Goal: Task Accomplishment & Management: Use online tool/utility

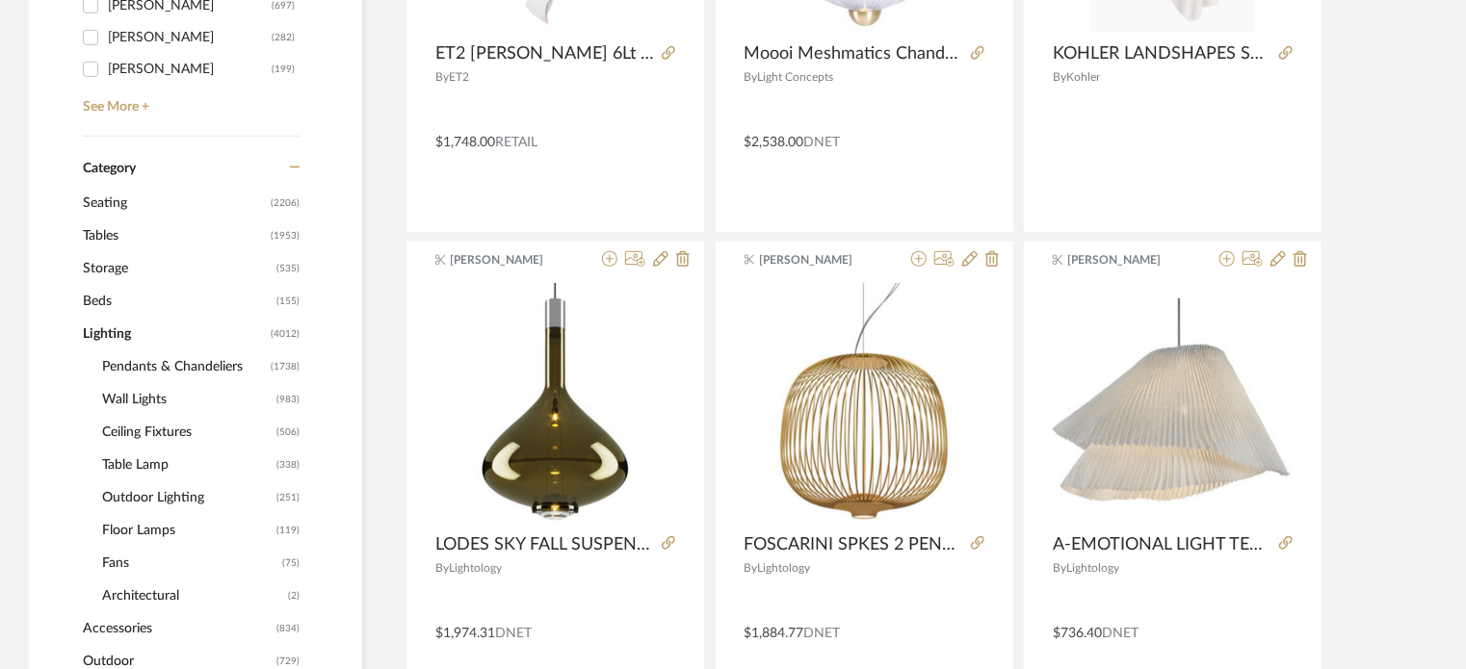
scroll to position [711, 0]
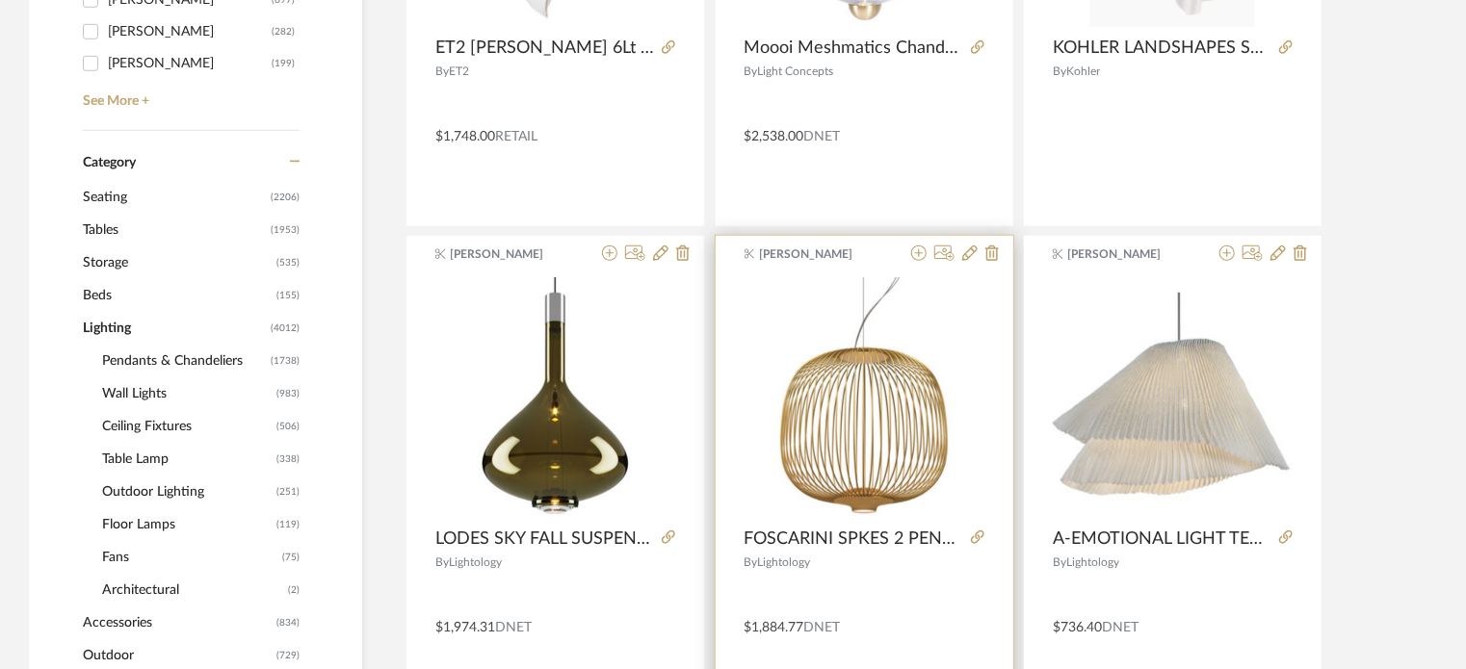
click at [979, 265] on div "[PERSON_NAME] FOSCARINI SPKES 2 PENDANT 17.75"DIA X 17.75"H By Lightology $1,88…" at bounding box center [864, 476] width 298 height 481
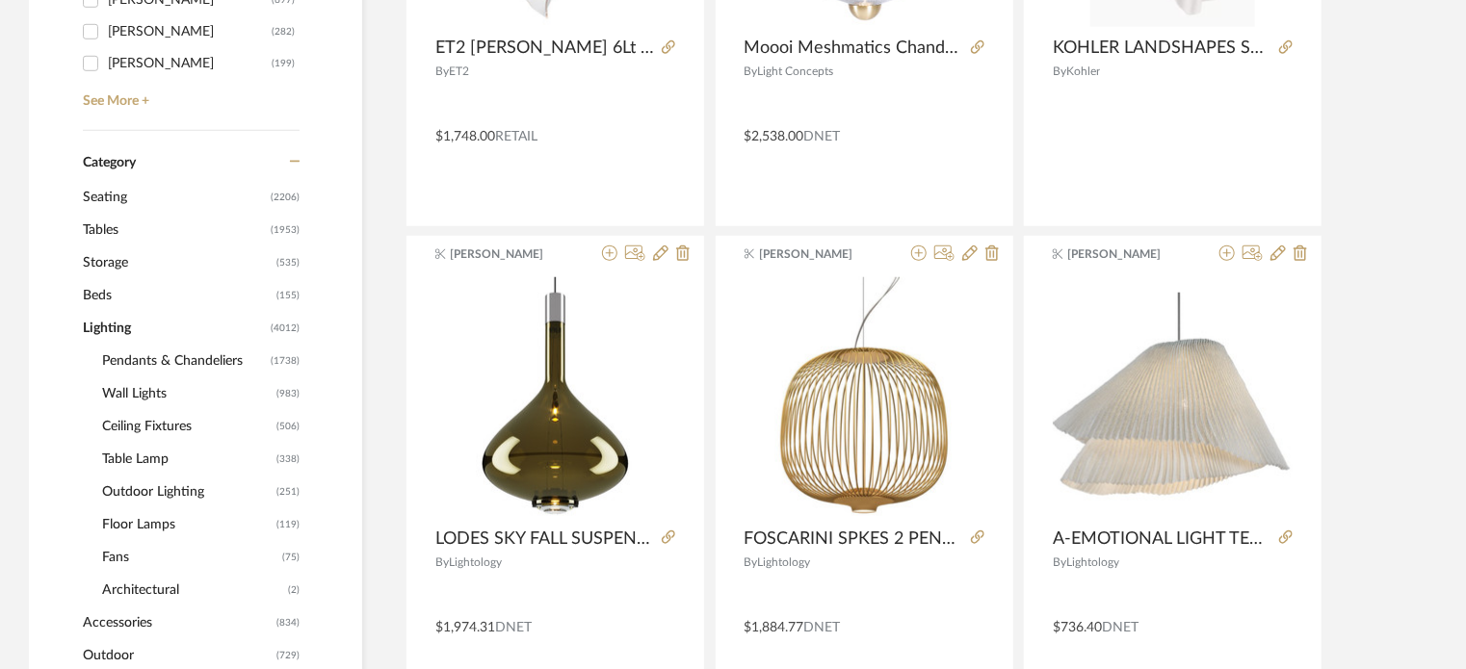
click at [160, 385] on span "Wall Lights" at bounding box center [186, 393] width 169 height 33
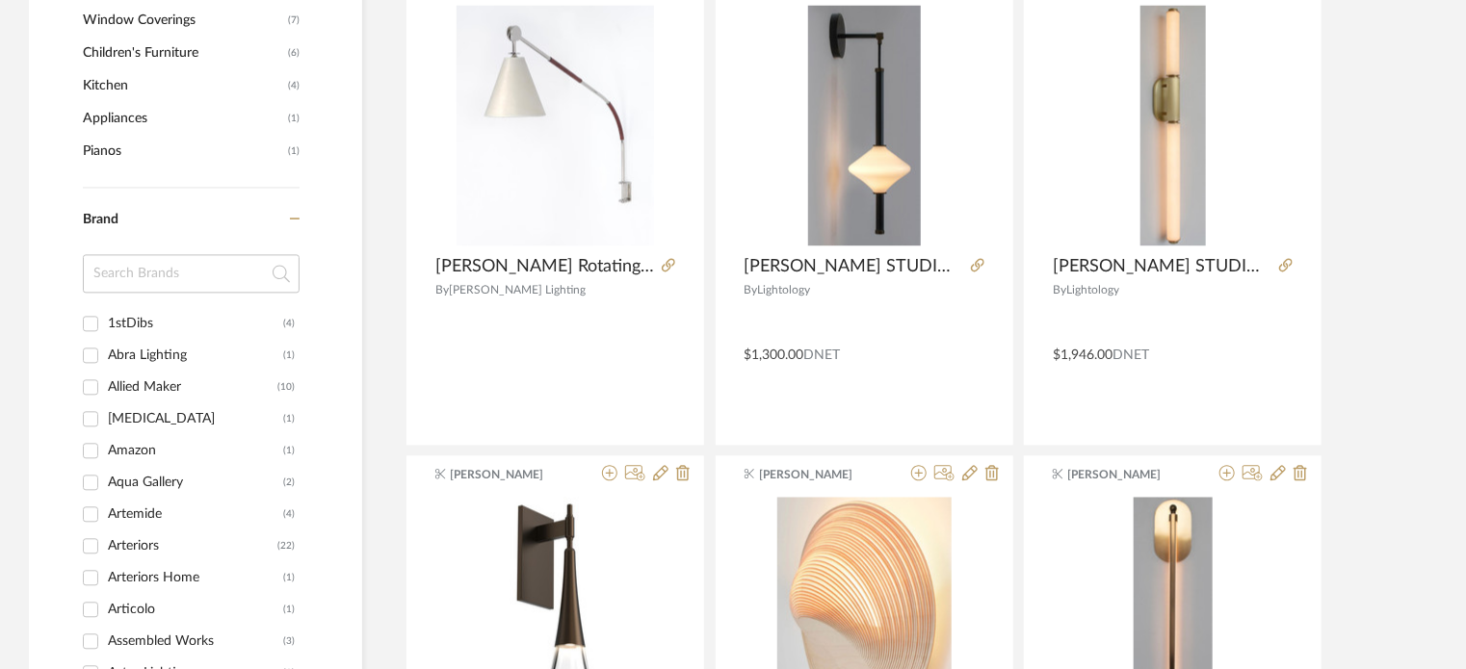
scroll to position [1893, 0]
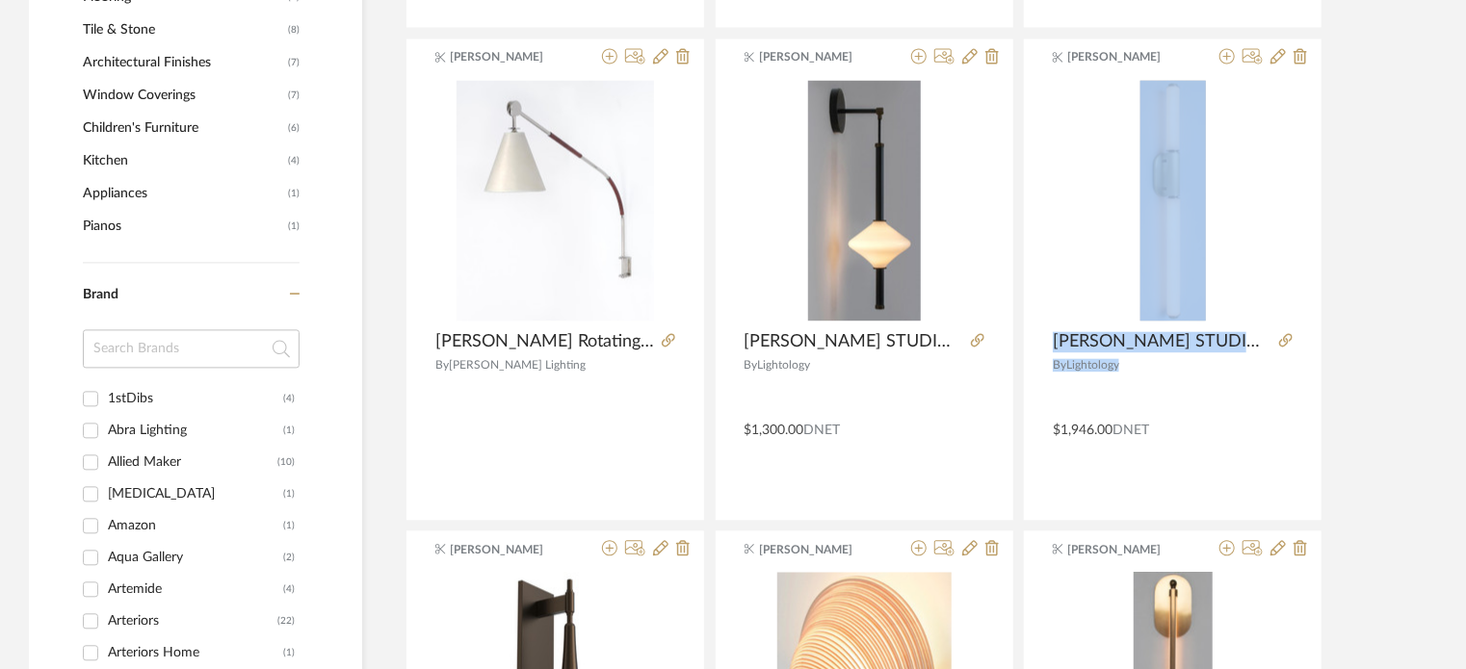
drag, startPoint x: 1303, startPoint y: 411, endPoint x: 1425, endPoint y: 244, distance: 207.4
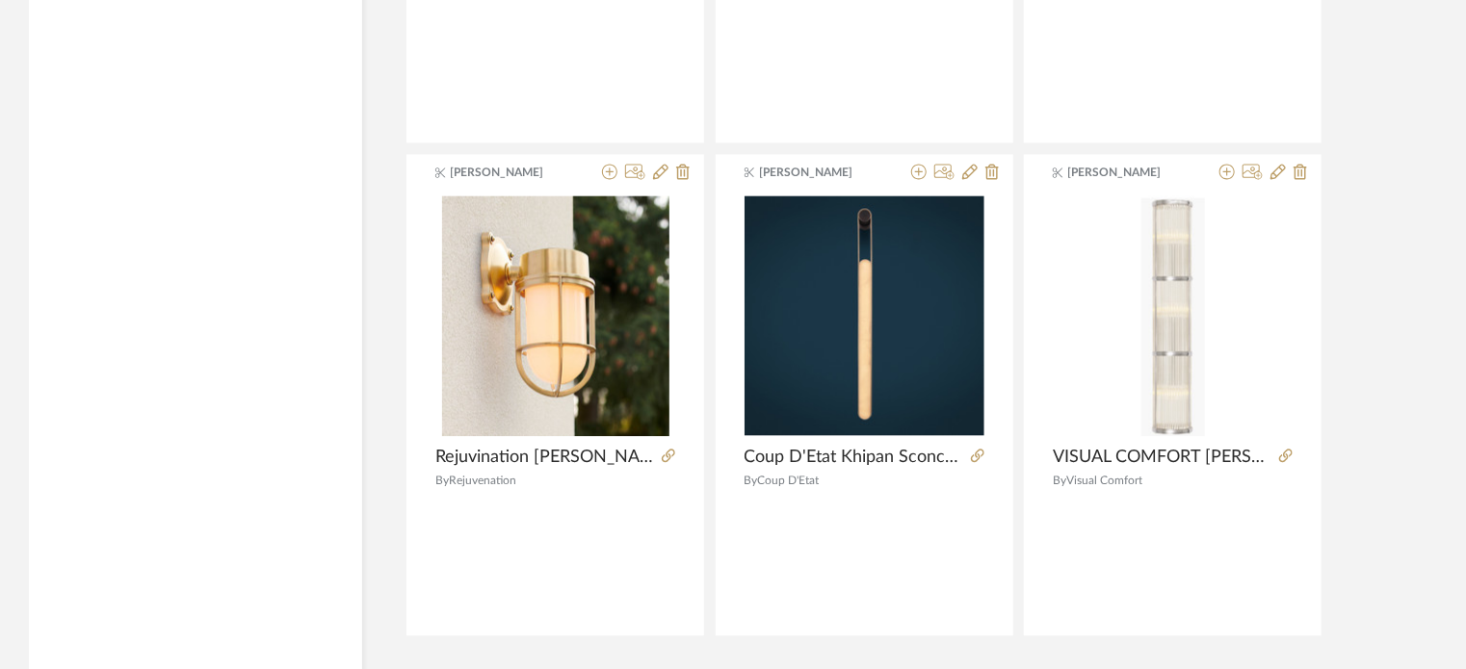
scroll to position [5885, 0]
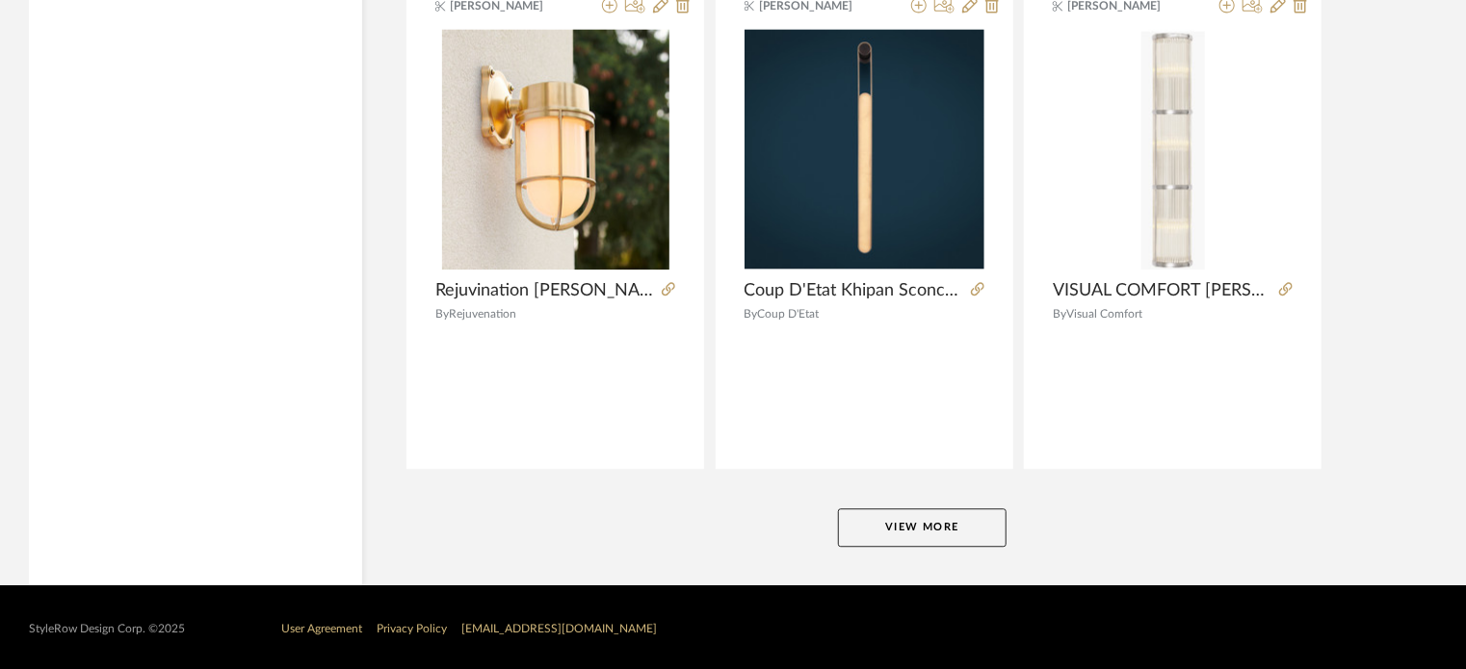
click at [973, 515] on button "View More" at bounding box center [922, 527] width 169 height 39
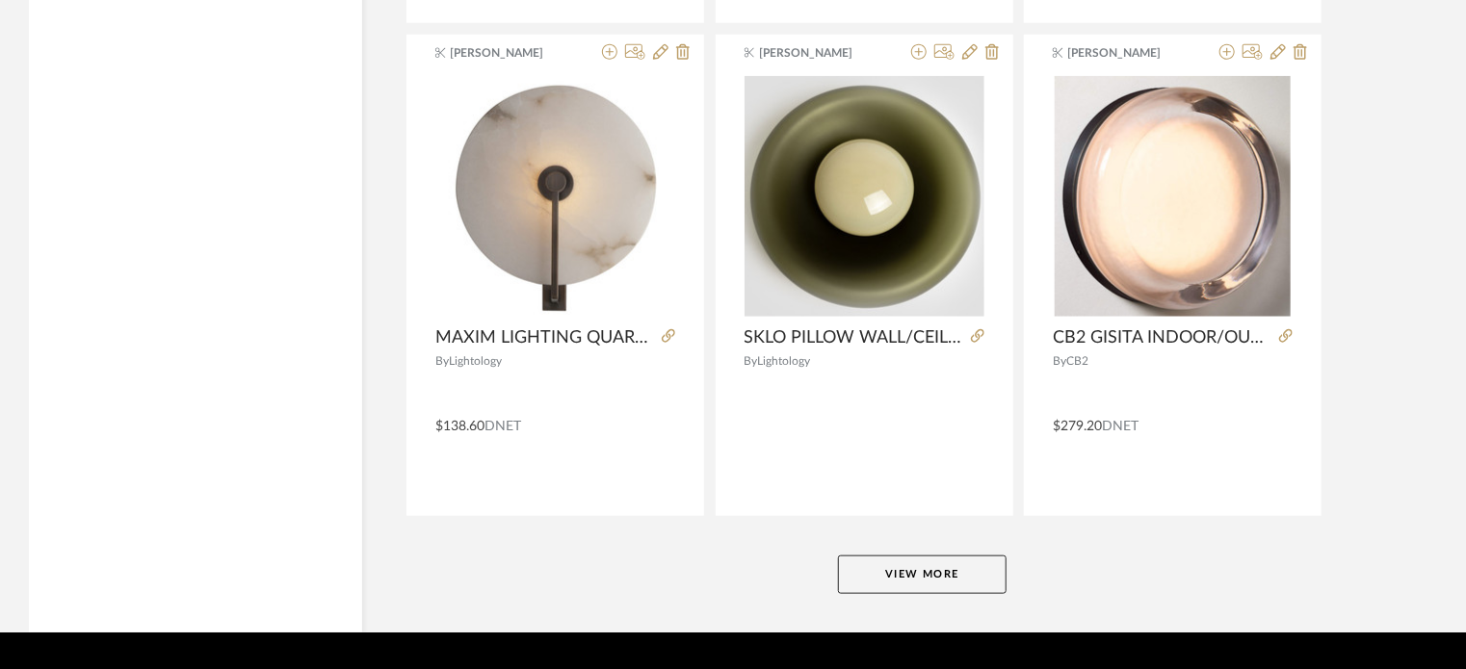
scroll to position [11775, 0]
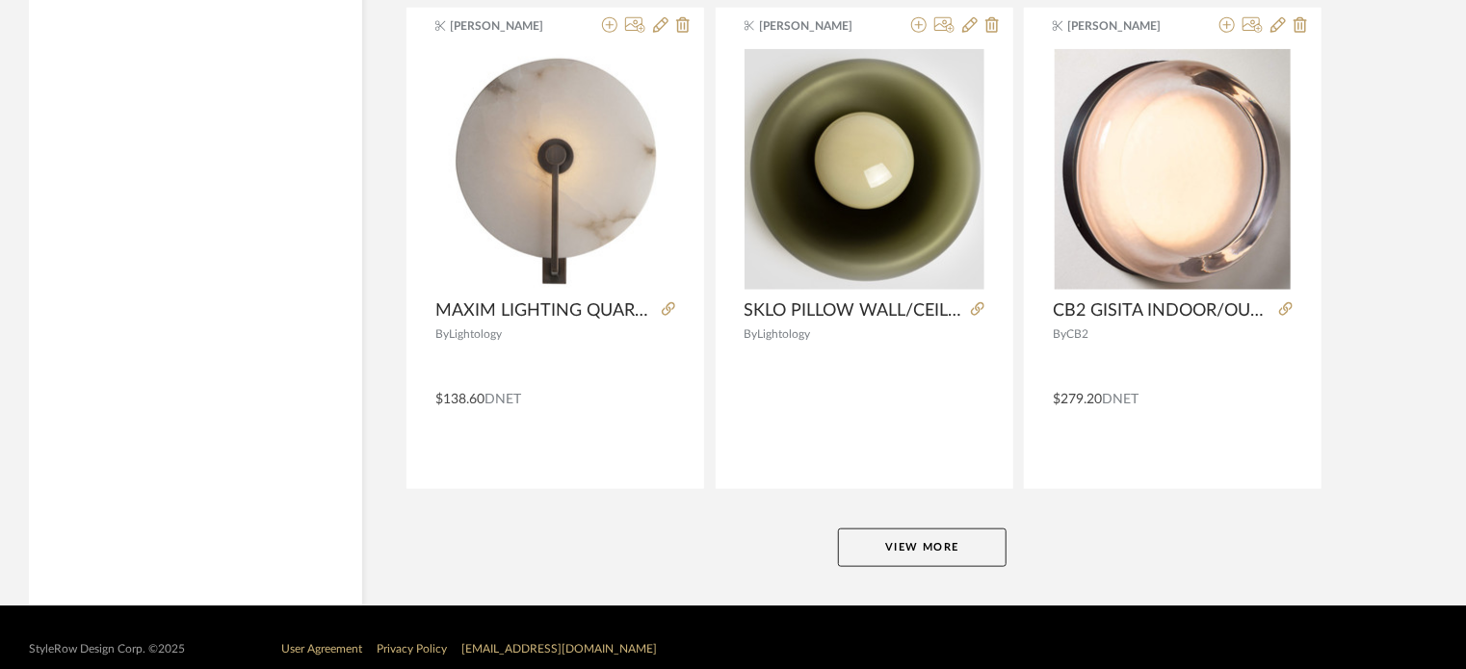
click at [987, 531] on button "View More" at bounding box center [922, 548] width 169 height 39
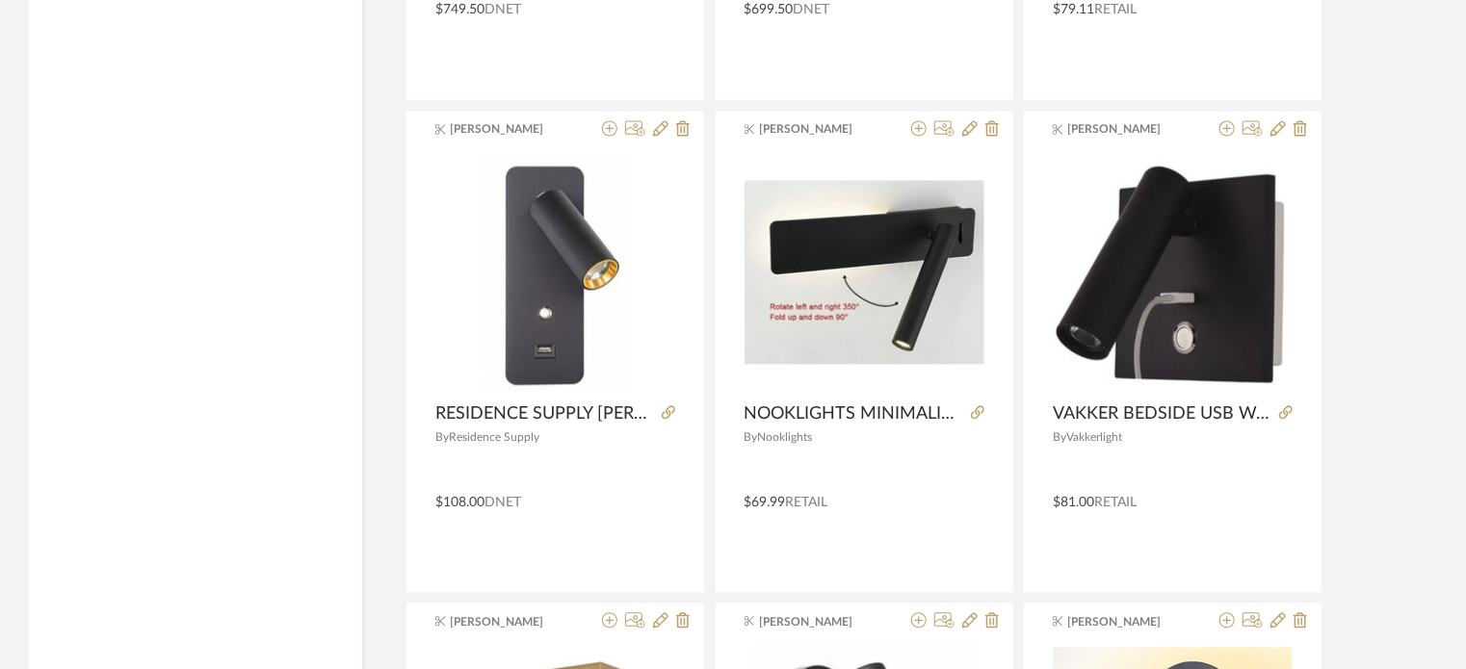
scroll to position [17696, 0]
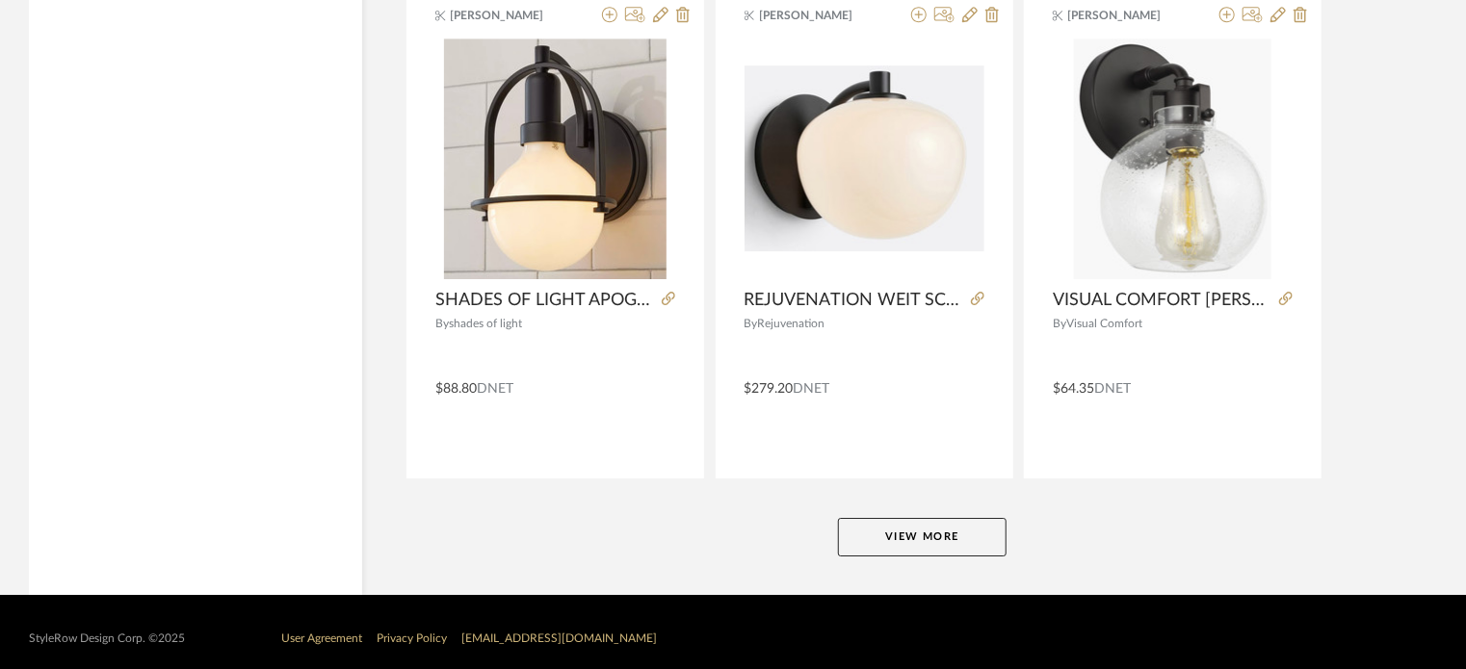
click at [957, 518] on button "View More" at bounding box center [922, 537] width 169 height 39
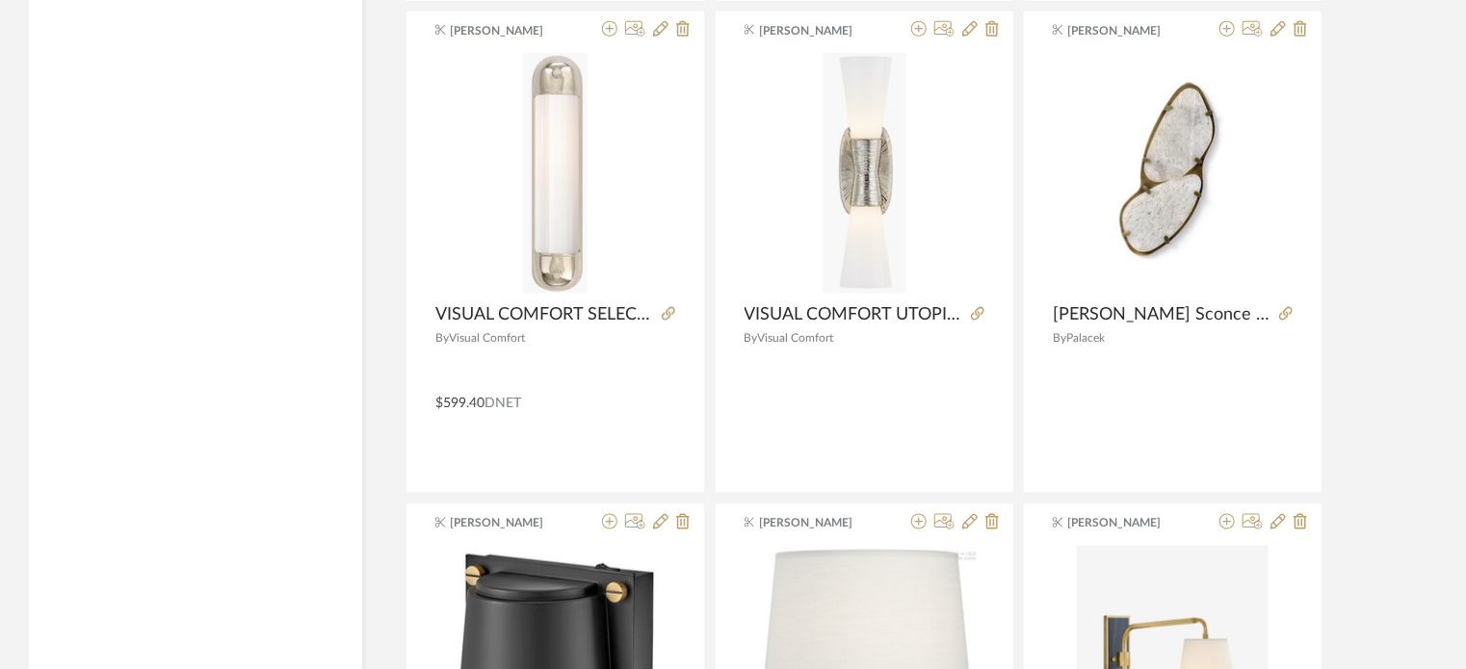
scroll to position [23602, 0]
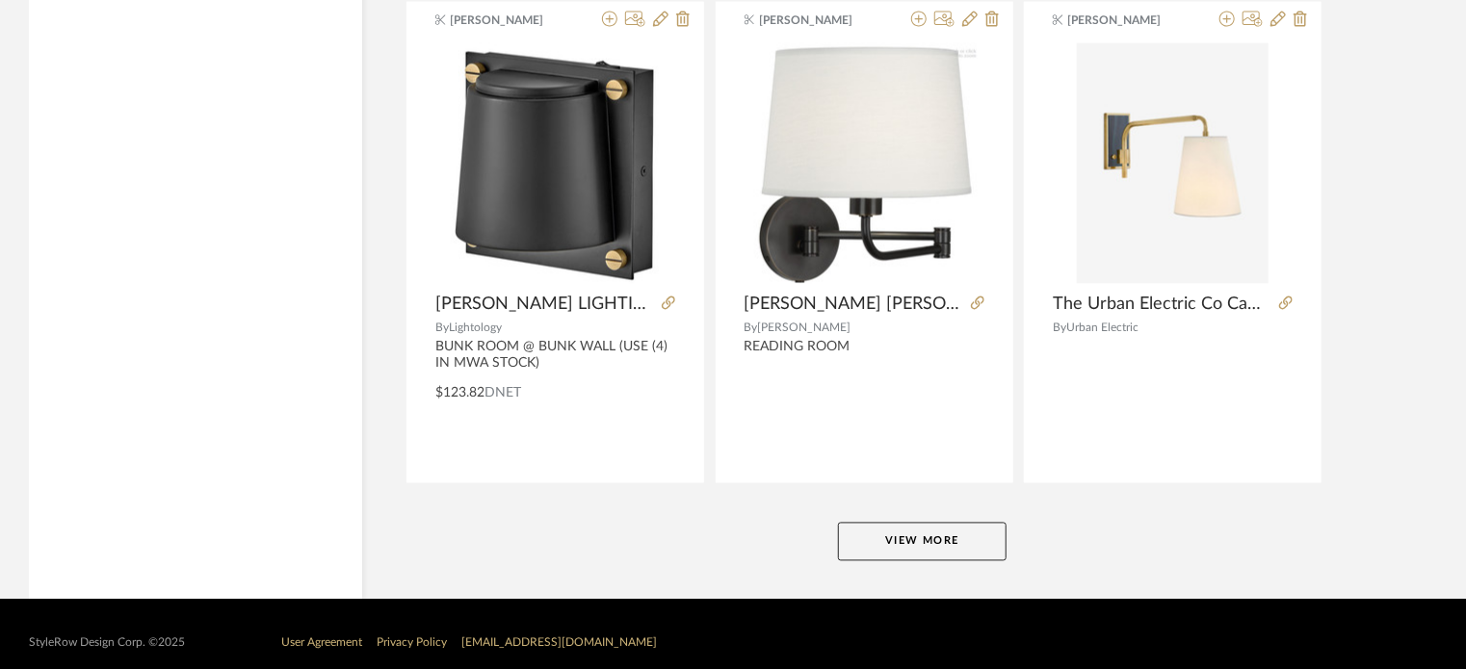
click at [973, 536] on button "View More" at bounding box center [922, 542] width 169 height 39
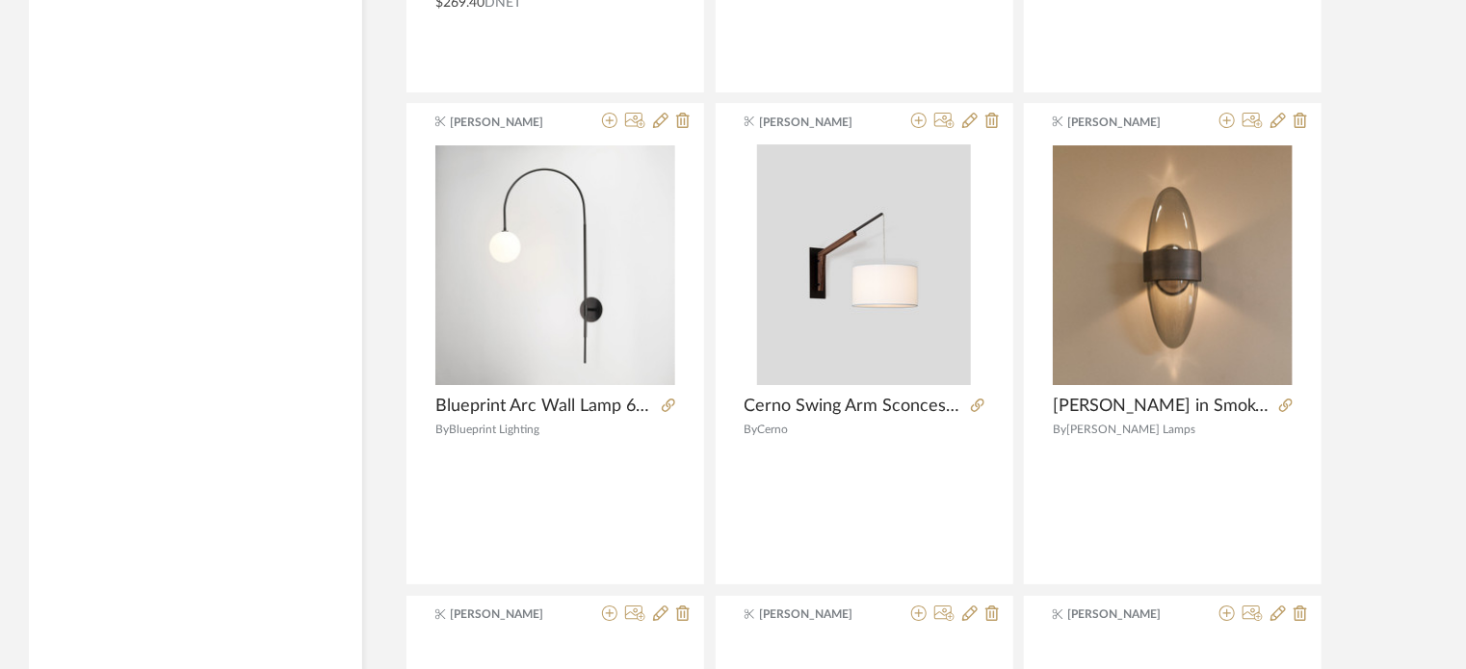
scroll to position [29509, 0]
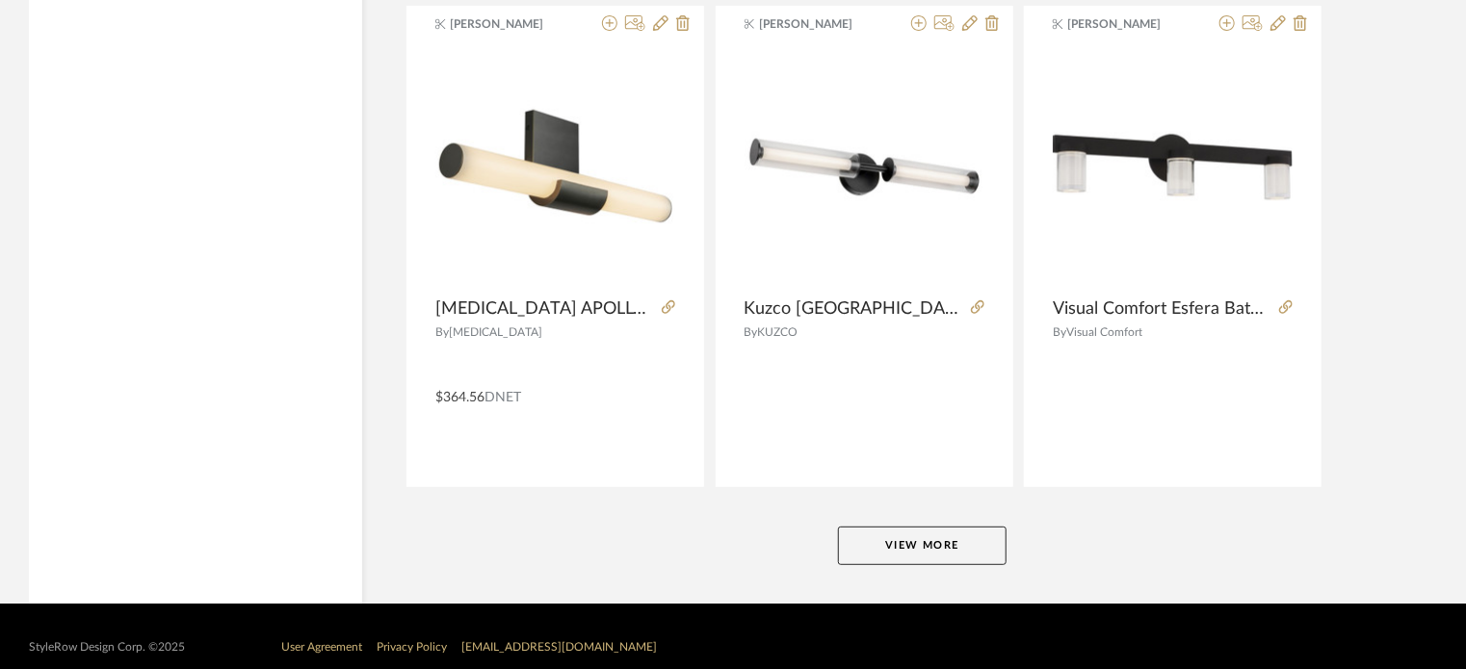
click at [972, 527] on button "View More" at bounding box center [922, 546] width 169 height 39
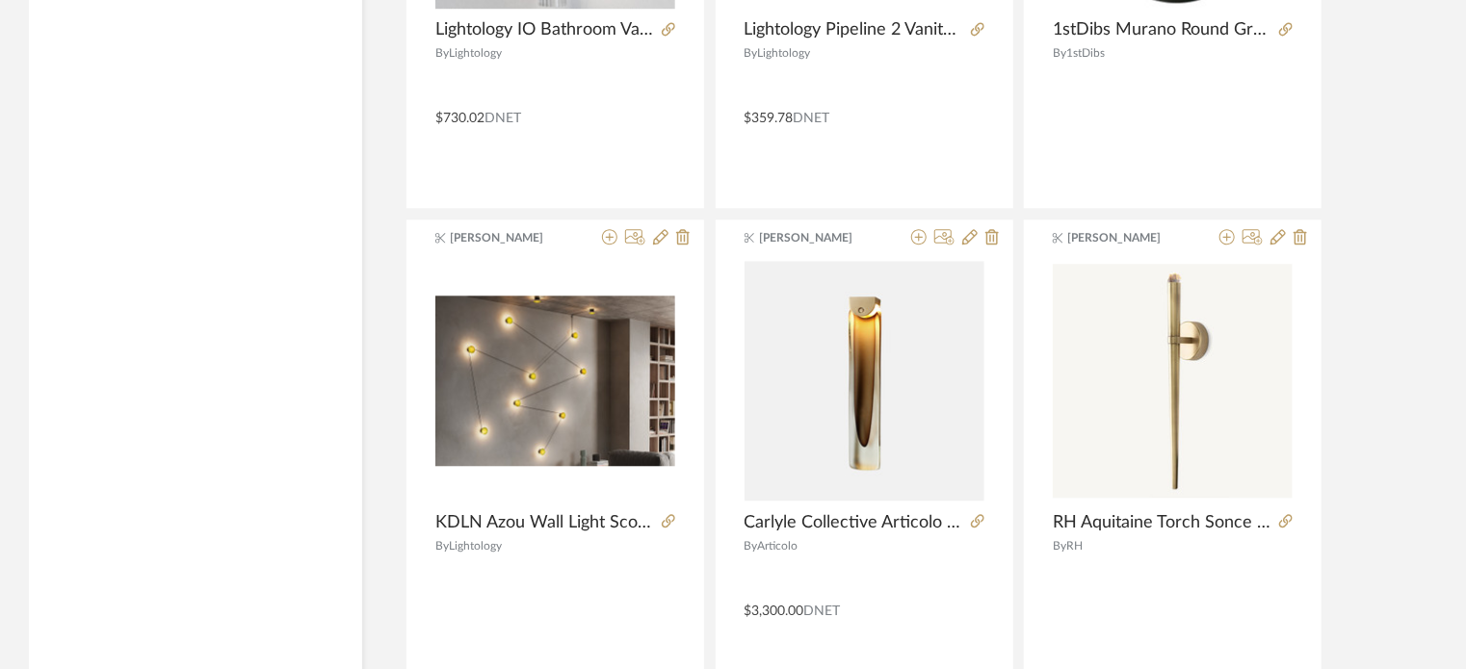
scroll to position [35414, 0]
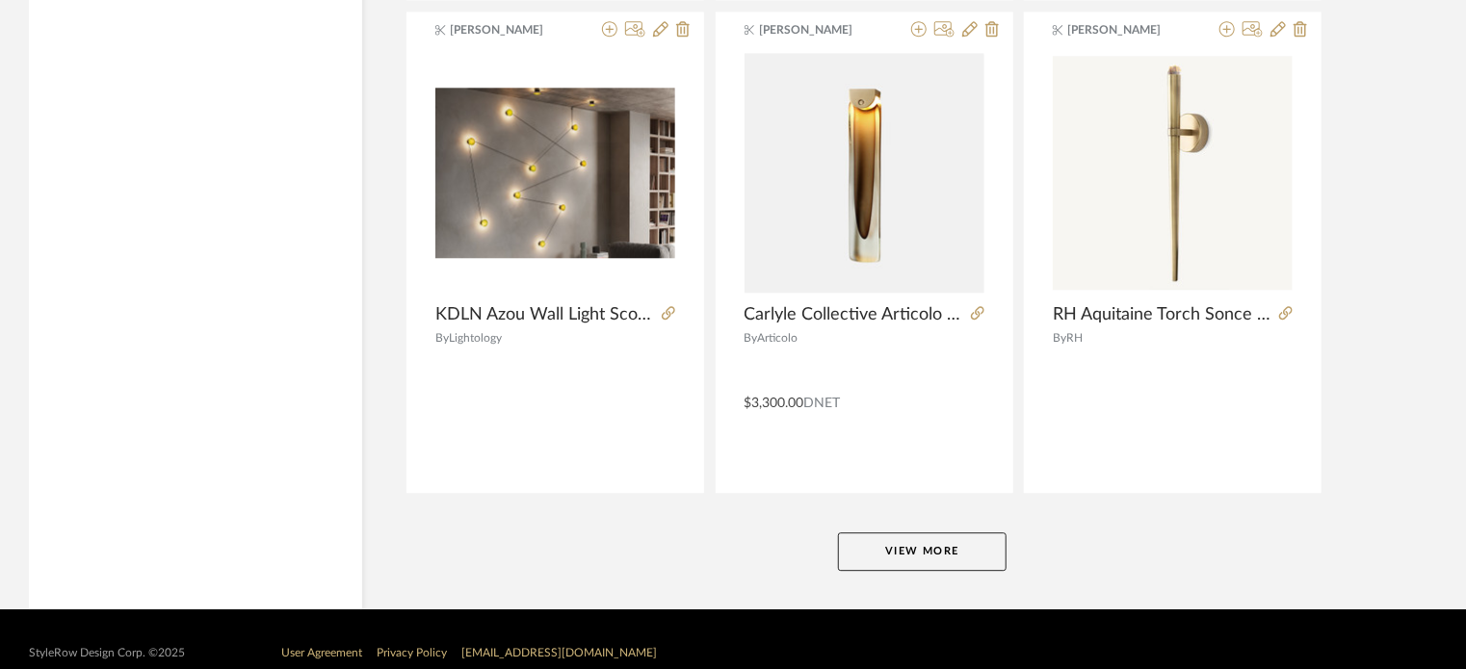
click at [952, 533] on button "View More" at bounding box center [922, 552] width 169 height 39
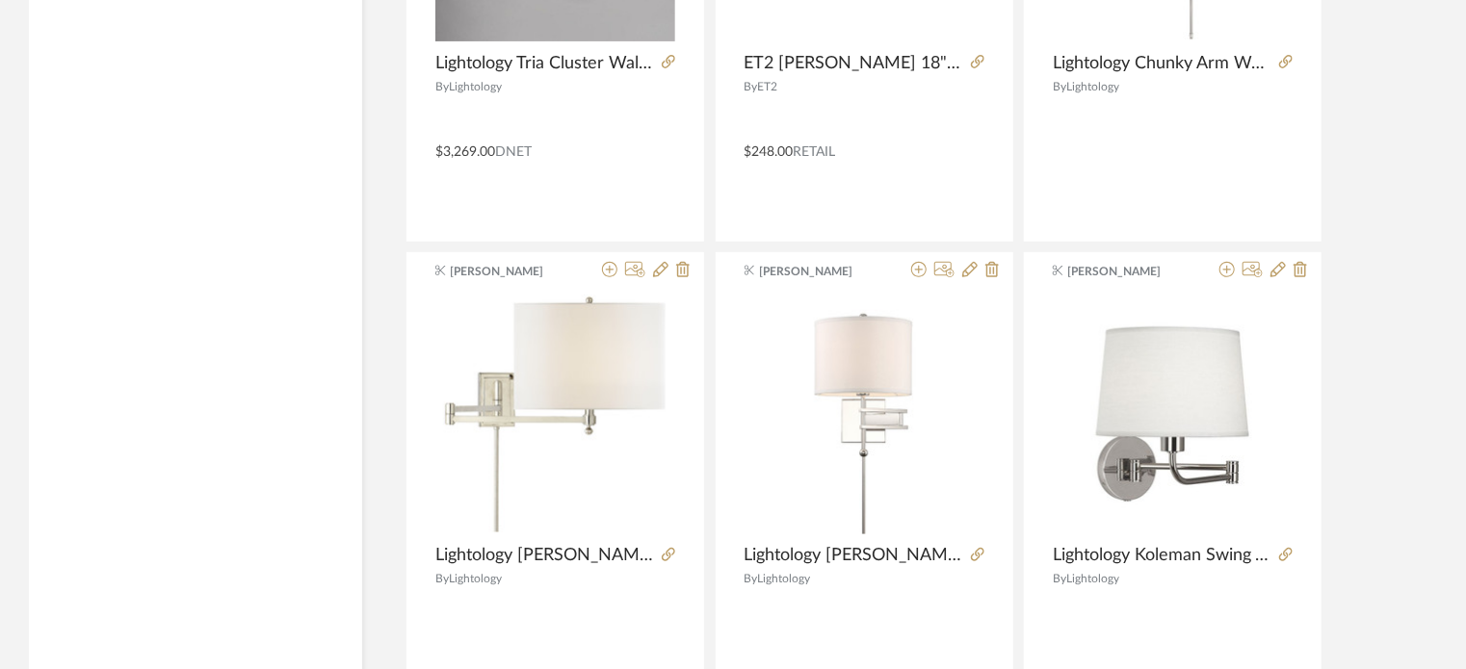
scroll to position [40786, 0]
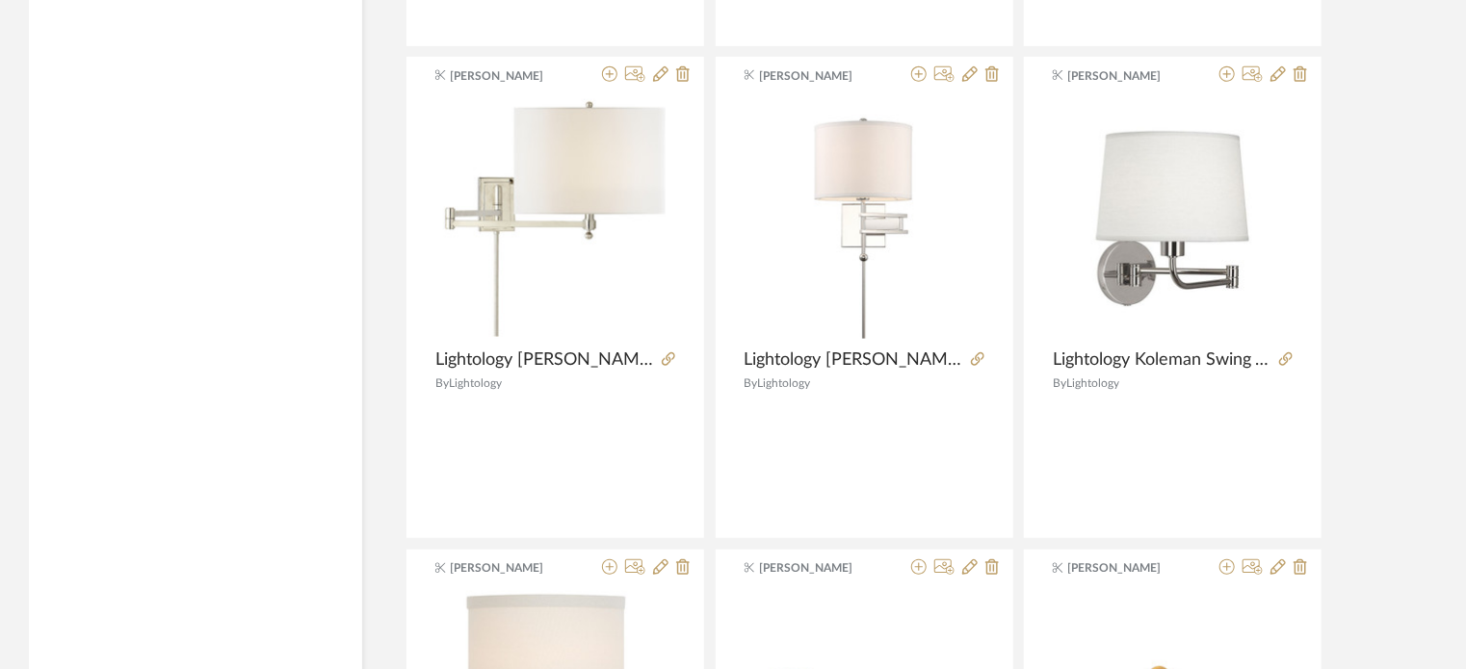
drag, startPoint x: 1474, startPoint y: 665, endPoint x: 1455, endPoint y: 203, distance: 462.6
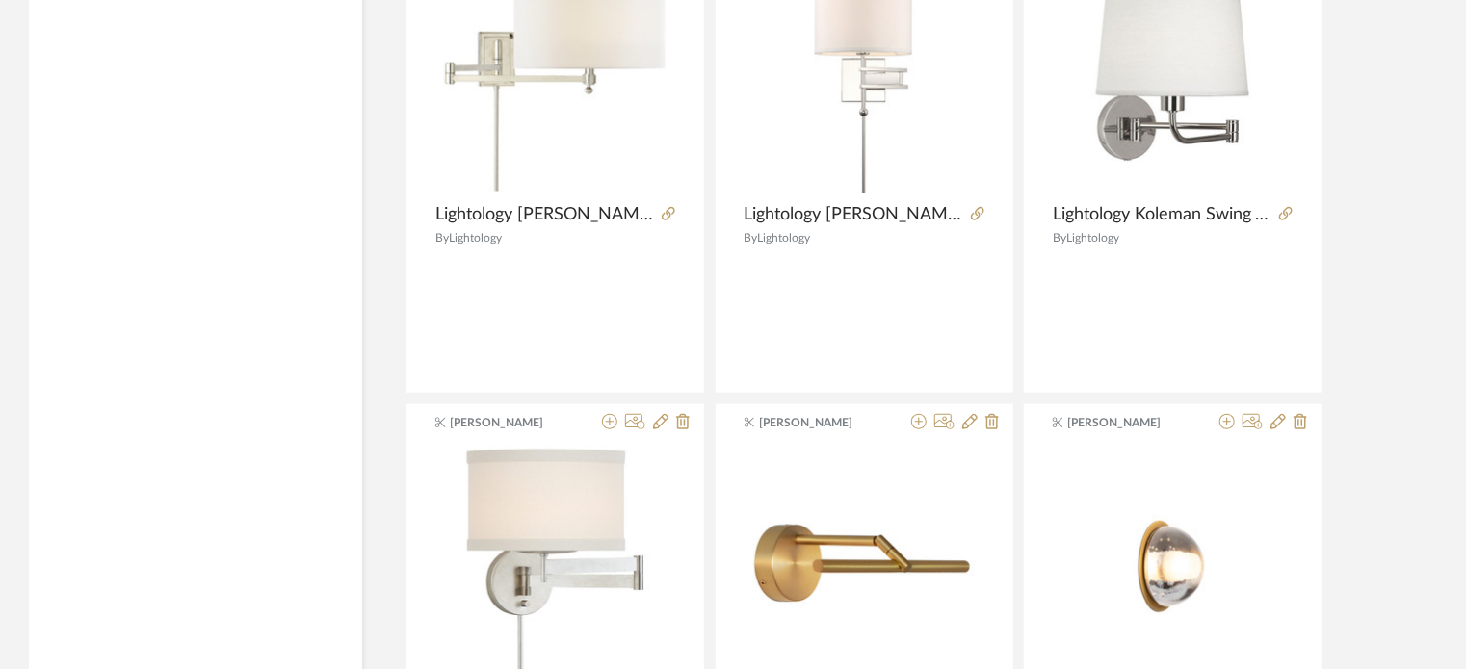
scroll to position [41321, 0]
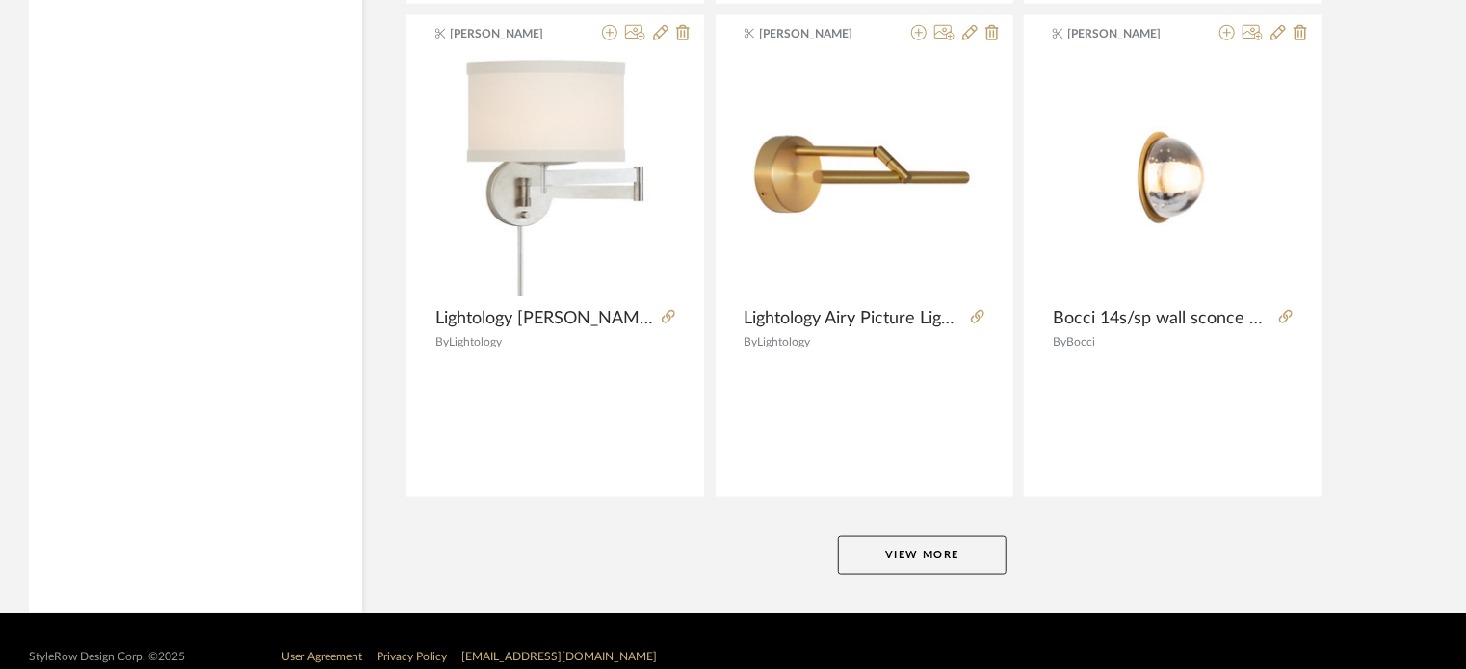
click at [990, 536] on button "View More" at bounding box center [922, 555] width 169 height 39
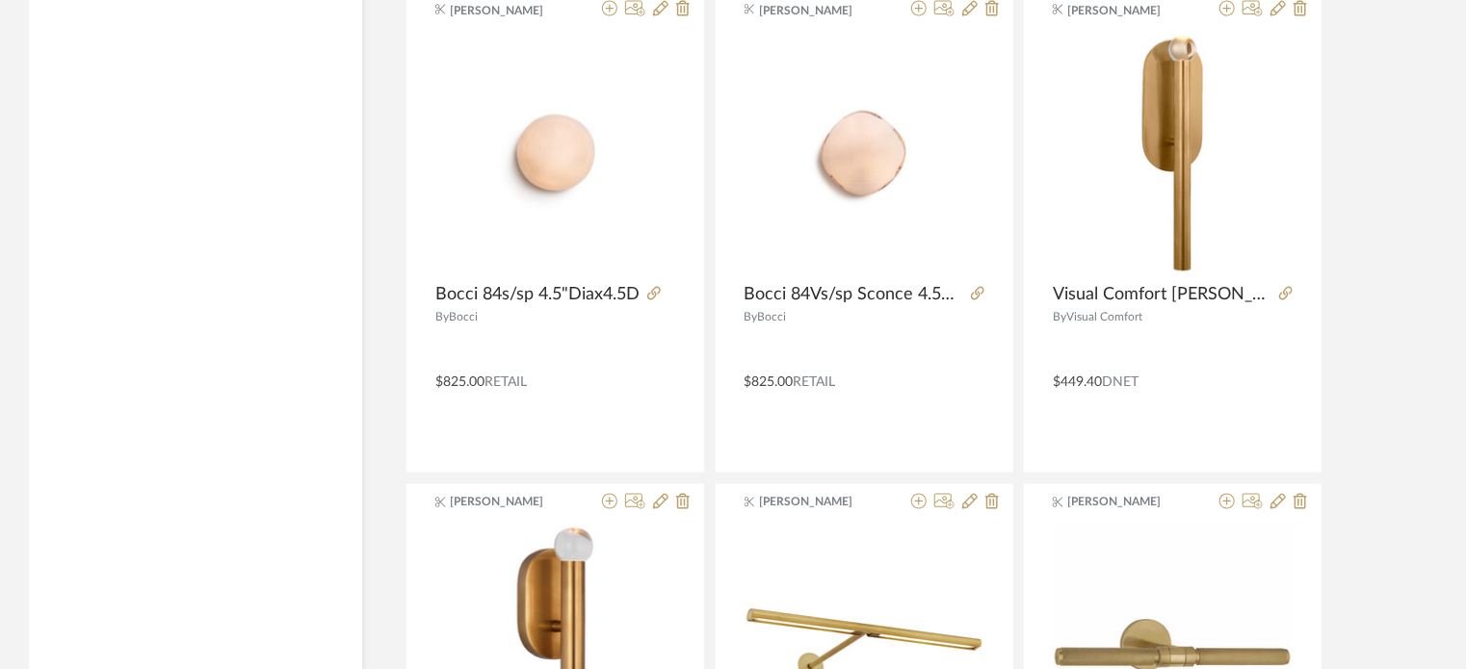
scroll to position [41726, 0]
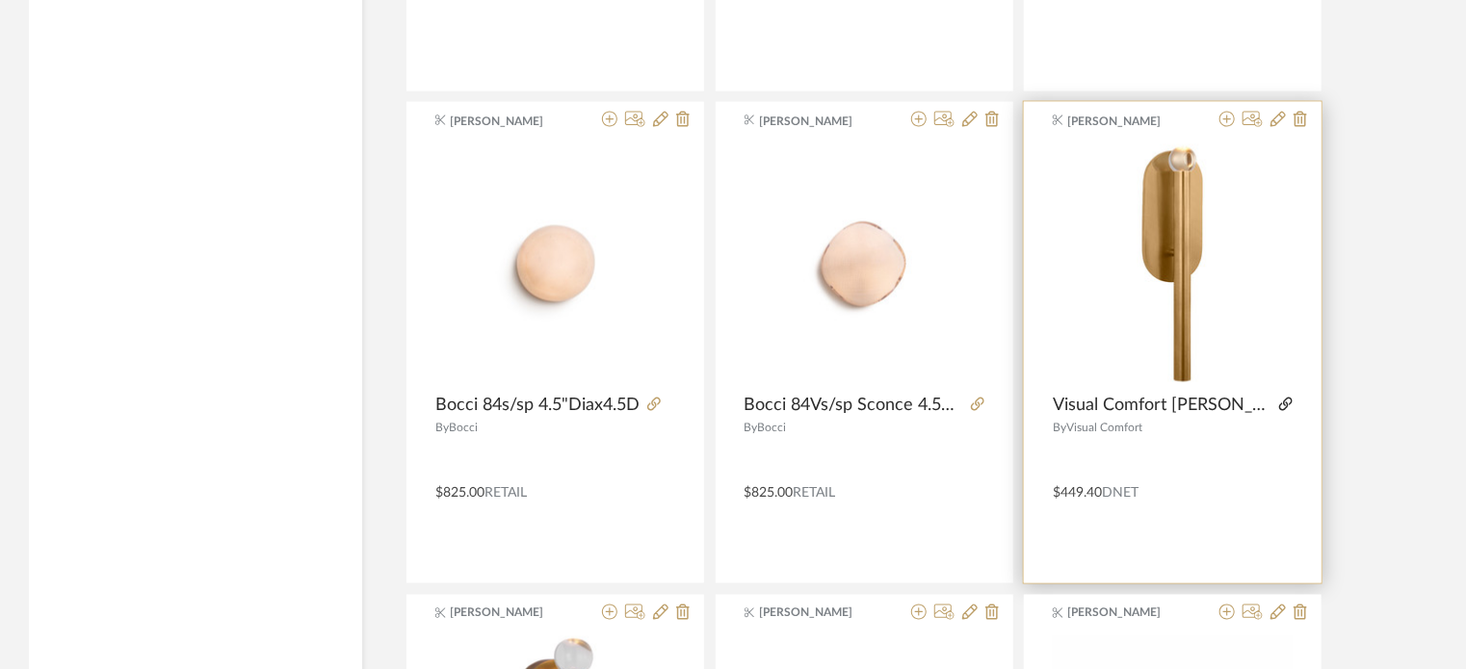
click at [1283, 398] on icon at bounding box center [1285, 404] width 13 height 13
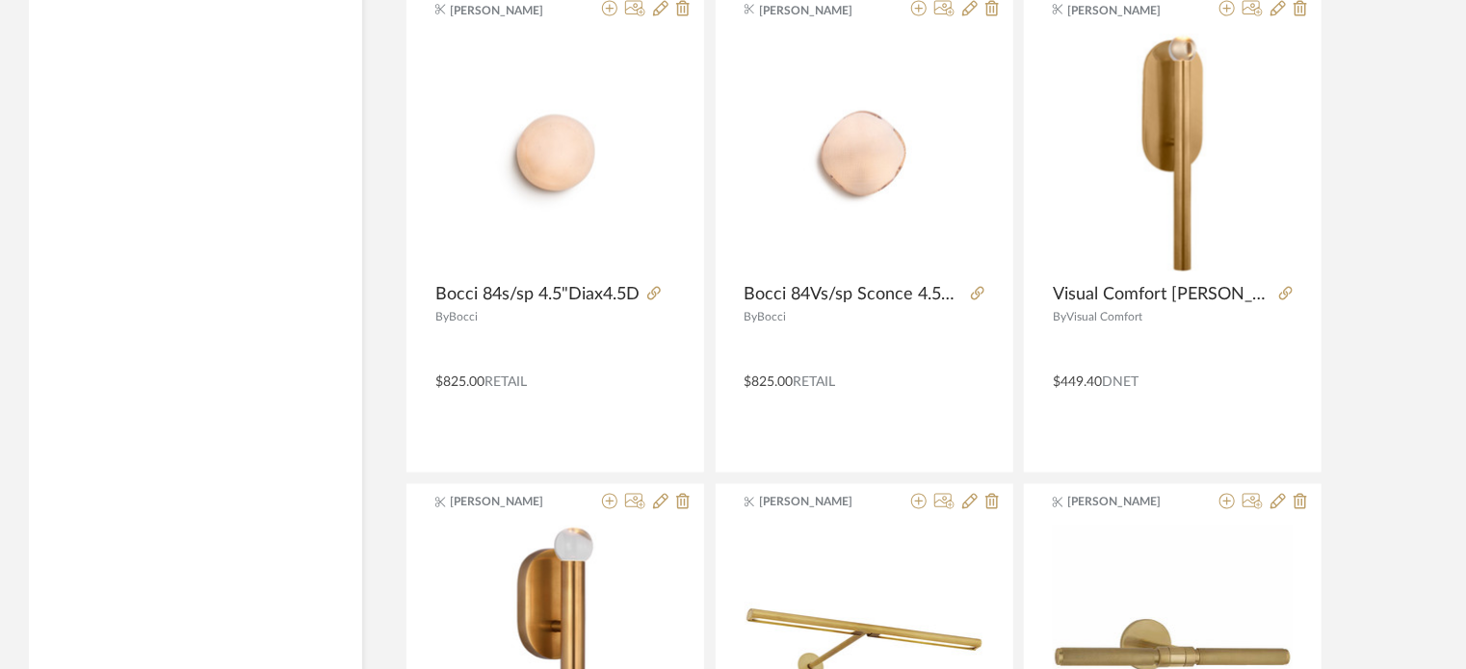
scroll to position [41669, 0]
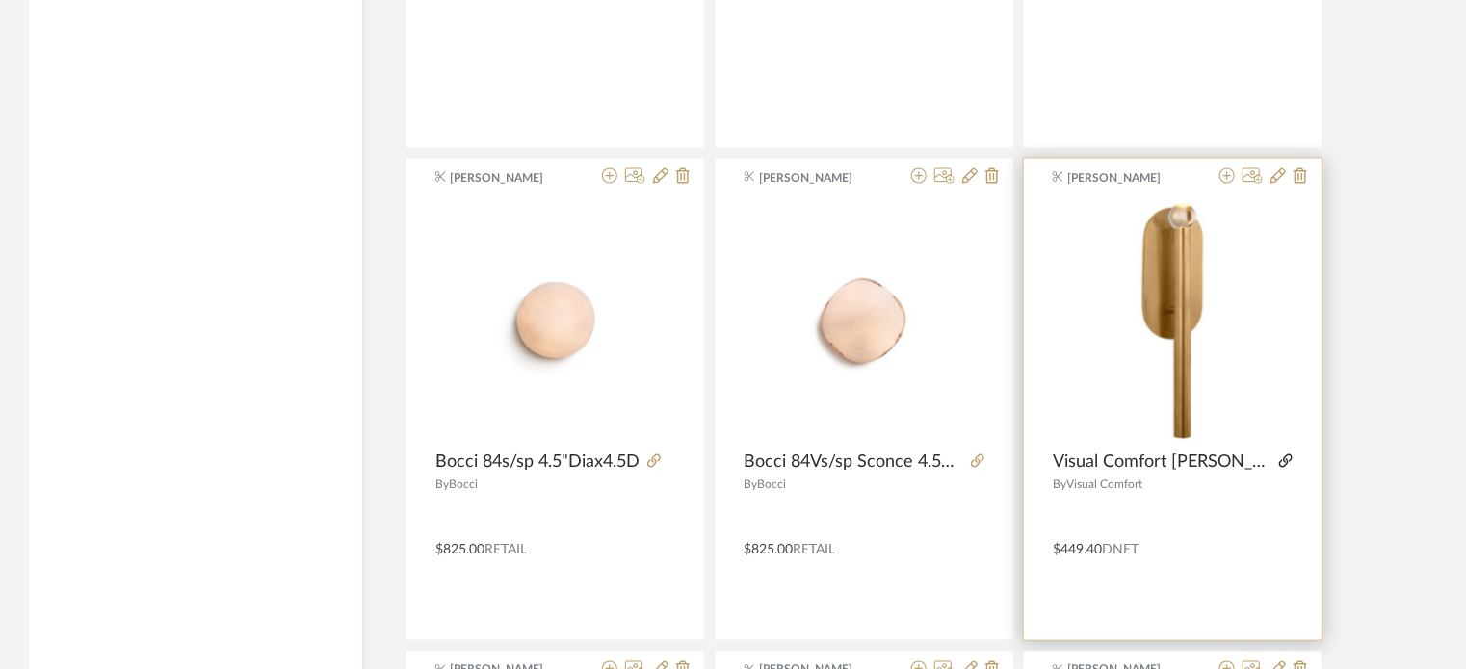
click at [1281, 455] on icon at bounding box center [1285, 461] width 13 height 13
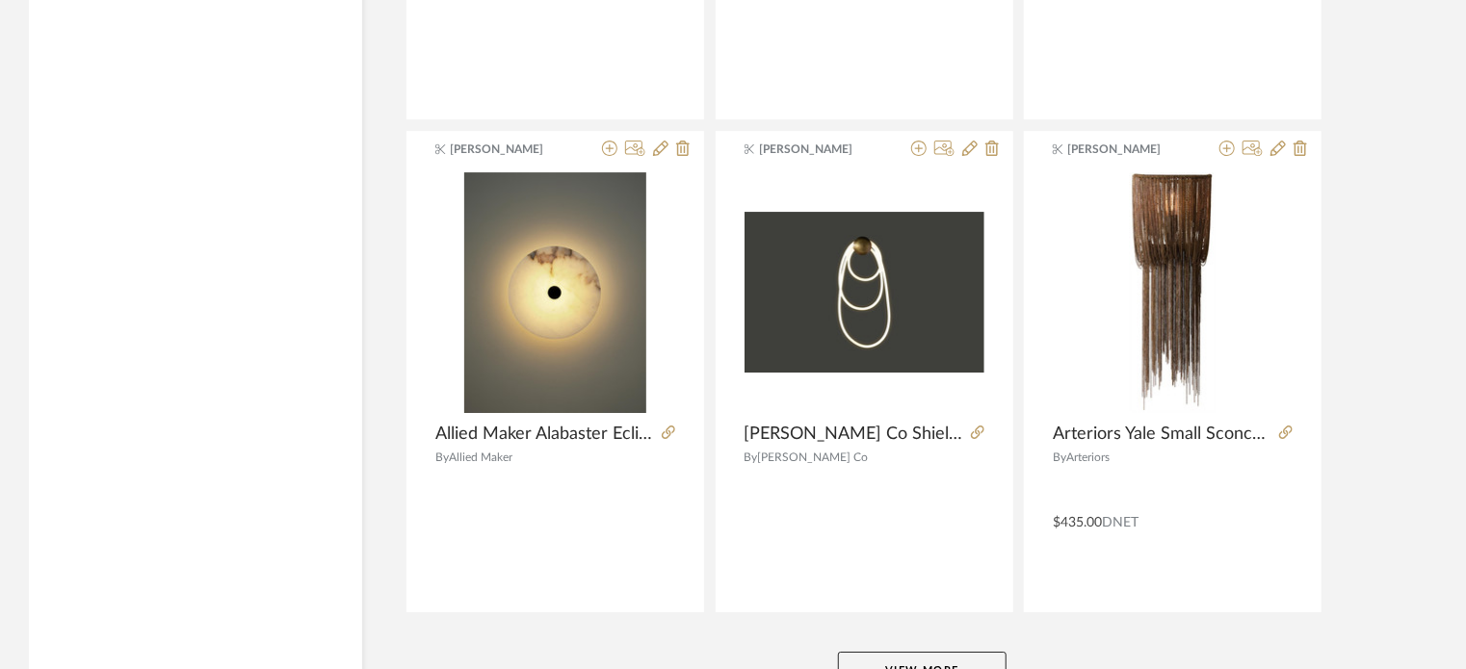
scroll to position [47227, 0]
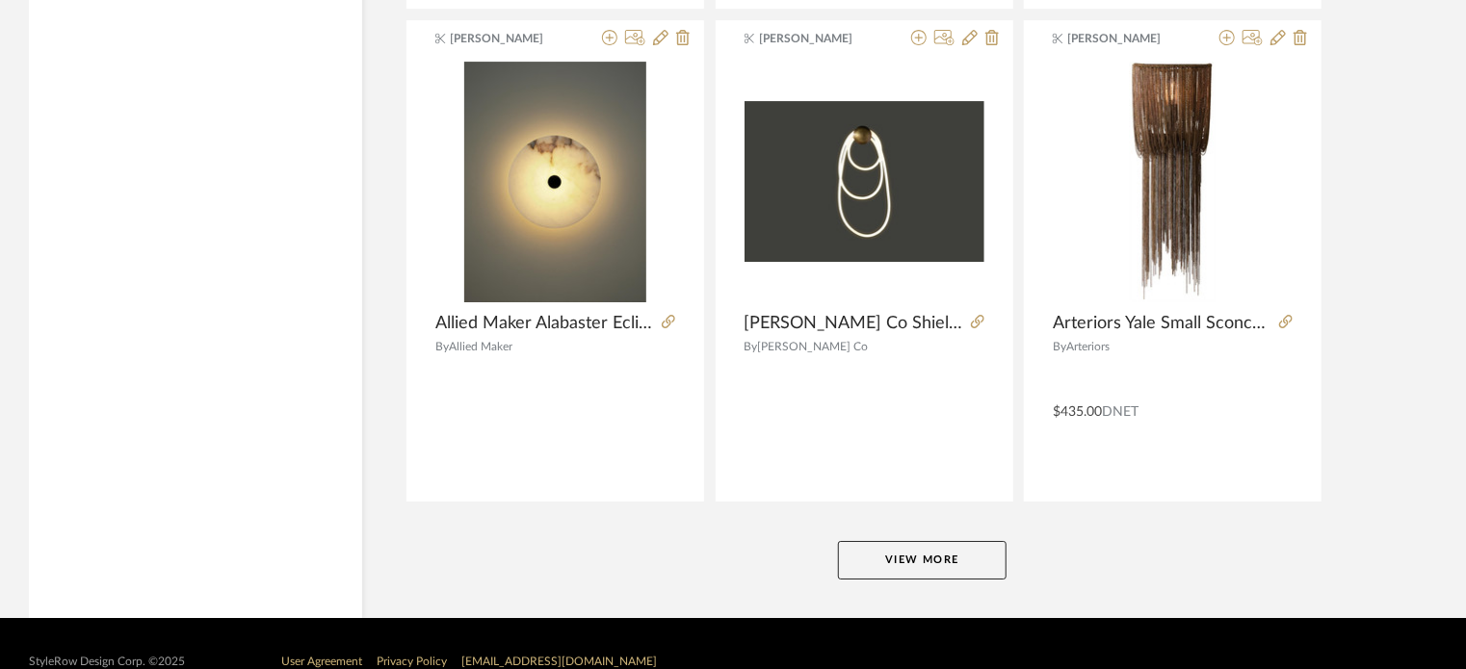
click at [927, 541] on button "View More" at bounding box center [922, 560] width 169 height 39
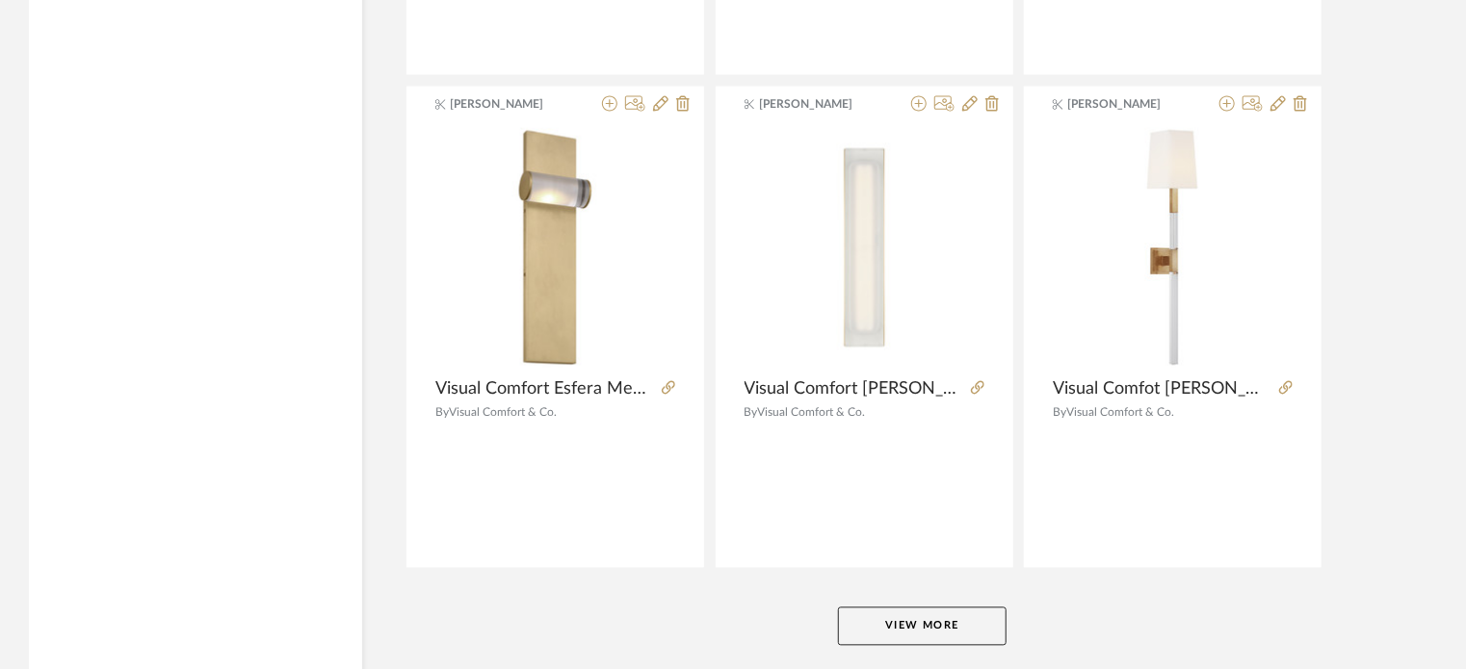
scroll to position [53132, 0]
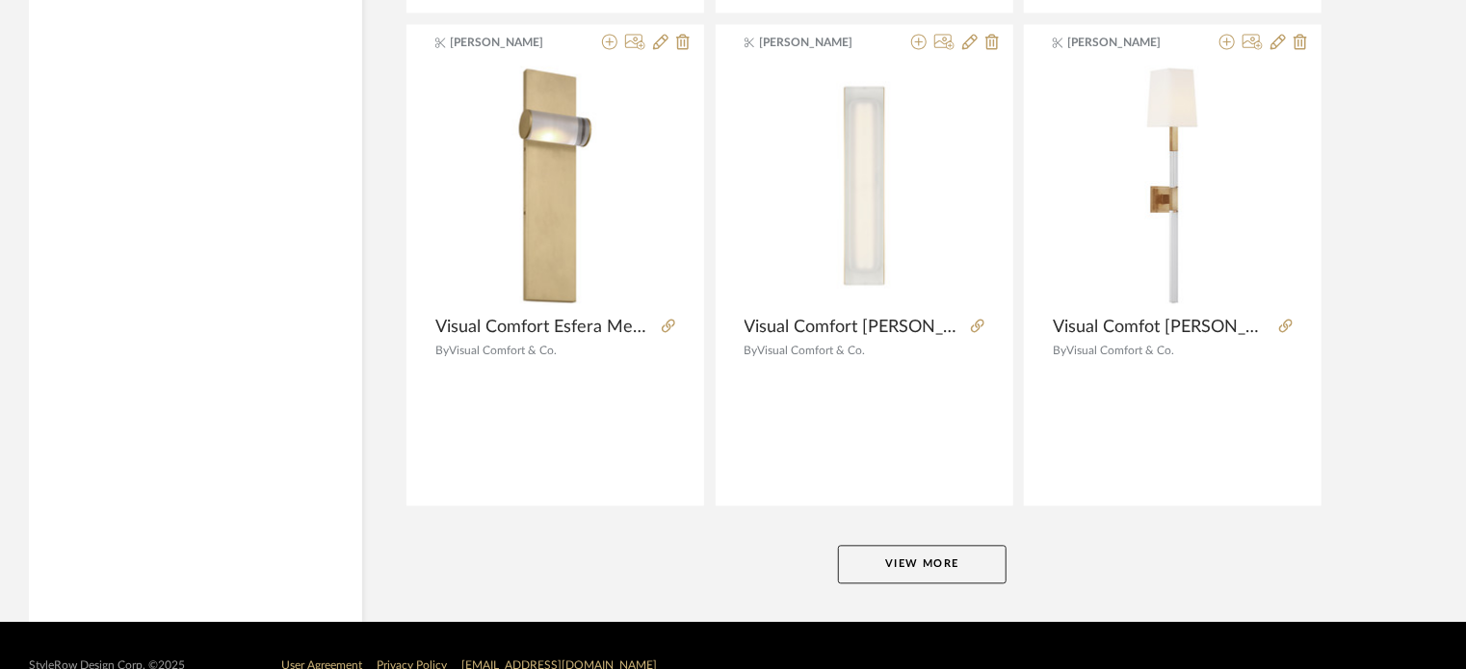
click at [972, 546] on button "View More" at bounding box center [922, 565] width 169 height 39
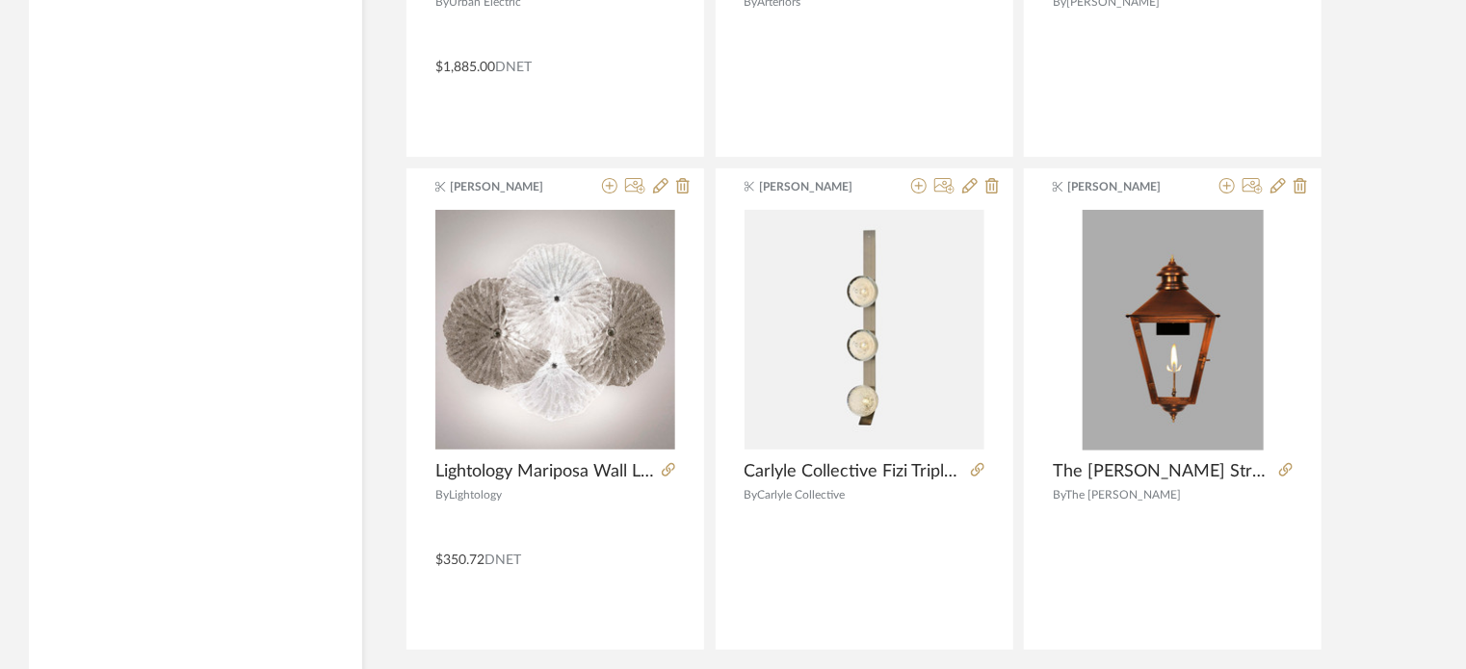
scroll to position [59038, 0]
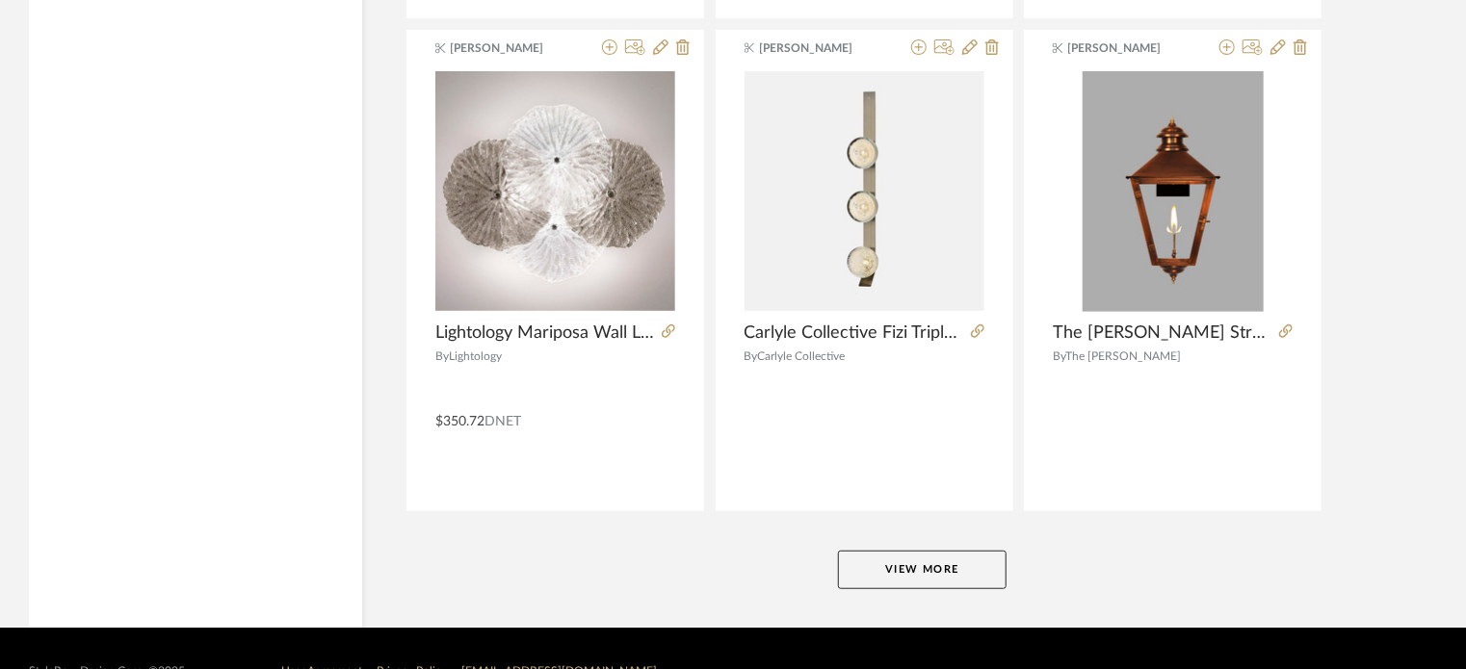
click at [978, 551] on button "View More" at bounding box center [922, 570] width 169 height 39
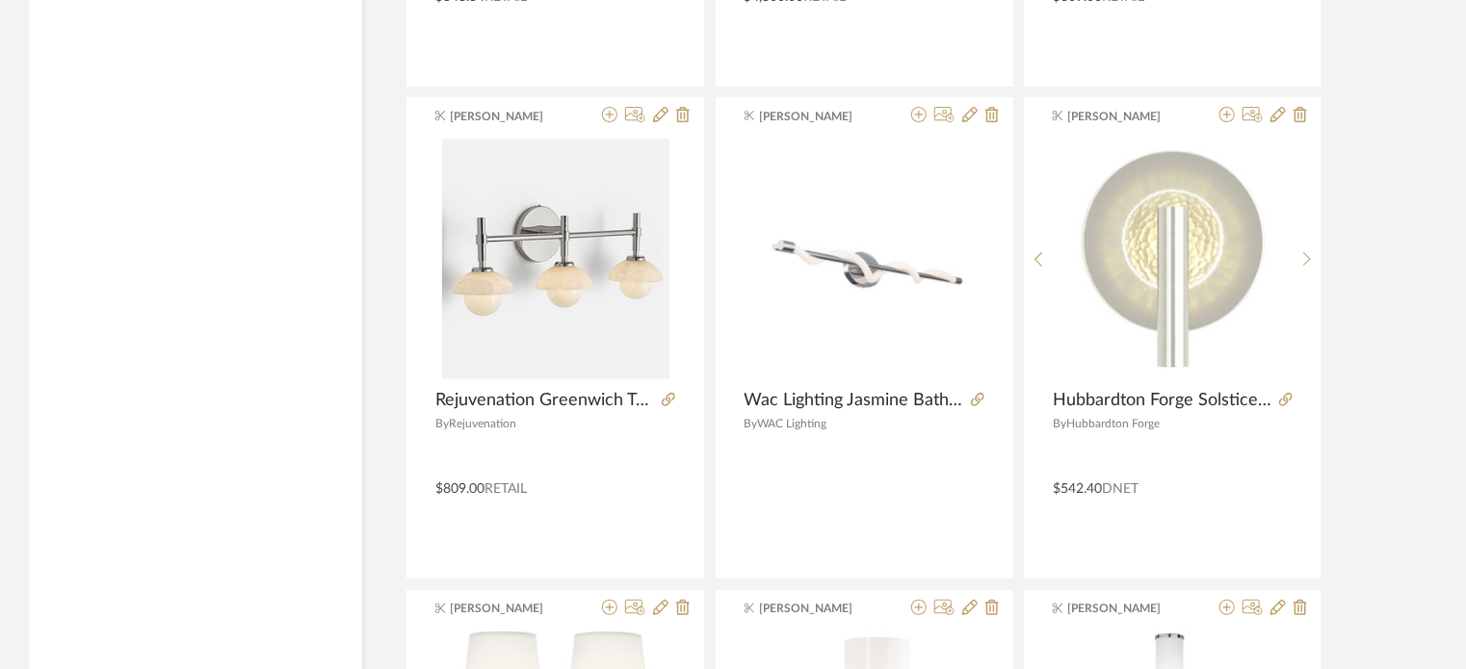
scroll to position [62495, 0]
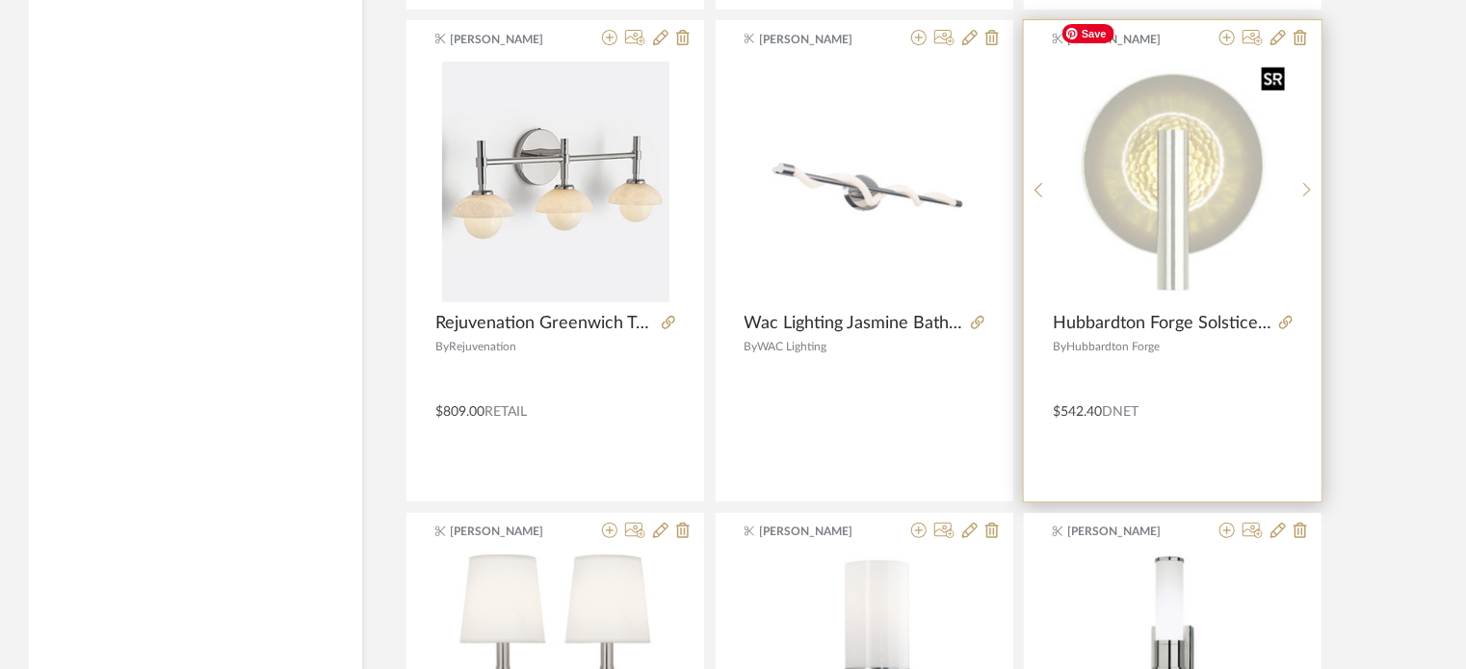
click at [1129, 142] on img "0" at bounding box center [1172, 182] width 239 height 239
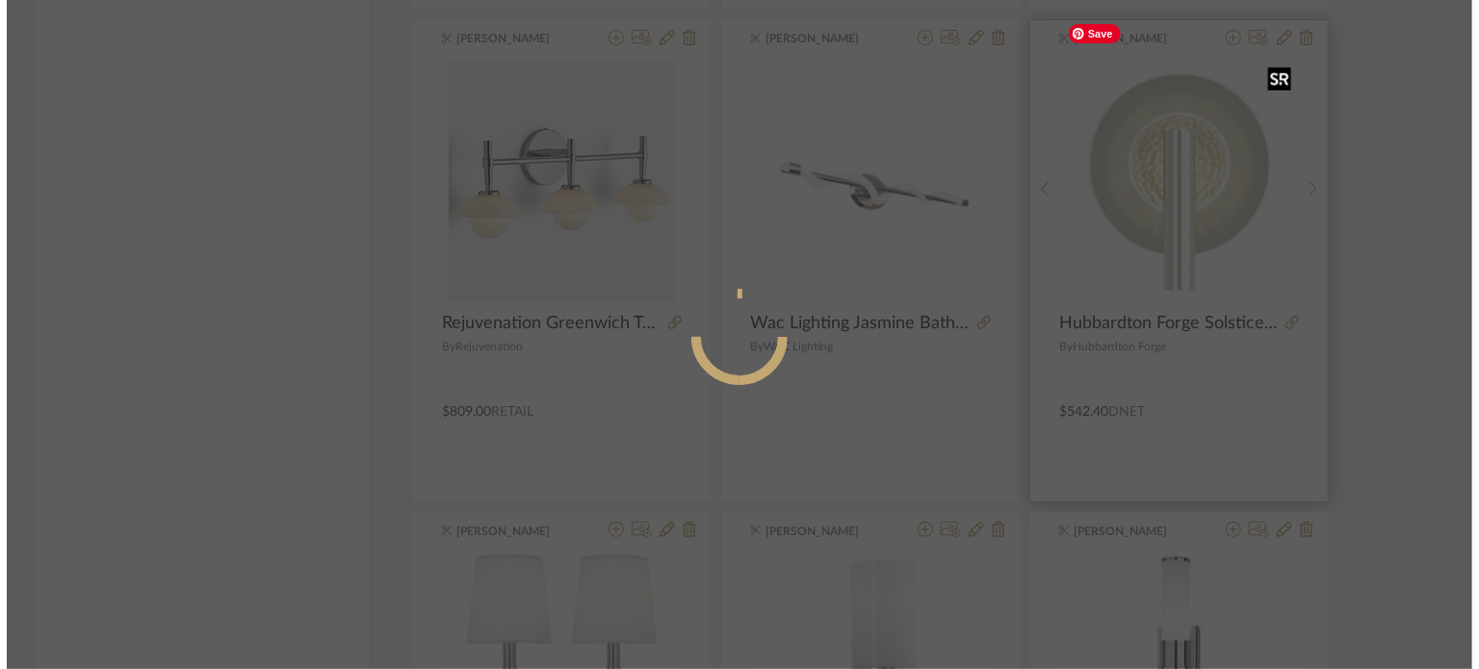
scroll to position [0, 0]
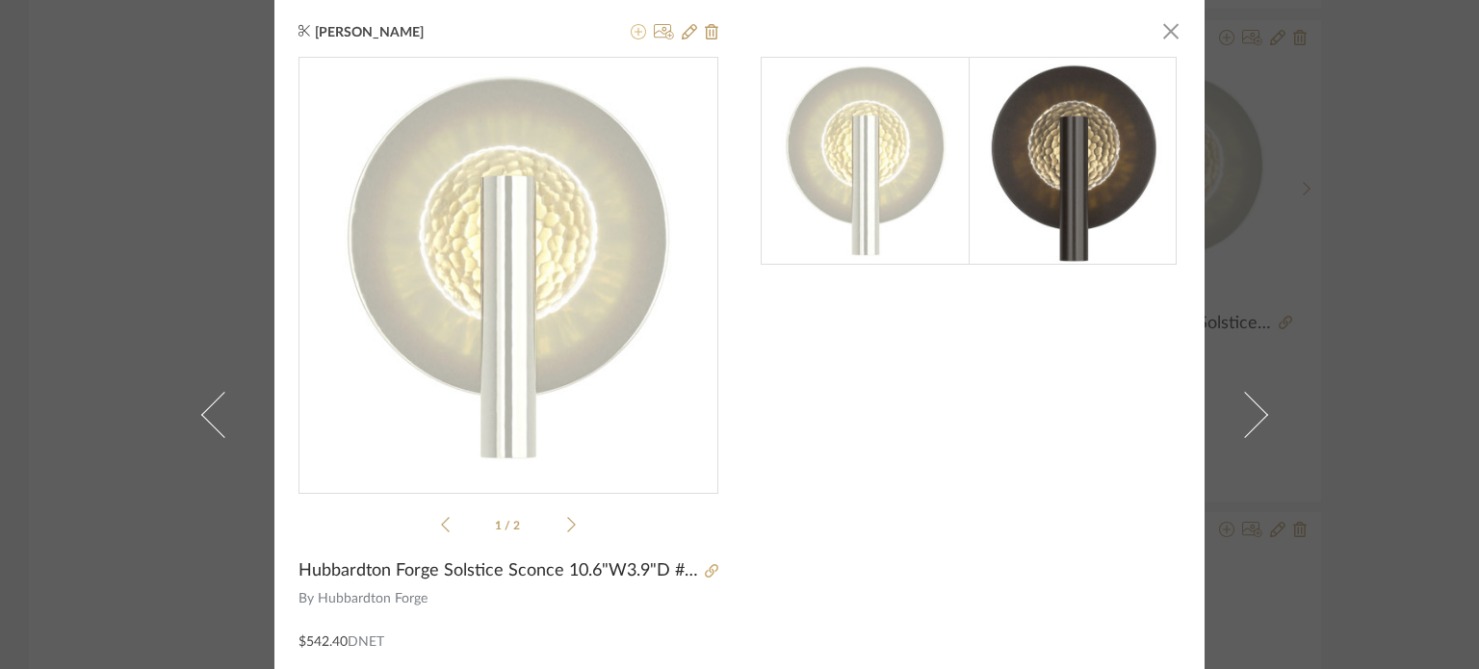
click at [637, 28] on icon at bounding box center [638, 31] width 15 height 15
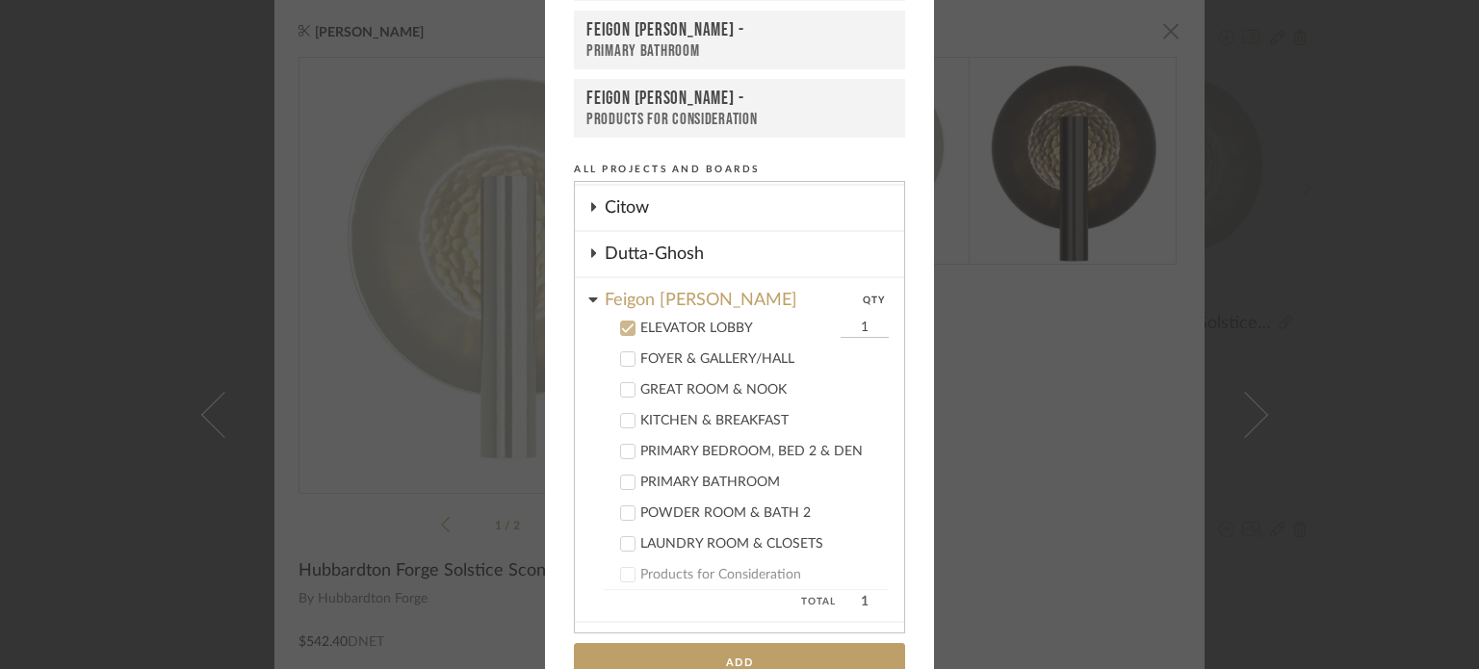
scroll to position [352, 0]
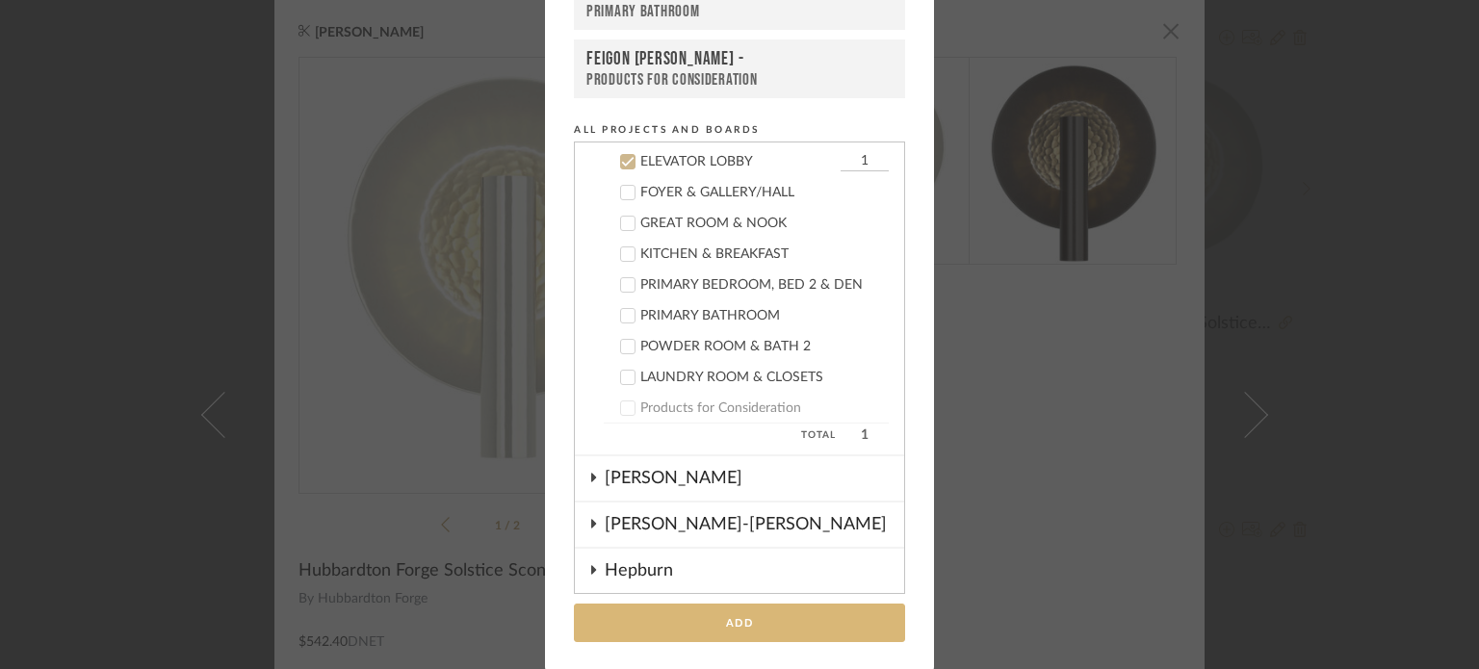
click at [704, 615] on button "Add" at bounding box center [739, 623] width 331 height 39
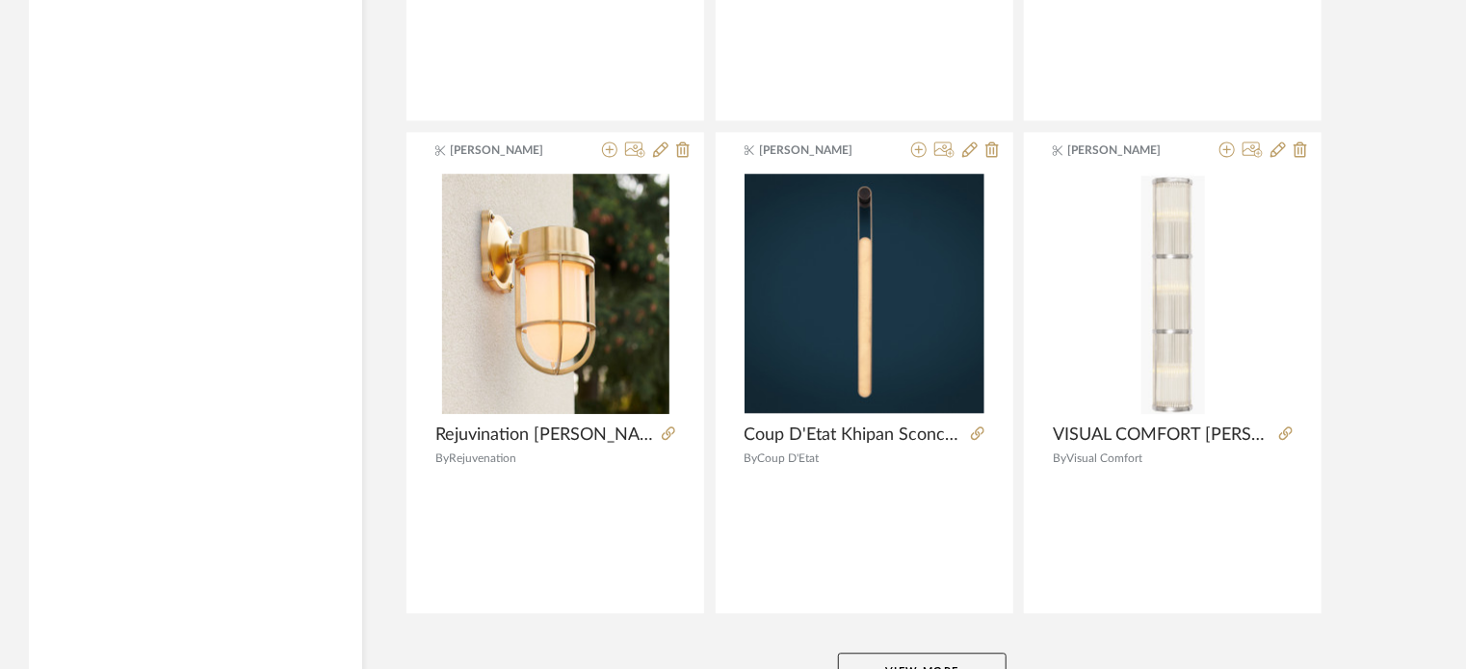
scroll to position [5885, 0]
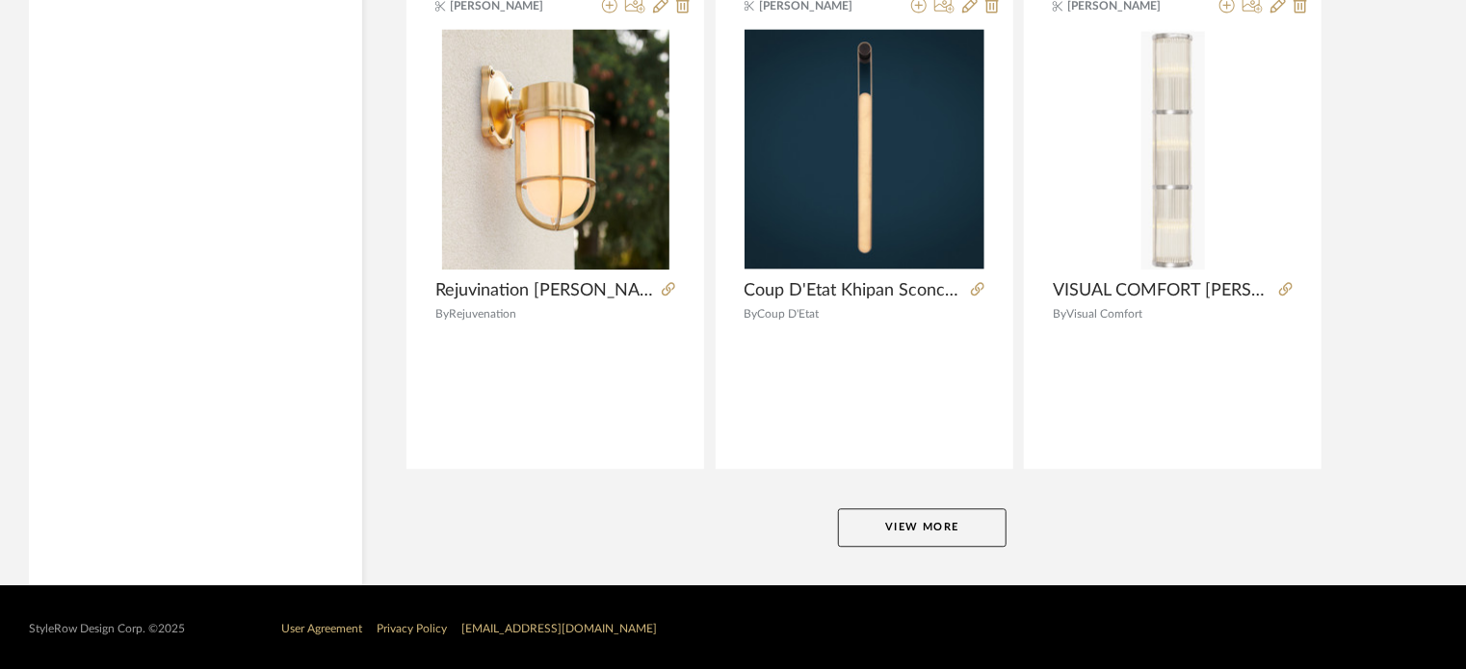
click at [978, 510] on button "View More" at bounding box center [922, 527] width 169 height 39
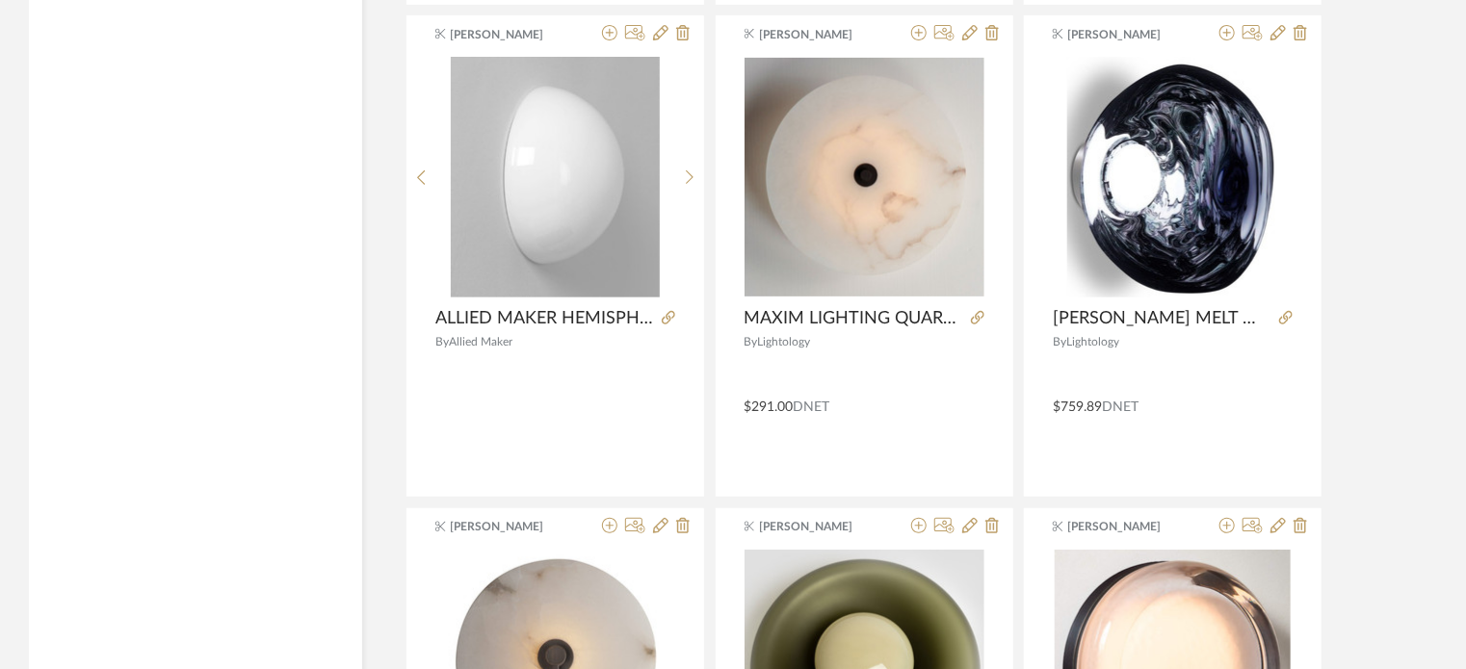
scroll to position [11791, 0]
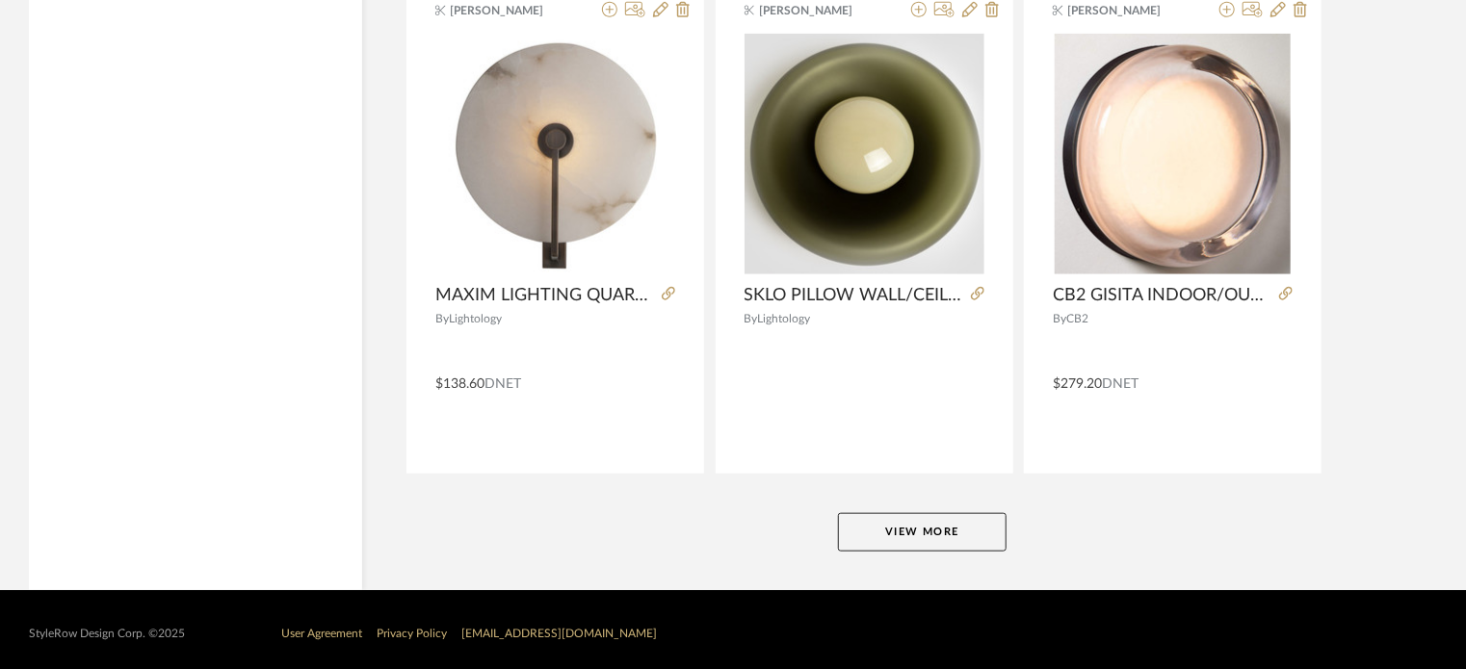
click at [979, 515] on button "View More" at bounding box center [922, 532] width 169 height 39
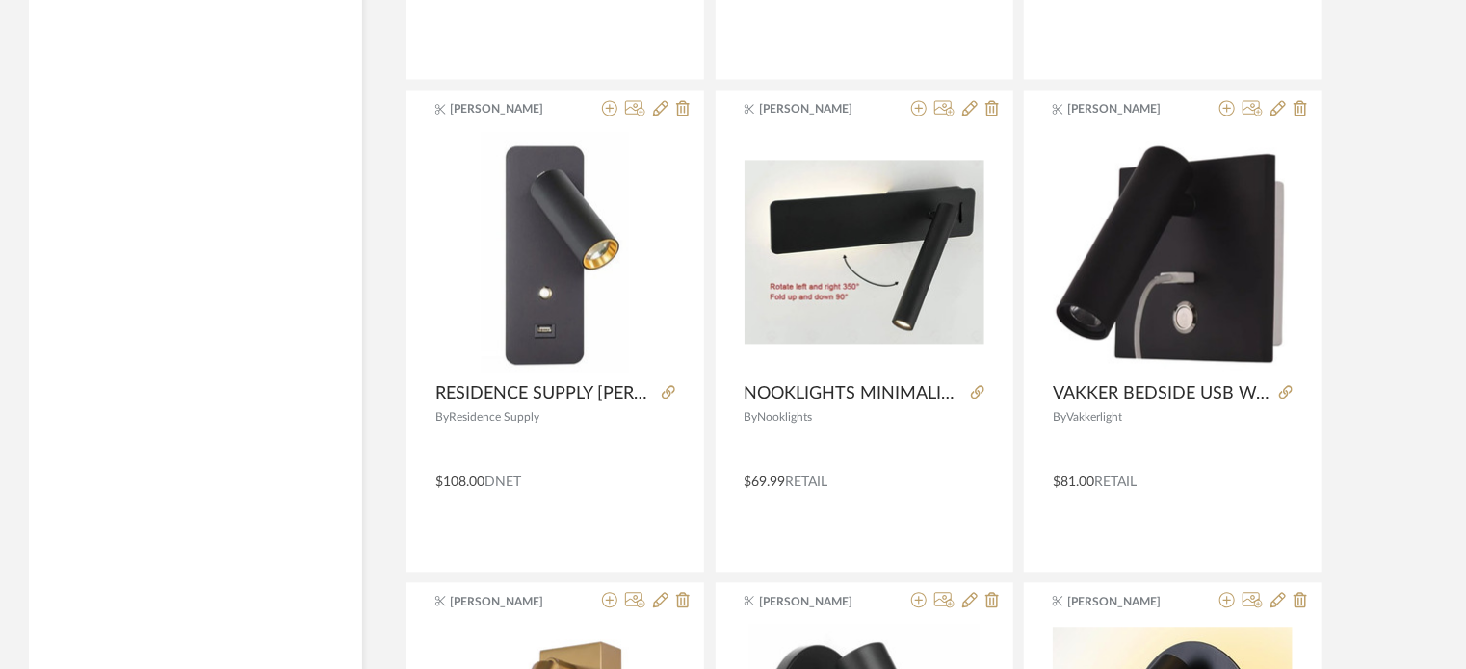
scroll to position [17696, 0]
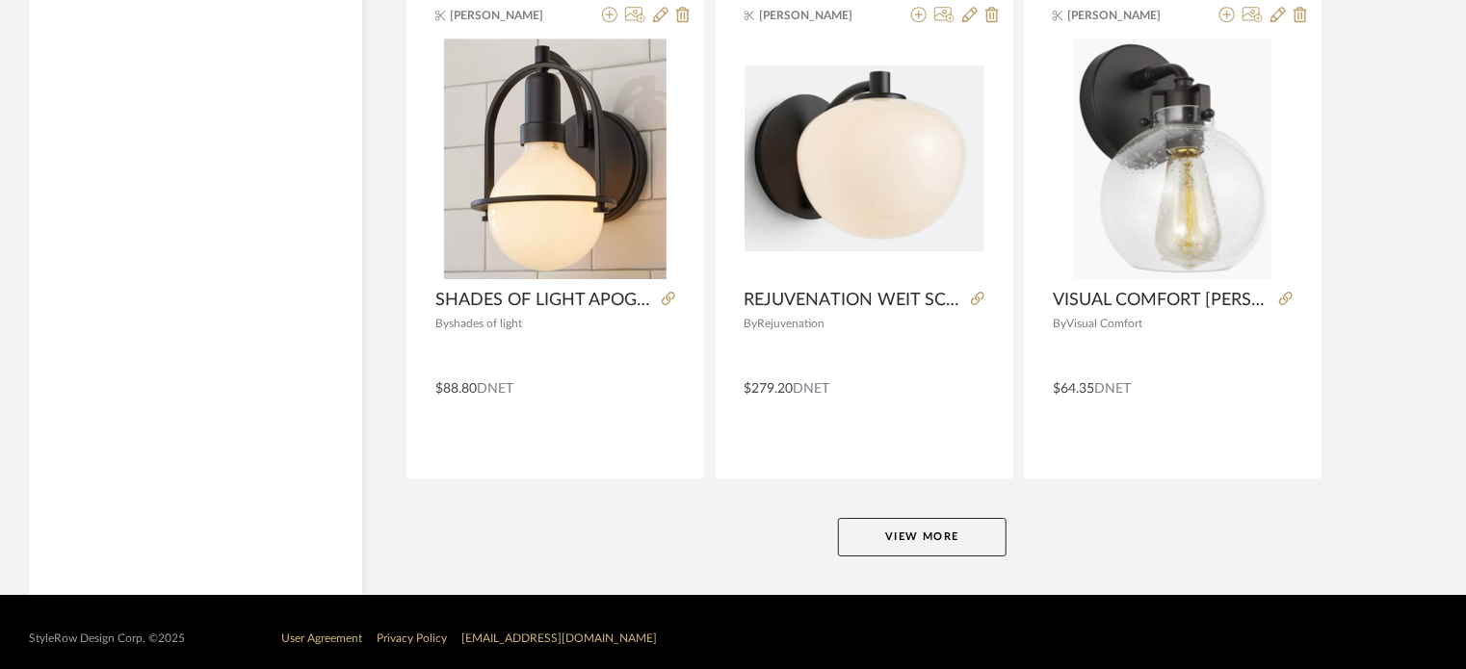
click at [948, 518] on button "View More" at bounding box center [922, 537] width 169 height 39
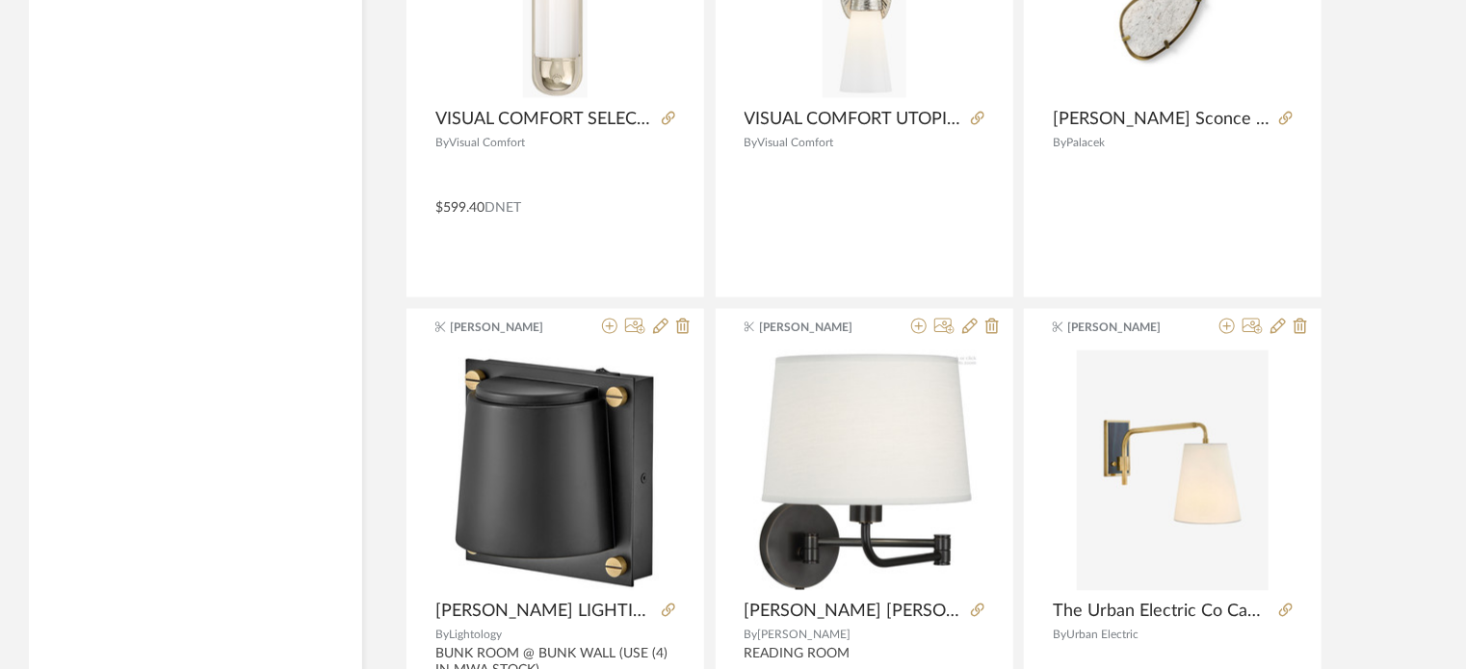
scroll to position [23602, 0]
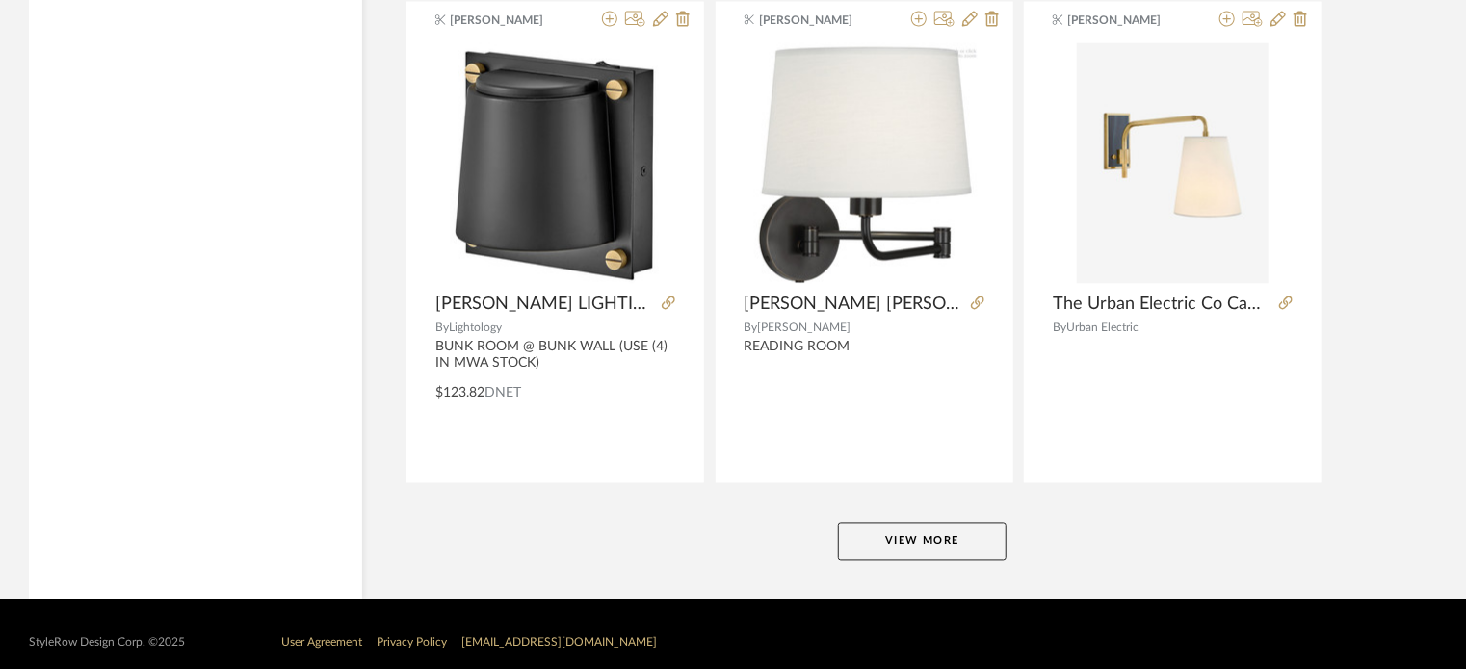
click at [949, 523] on button "View More" at bounding box center [922, 542] width 169 height 39
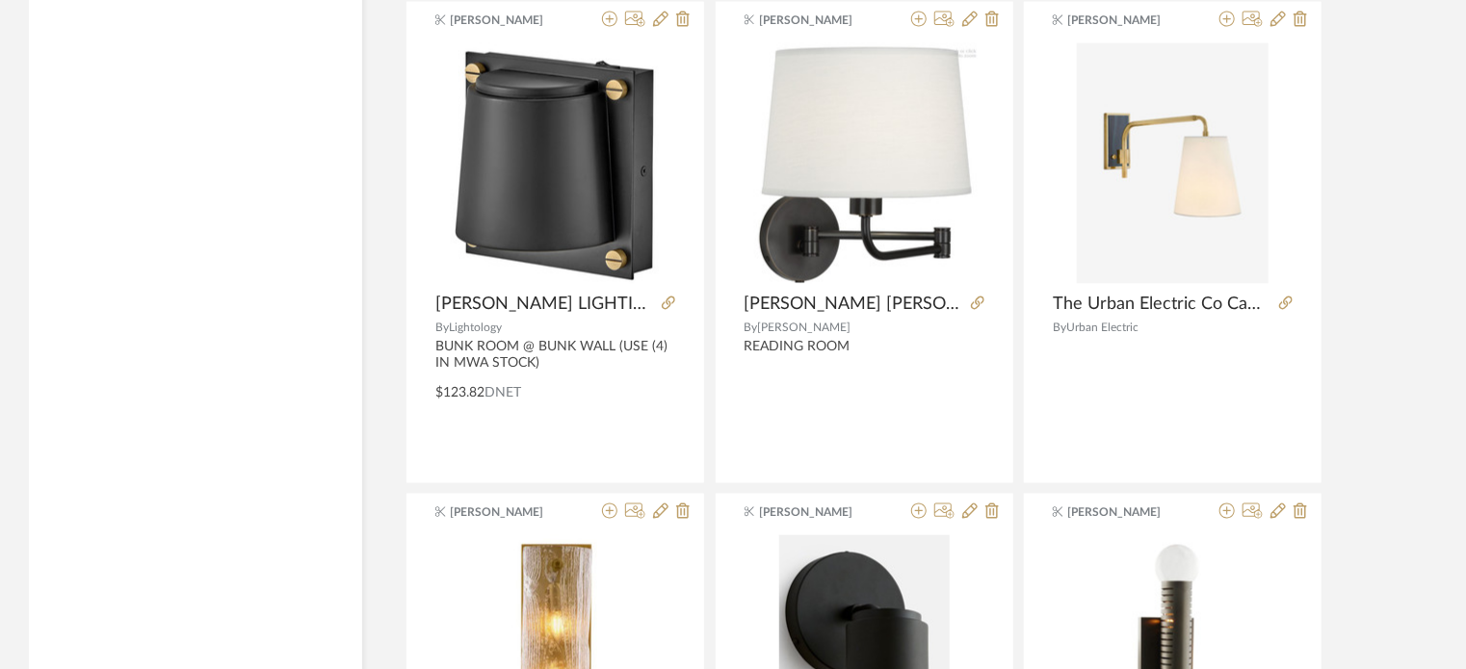
drag, startPoint x: 1478, startPoint y: 631, endPoint x: 1368, endPoint y: 663, distance: 114.6
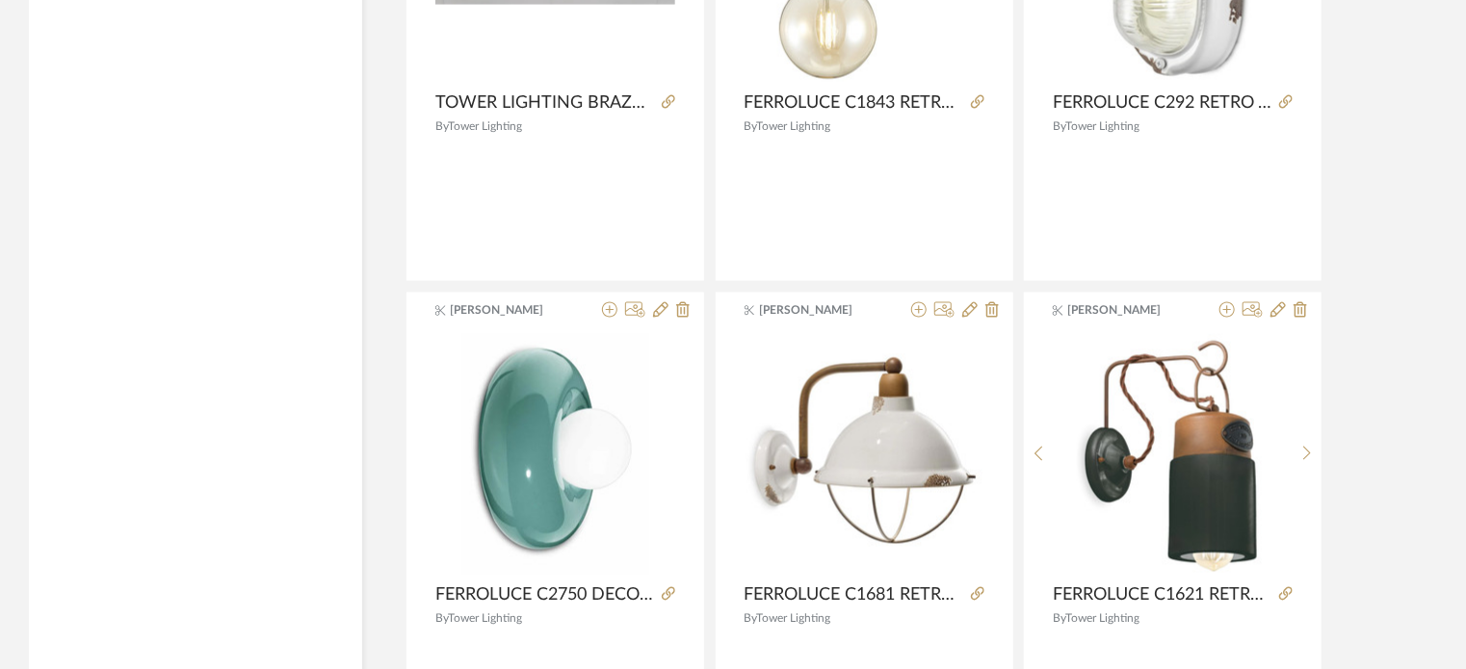
scroll to position [29509, 0]
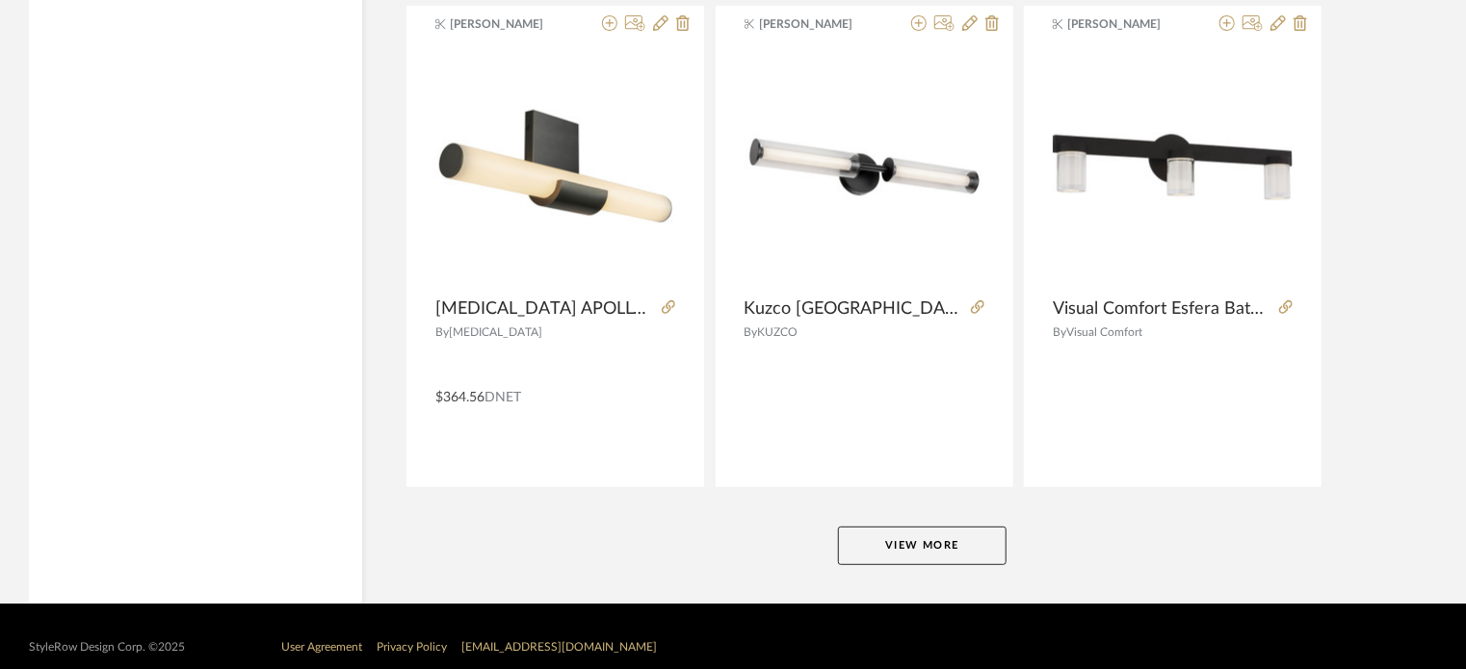
click at [913, 534] on button "View More" at bounding box center [922, 546] width 169 height 39
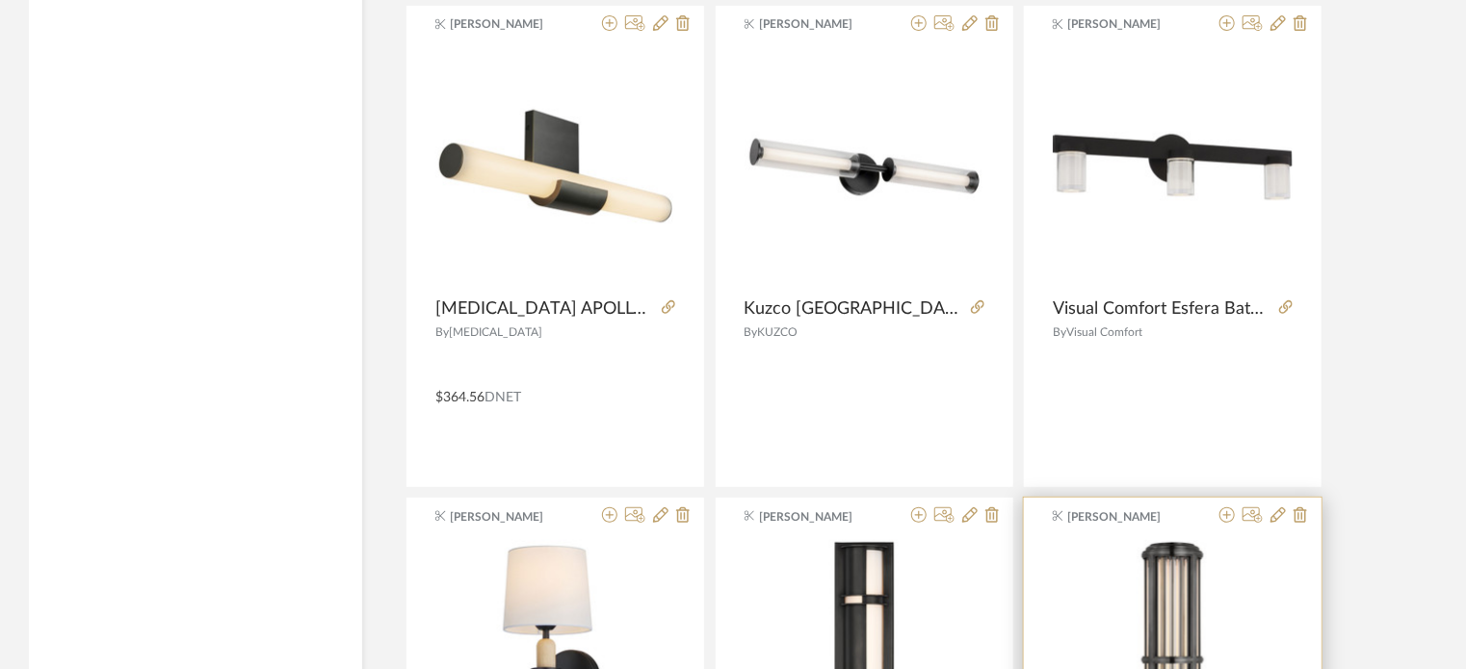
drag, startPoint x: 1470, startPoint y: 550, endPoint x: 1052, endPoint y: 600, distance: 421.9
click at [1052, 600] on div at bounding box center [1173, 660] width 298 height 243
drag, startPoint x: 1471, startPoint y: 552, endPoint x: 1432, endPoint y: 648, distance: 104.1
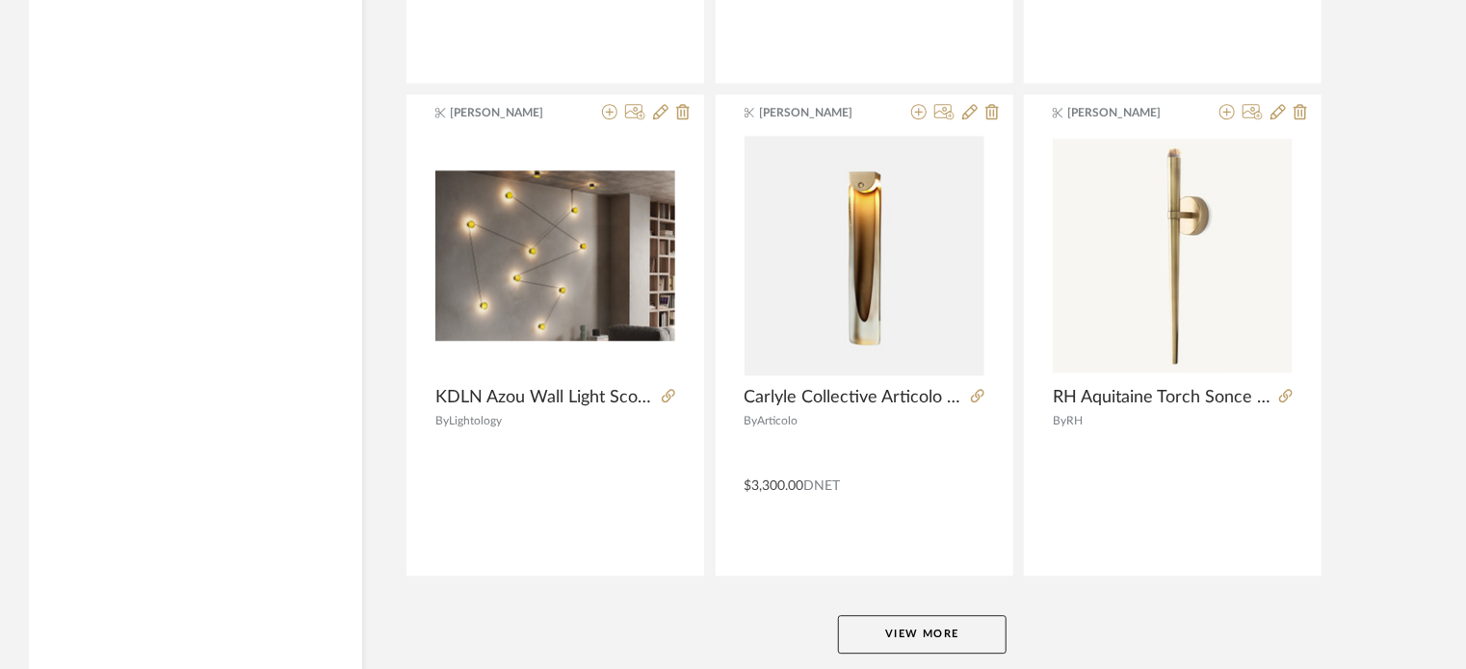
scroll to position [35414, 0]
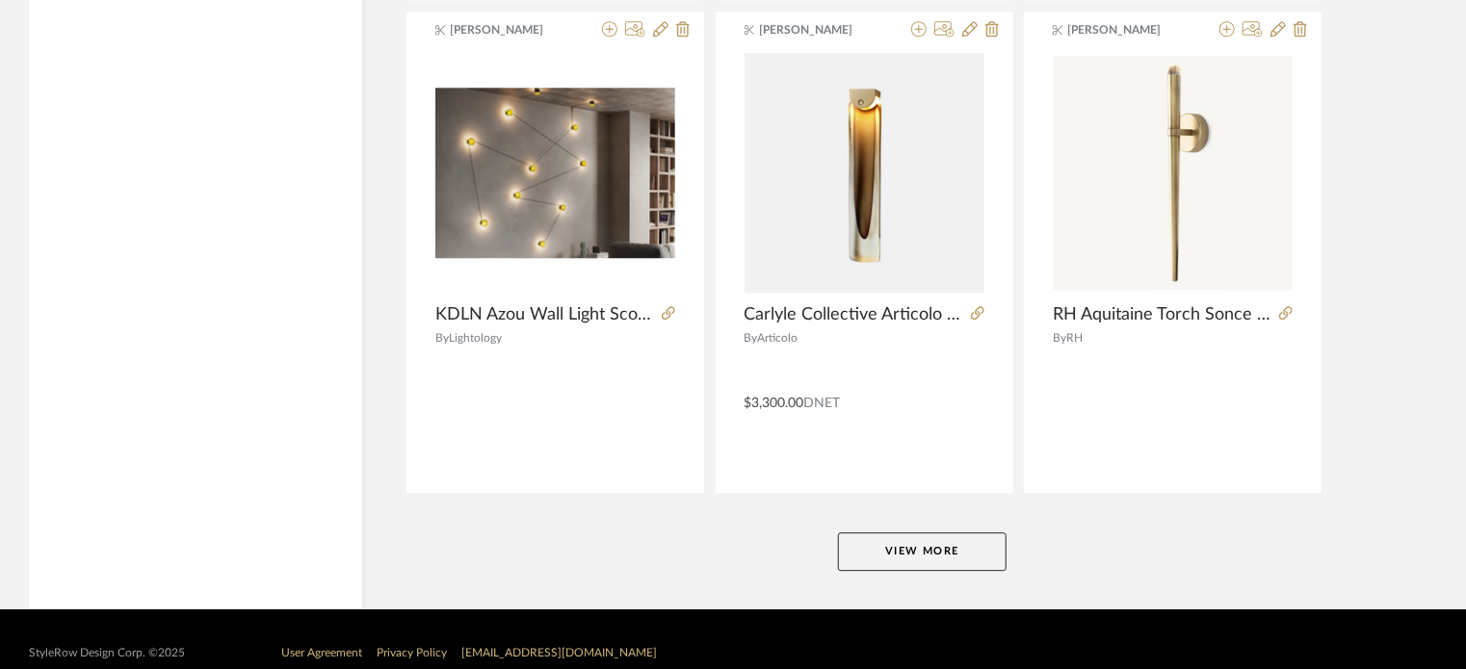
click at [964, 533] on button "View More" at bounding box center [922, 552] width 169 height 39
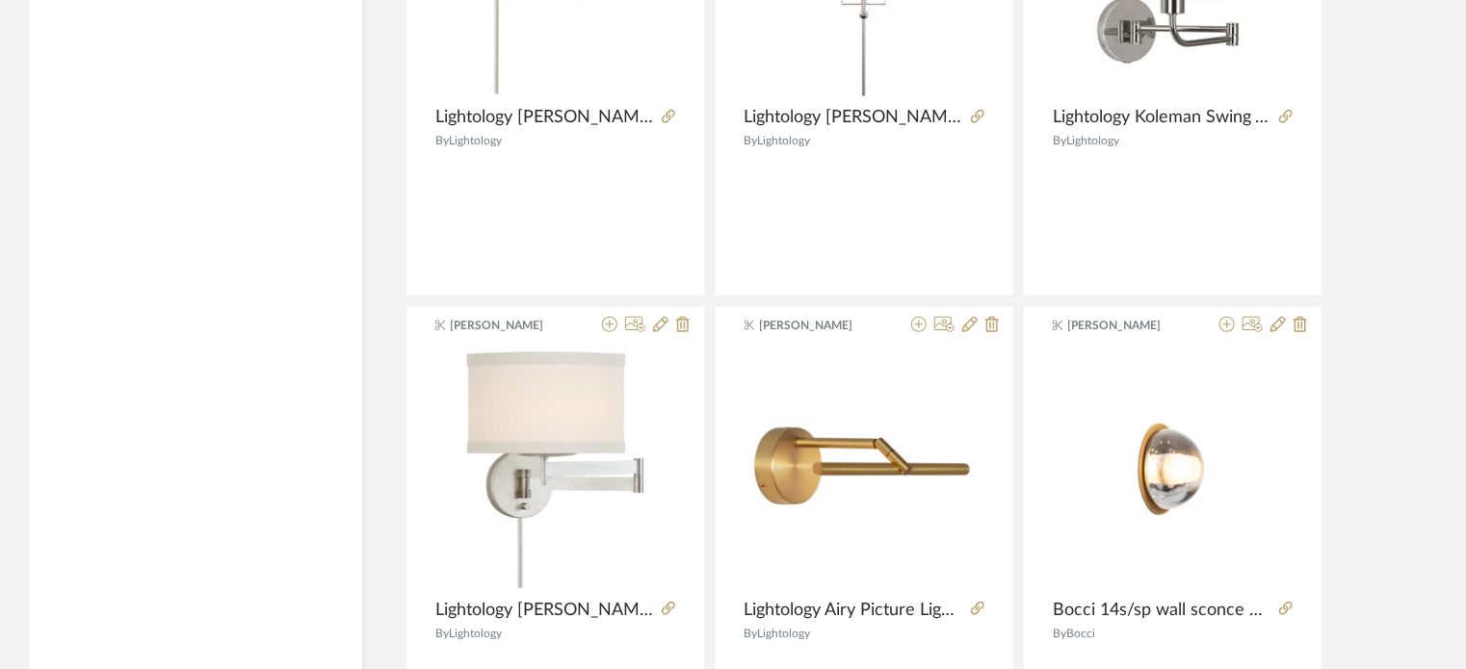
scroll to position [41321, 0]
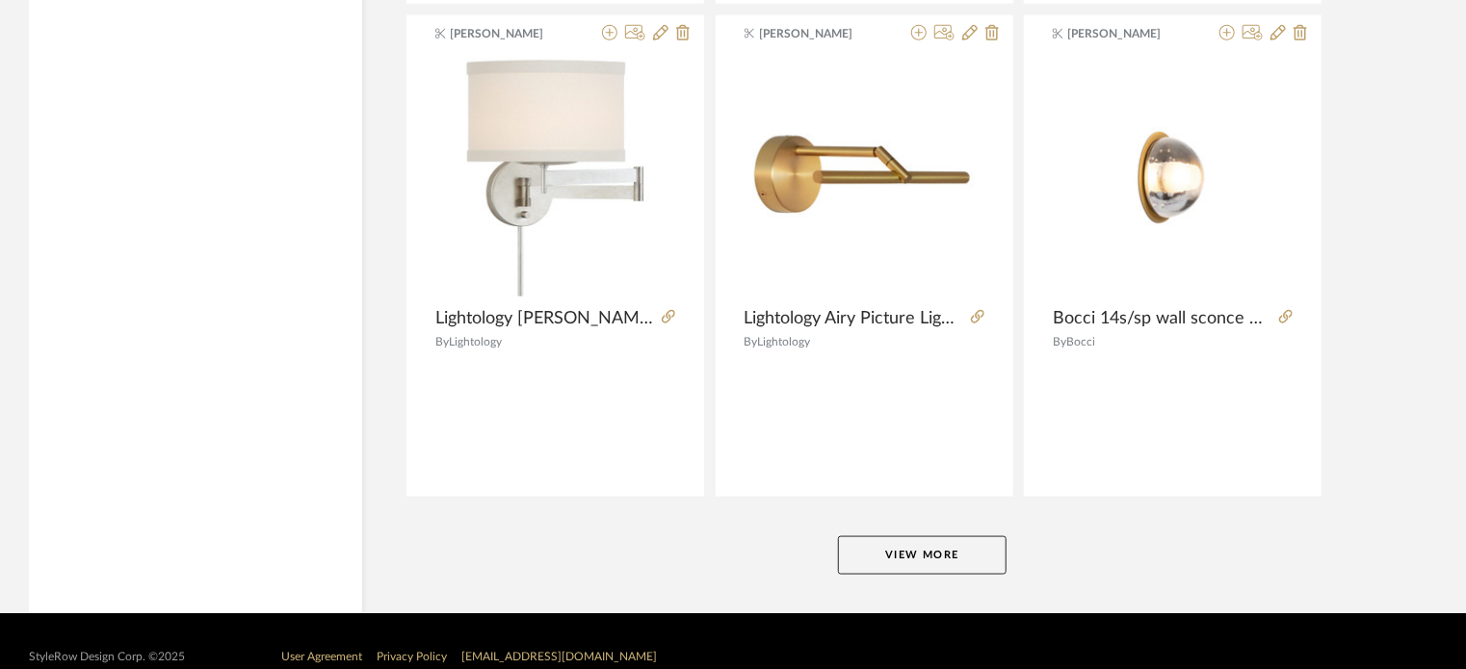
click at [926, 536] on button "View More" at bounding box center [922, 555] width 169 height 39
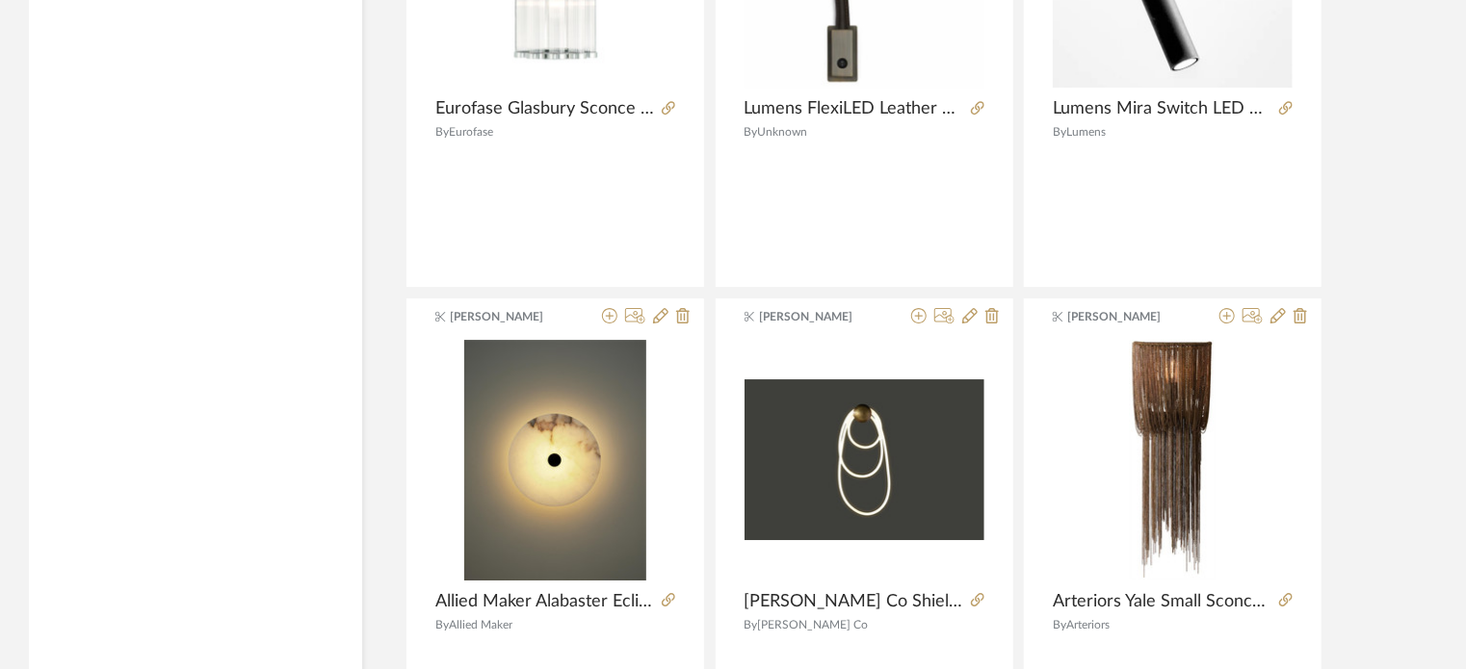
scroll to position [47227, 0]
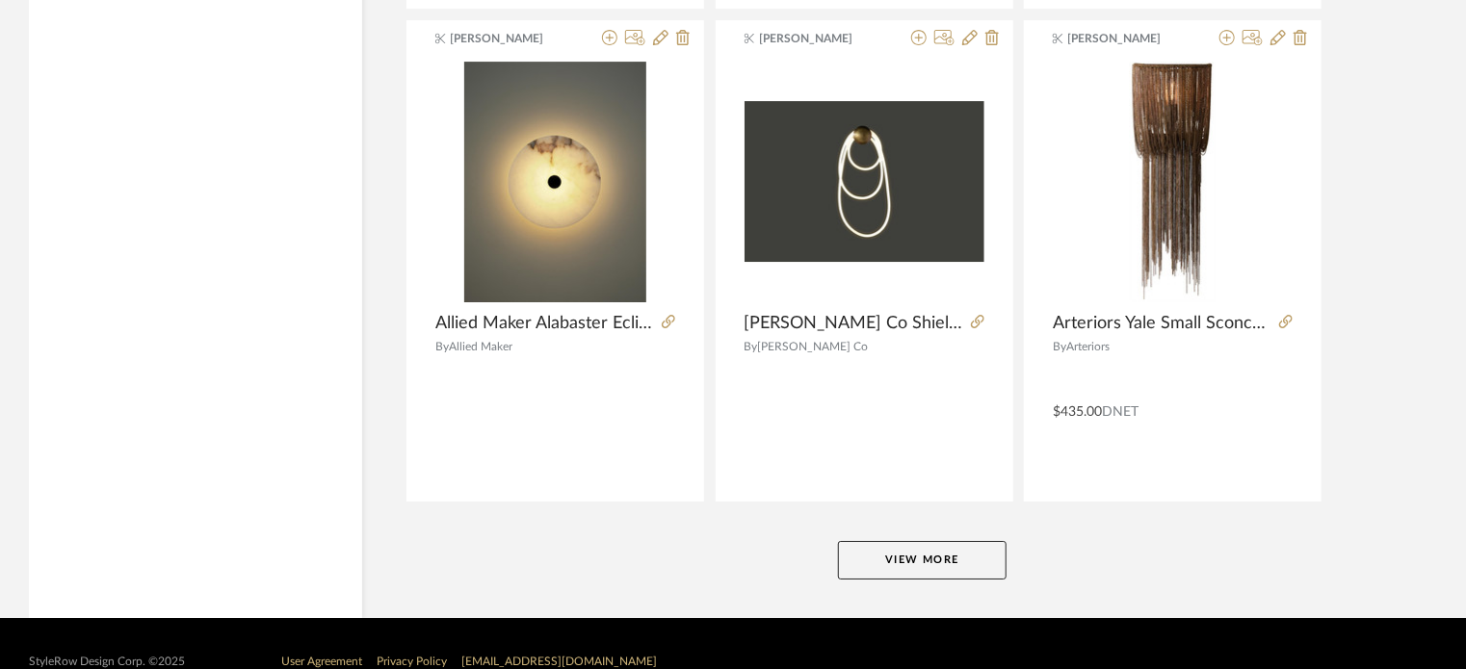
click at [949, 541] on button "View More" at bounding box center [922, 560] width 169 height 39
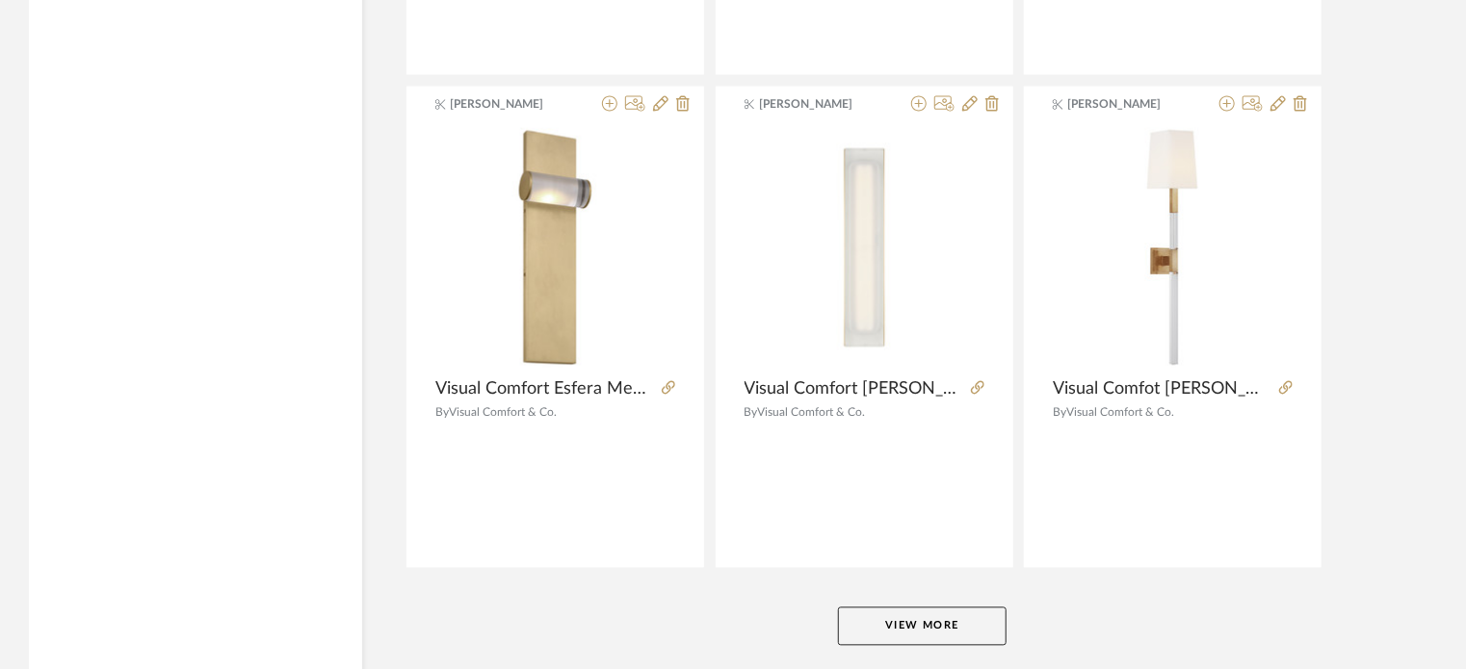
scroll to position [53132, 0]
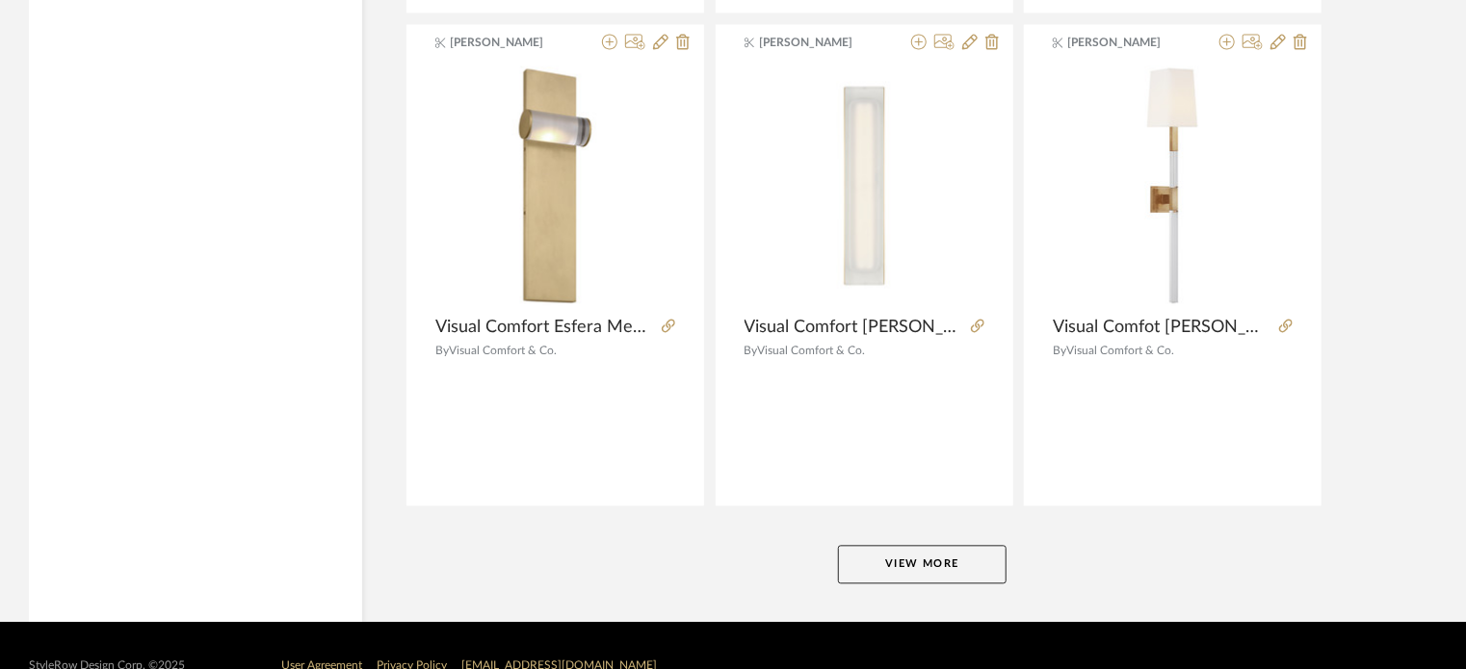
click at [965, 546] on button "View More" at bounding box center [922, 565] width 169 height 39
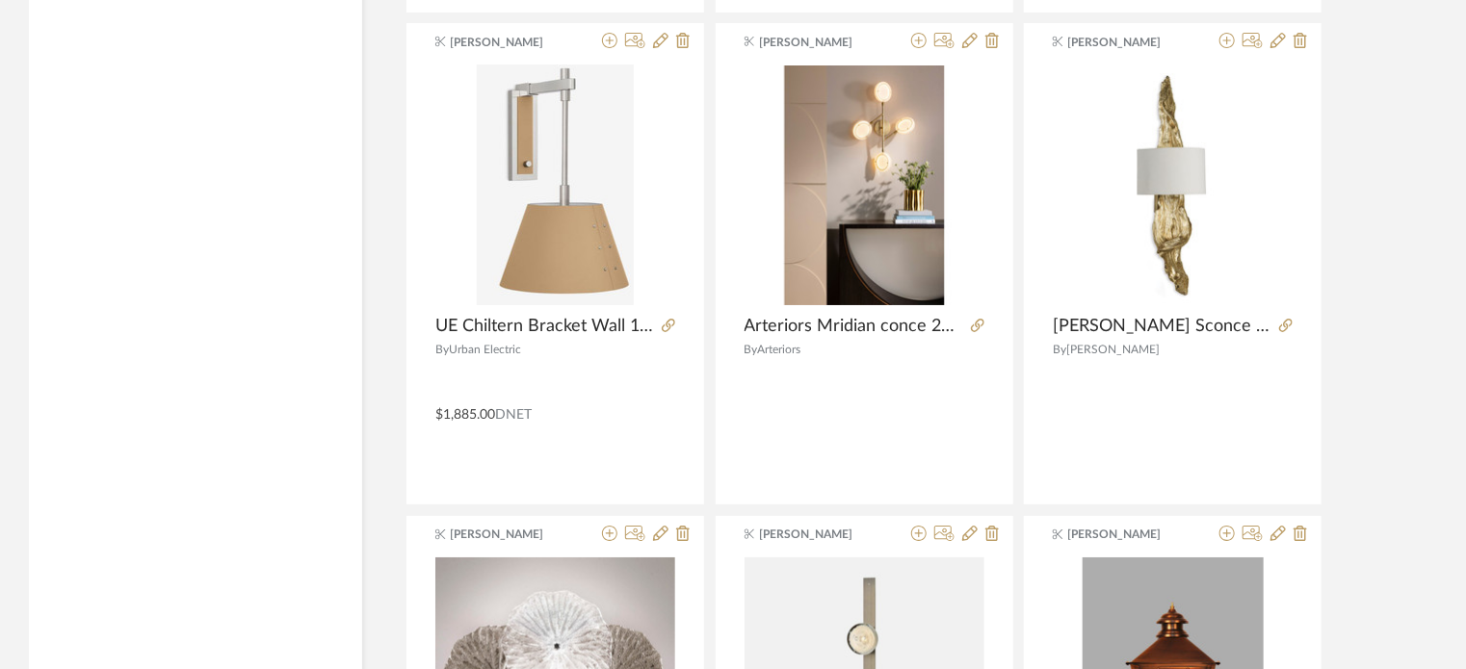
scroll to position [59038, 0]
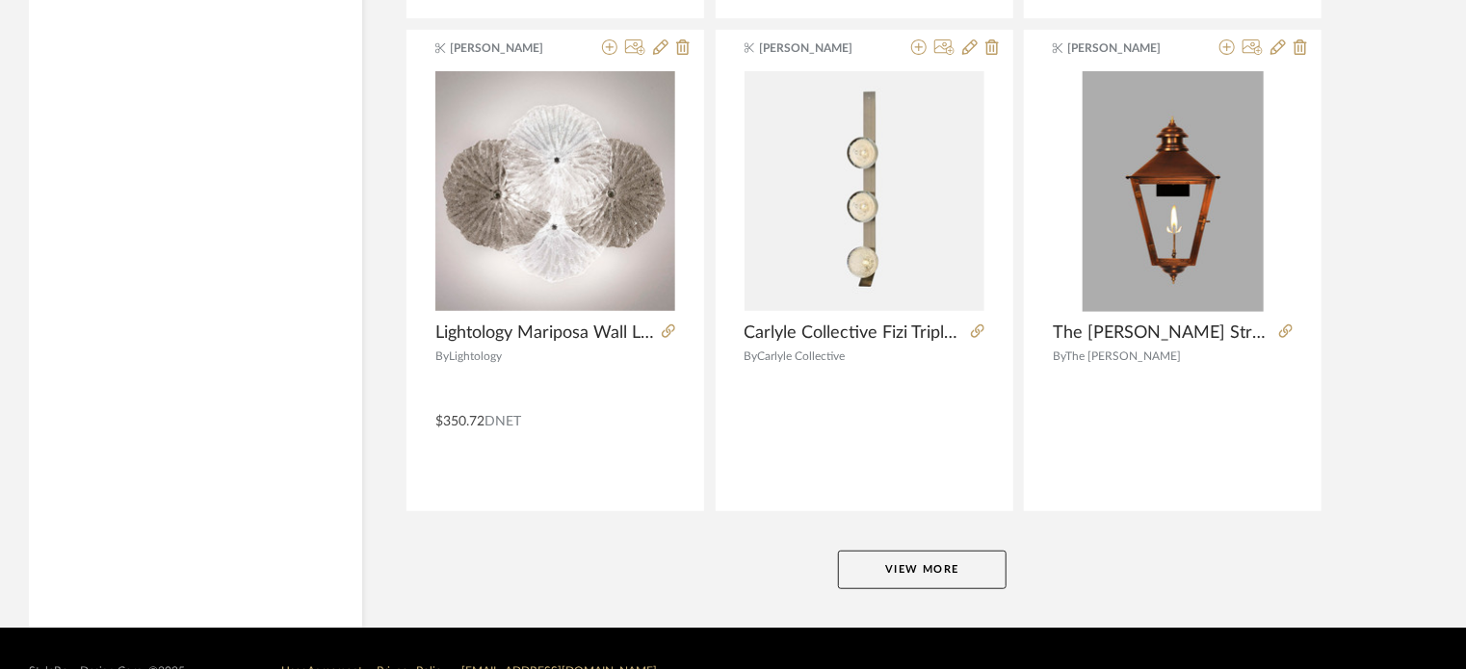
click at [966, 551] on button "View More" at bounding box center [922, 570] width 169 height 39
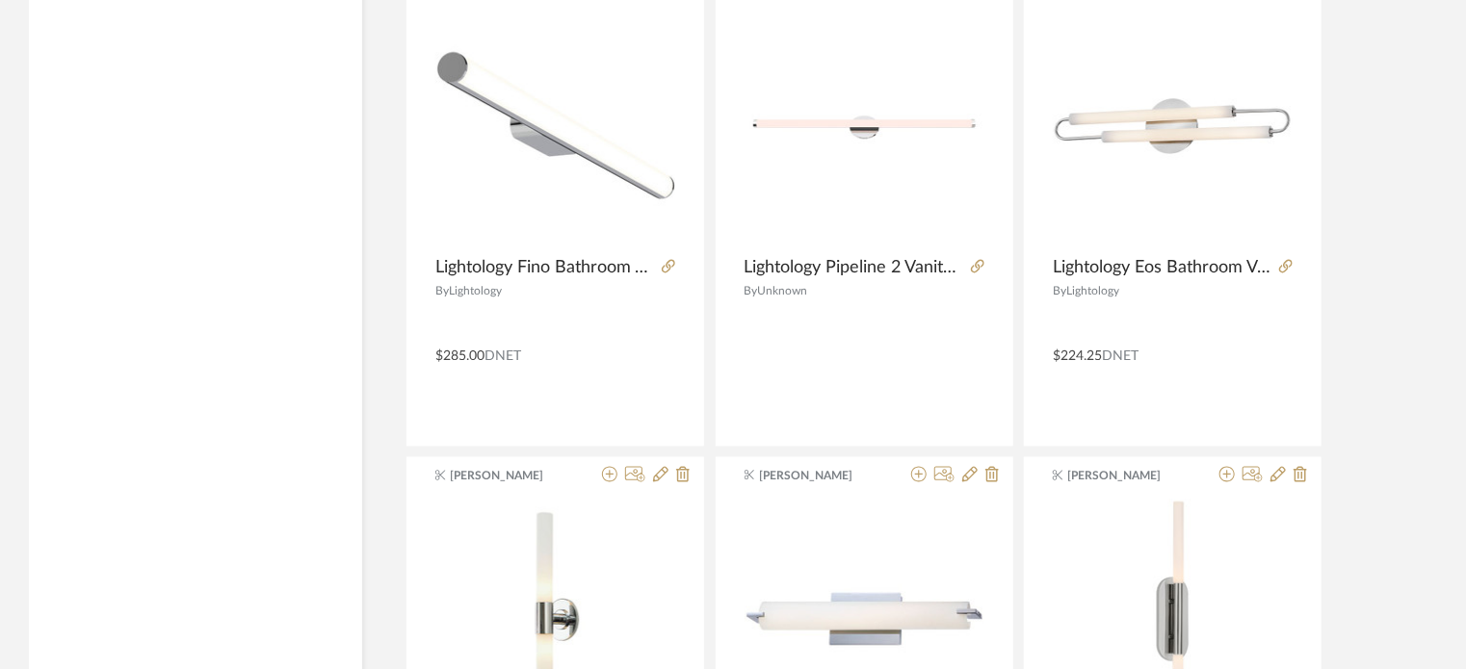
scroll to position [64945, 0]
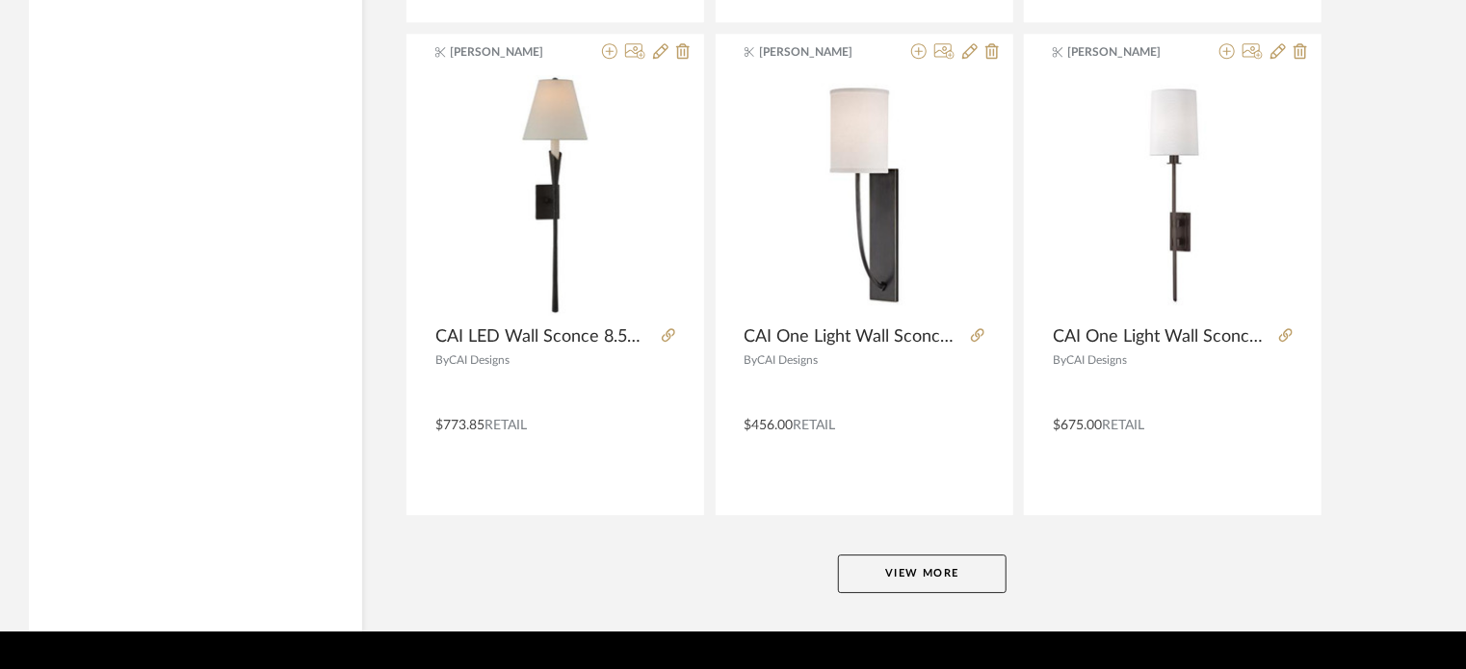
click at [952, 555] on button "View More" at bounding box center [922, 574] width 169 height 39
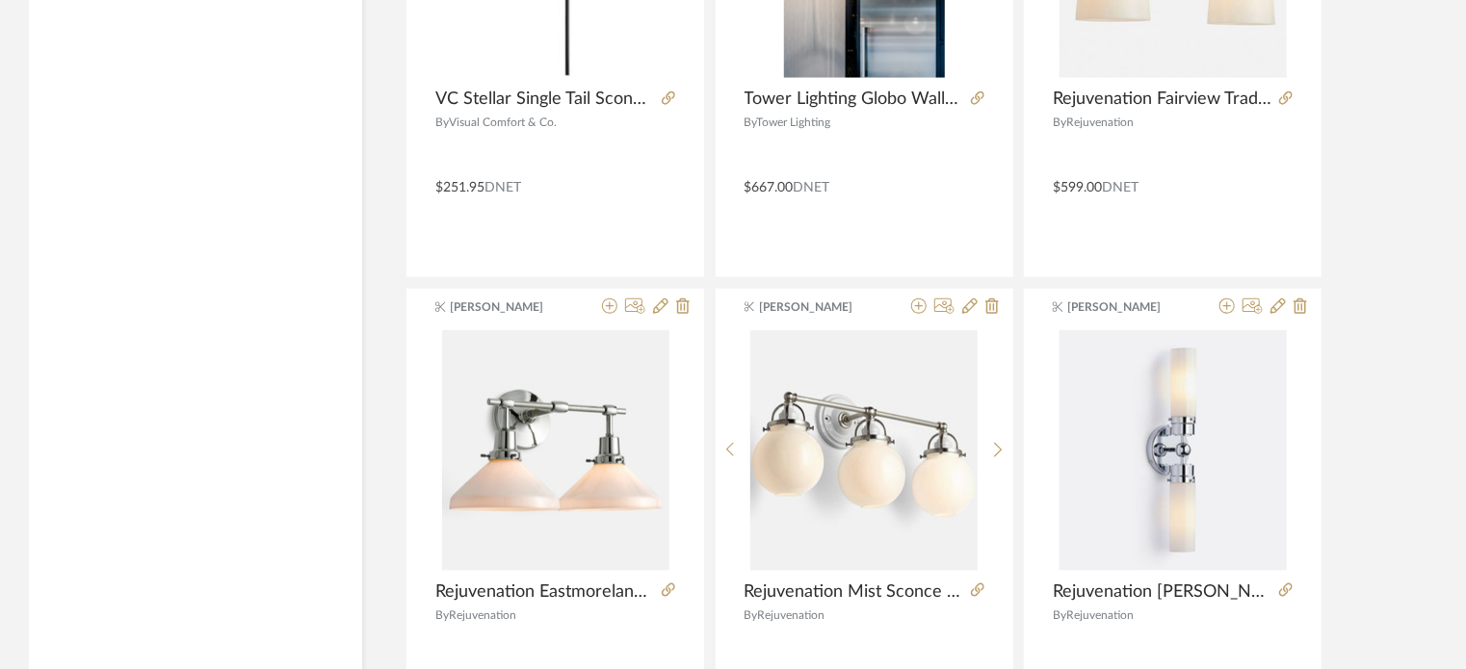
scroll to position [70851, 0]
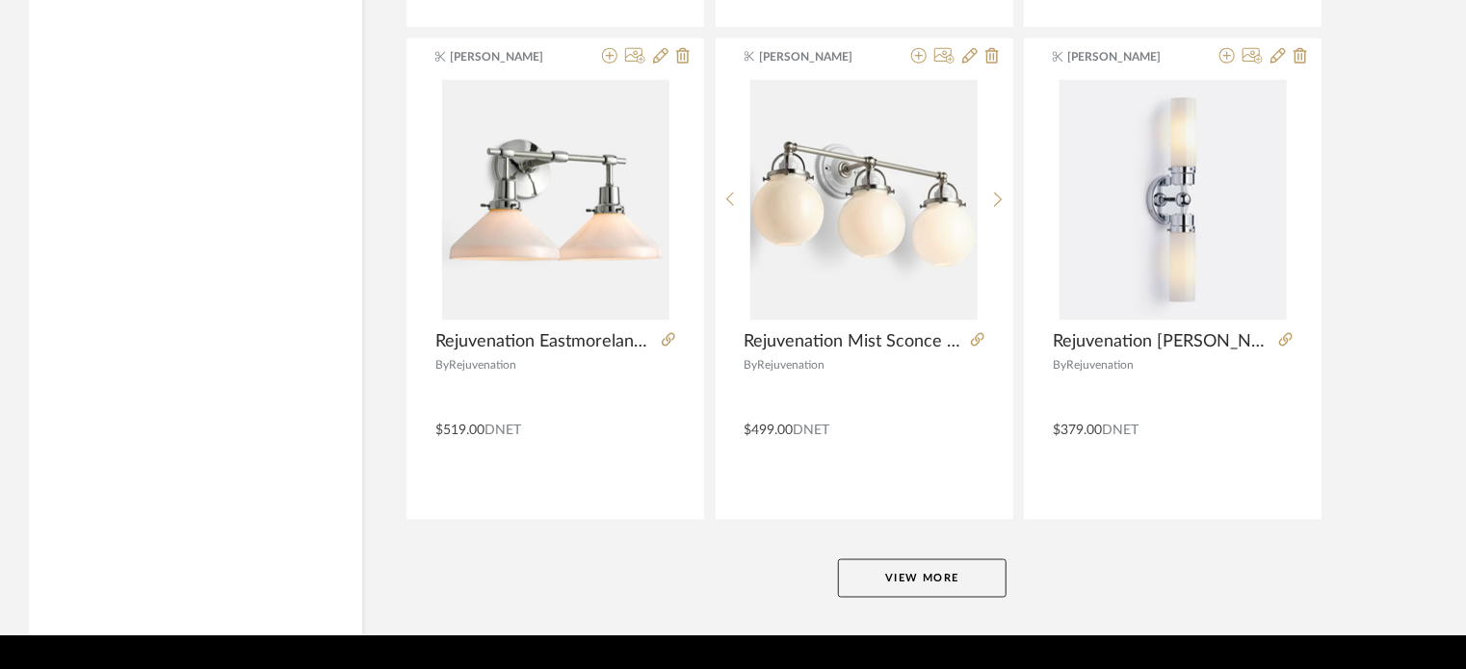
click at [986, 559] on button "View More" at bounding box center [922, 578] width 169 height 39
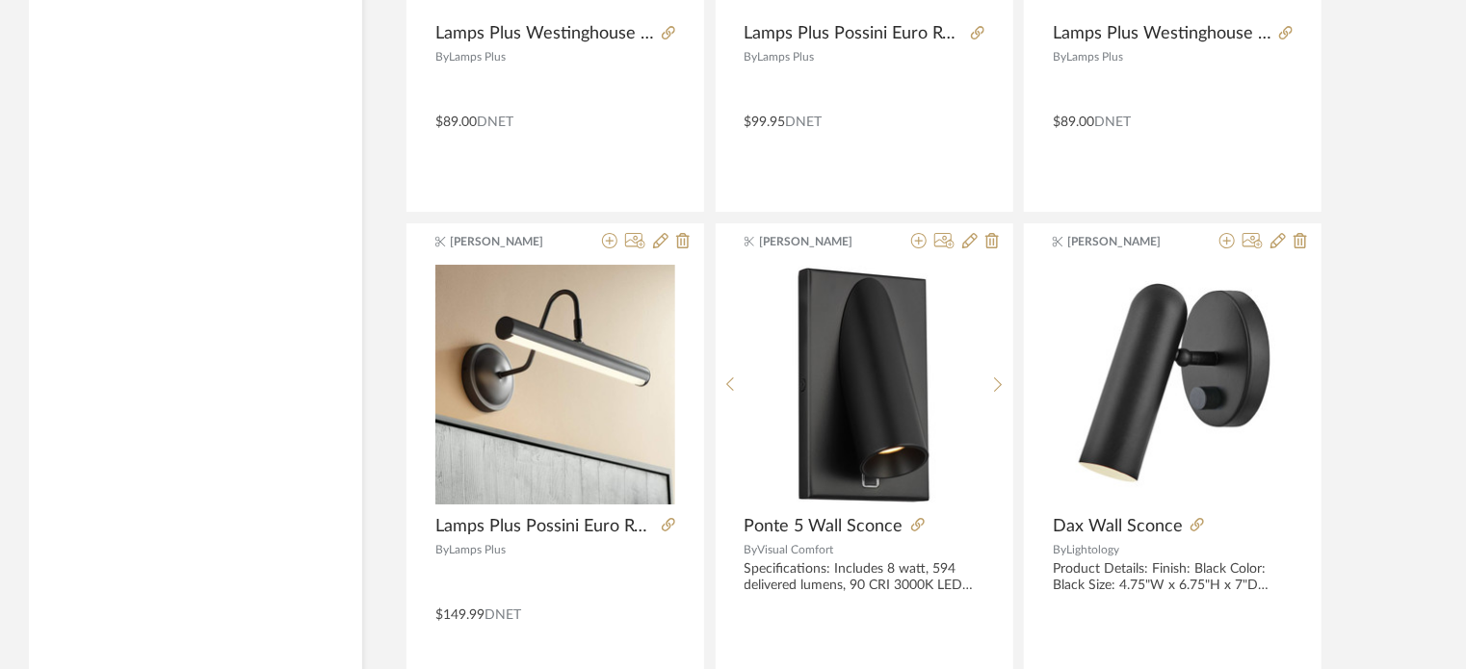
scroll to position [76757, 0]
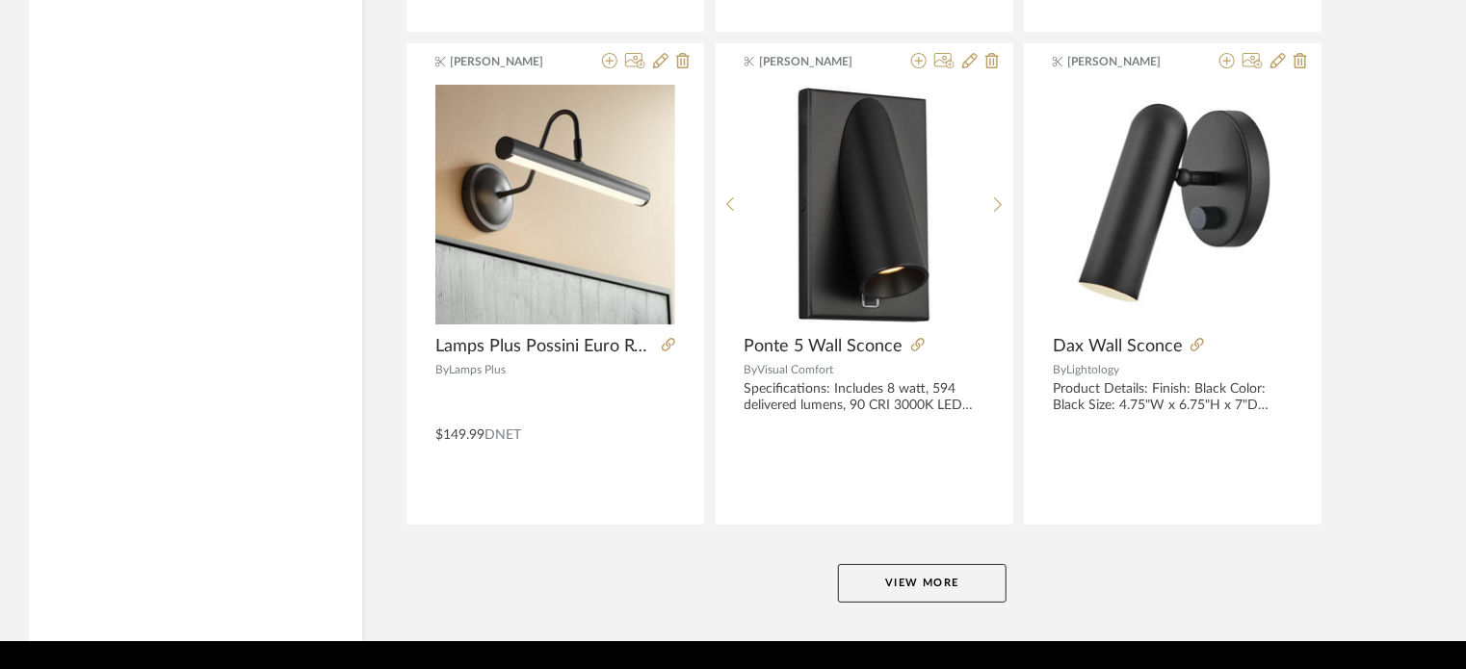
click at [975, 564] on button "View More" at bounding box center [922, 583] width 169 height 39
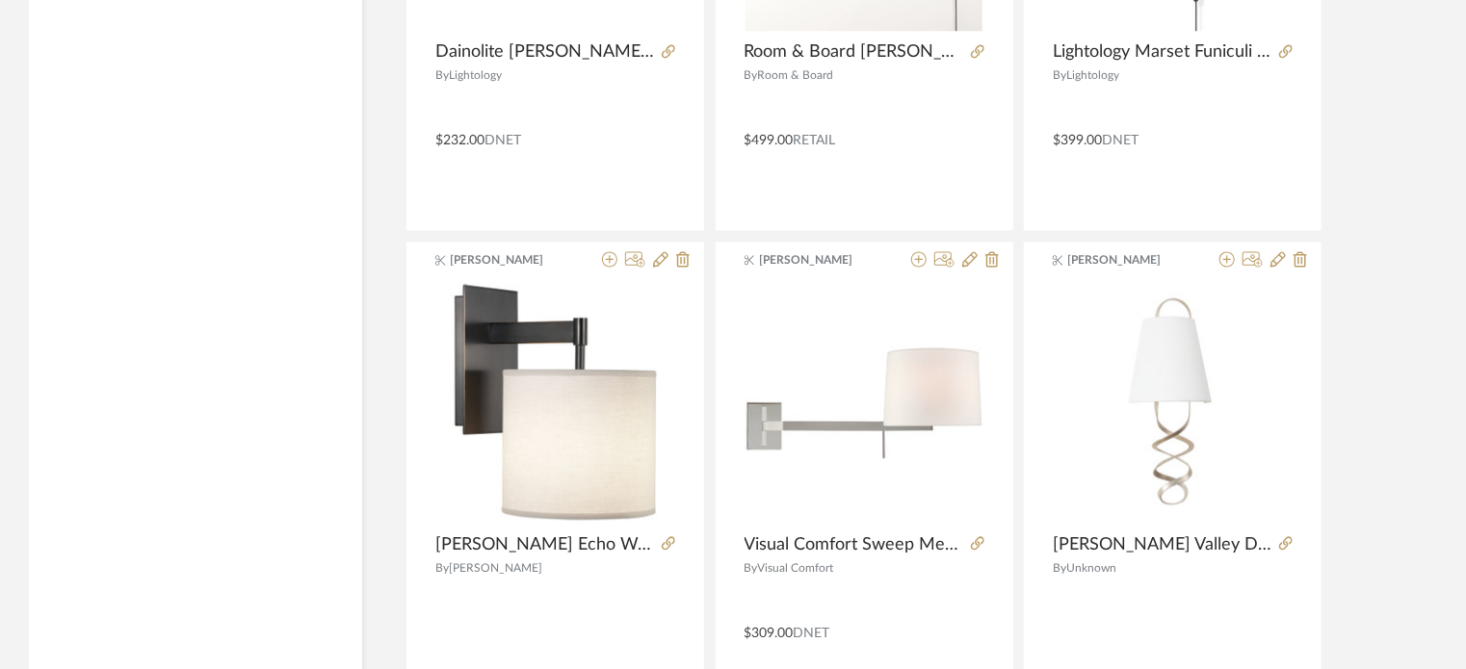
scroll to position [82565, 0]
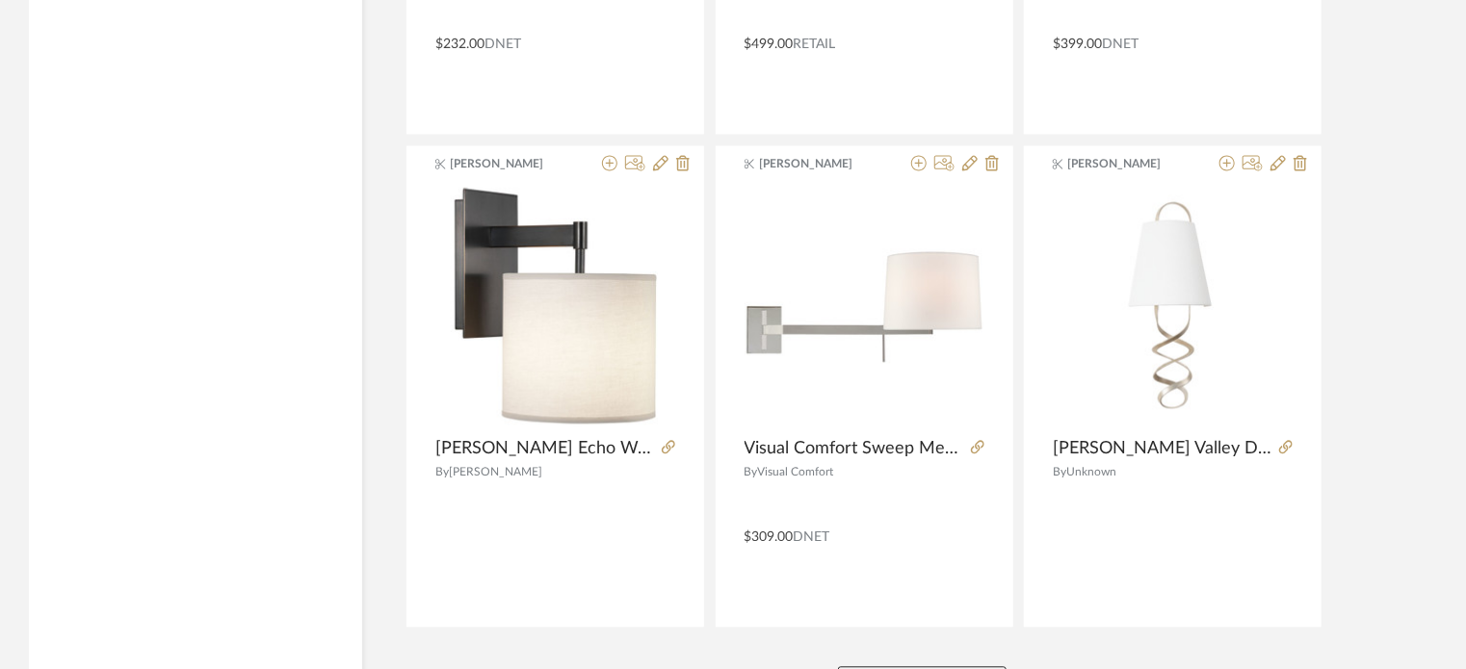
drag, startPoint x: 1475, startPoint y: 627, endPoint x: 1443, endPoint y: 639, distance: 35.1
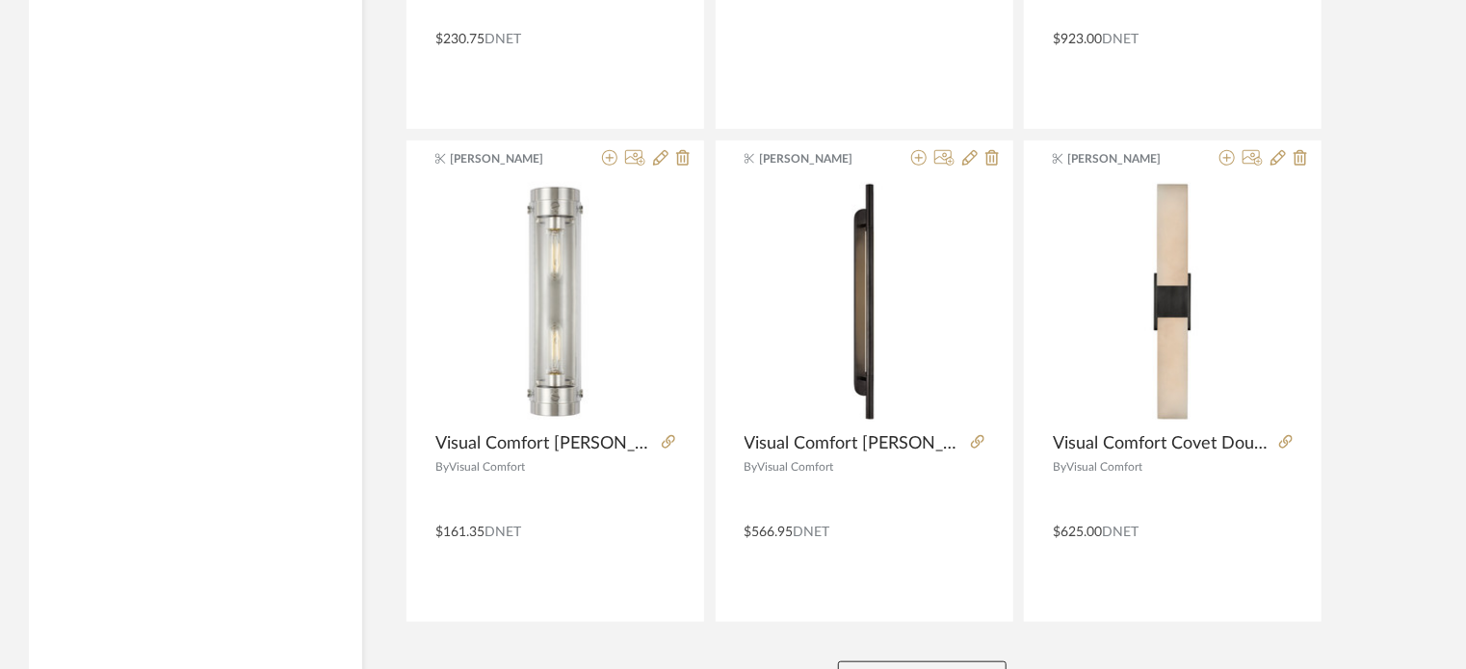
scroll to position [88569, 0]
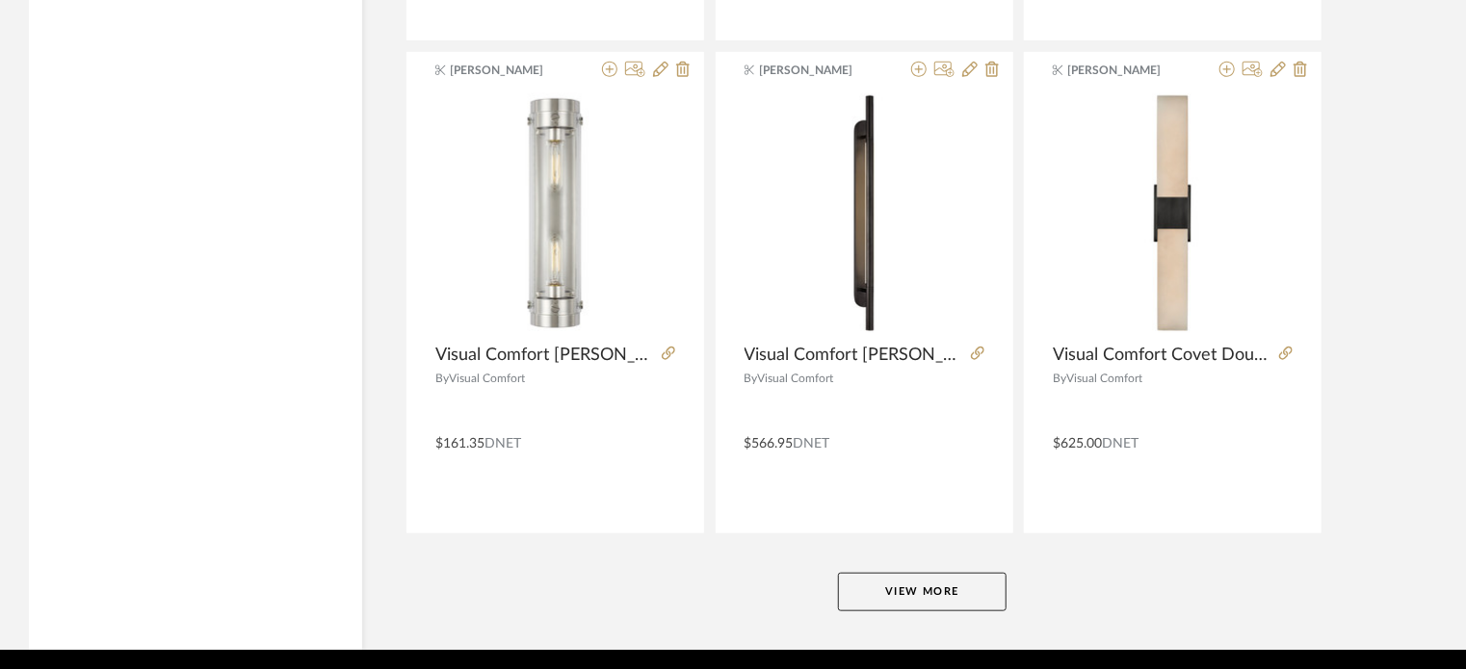
click at [925, 573] on button "View More" at bounding box center [922, 592] width 169 height 39
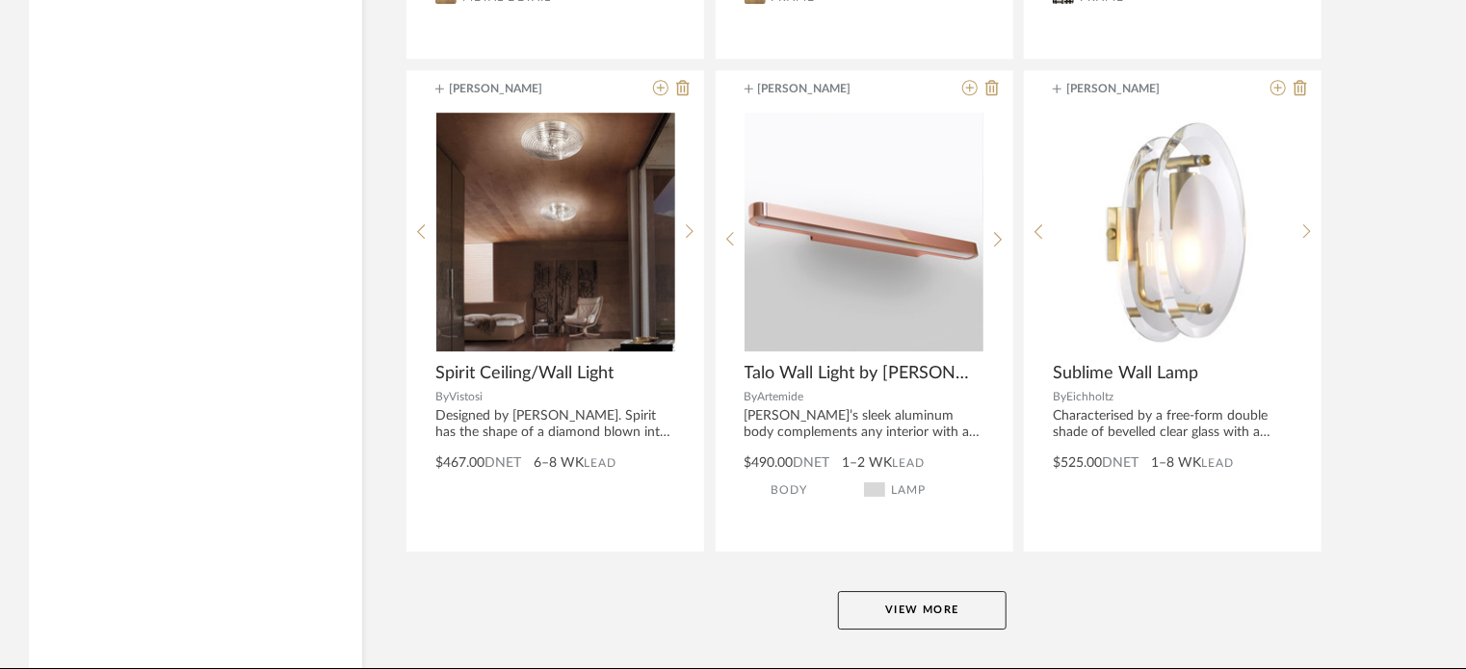
scroll to position [94463, 0]
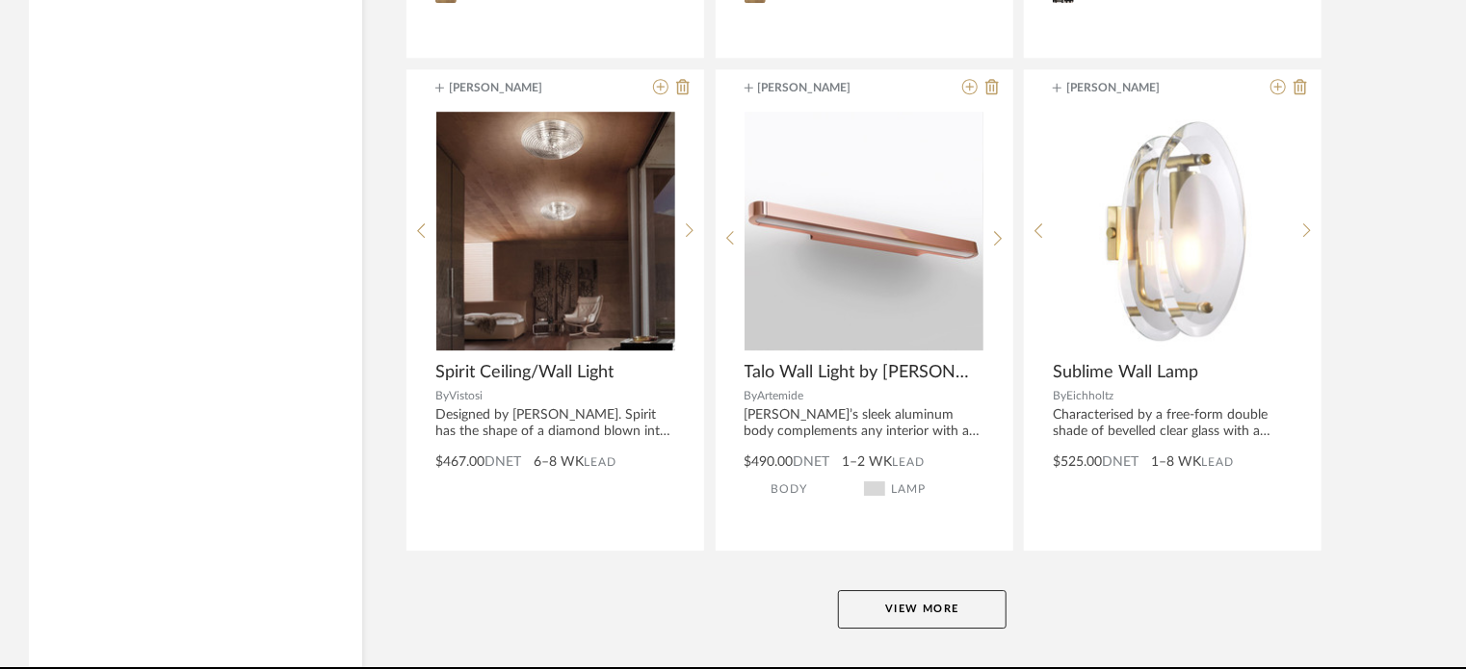
click at [857, 590] on button "View More" at bounding box center [922, 609] width 169 height 39
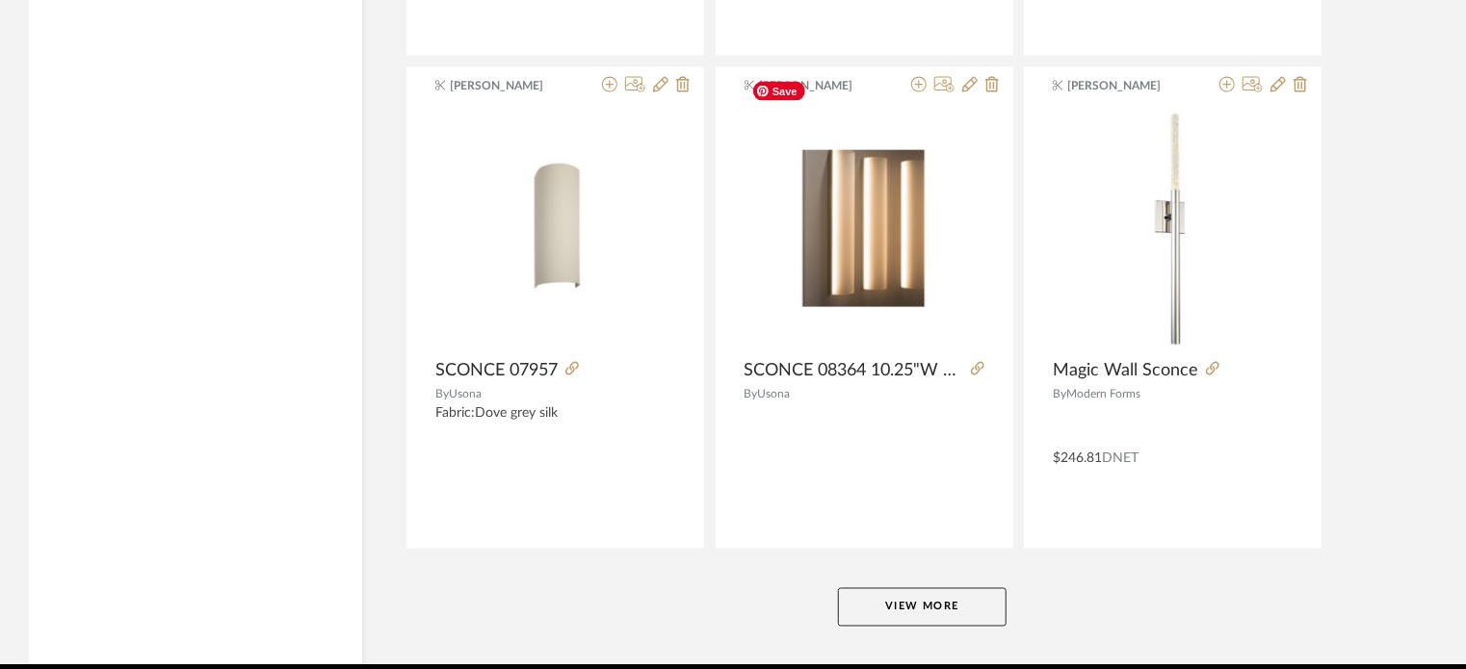
scroll to position [100381, 0]
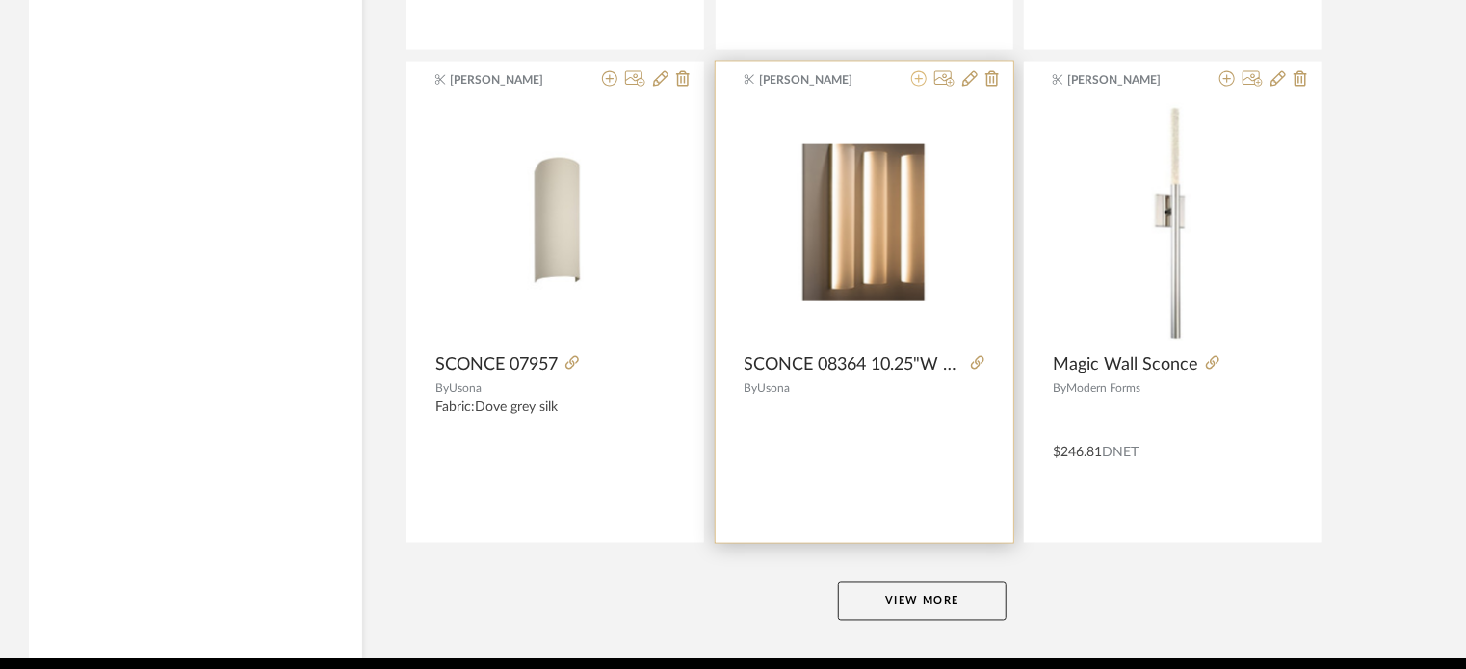
click at [919, 71] on icon at bounding box center [918, 78] width 15 height 15
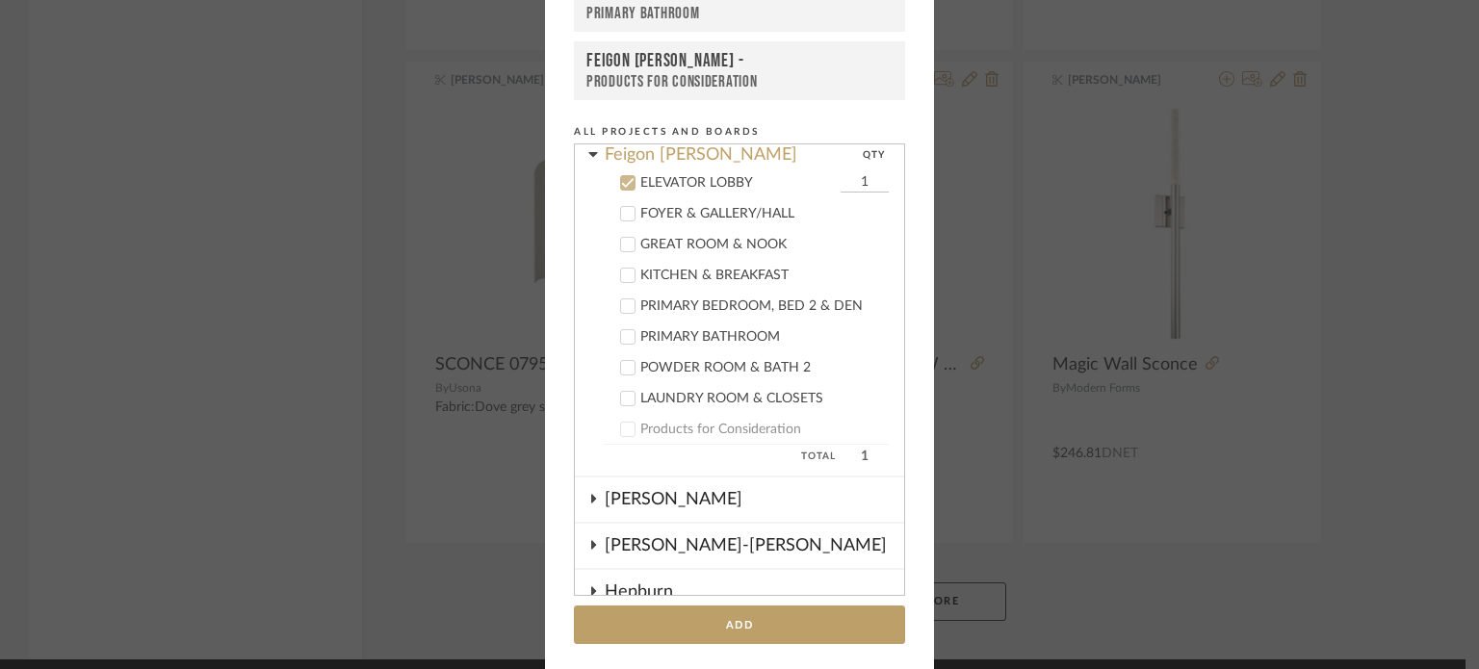
scroll to position [352, 0]
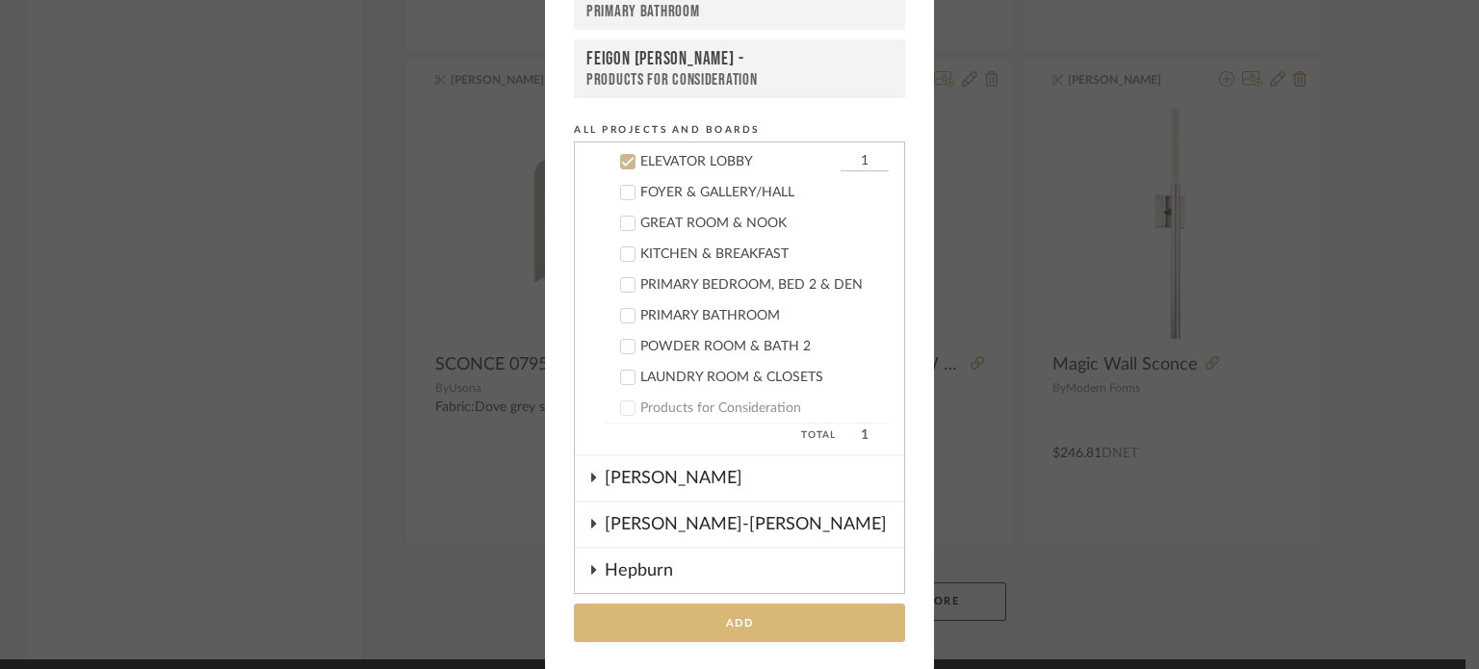
click at [770, 620] on button "Add" at bounding box center [739, 623] width 331 height 39
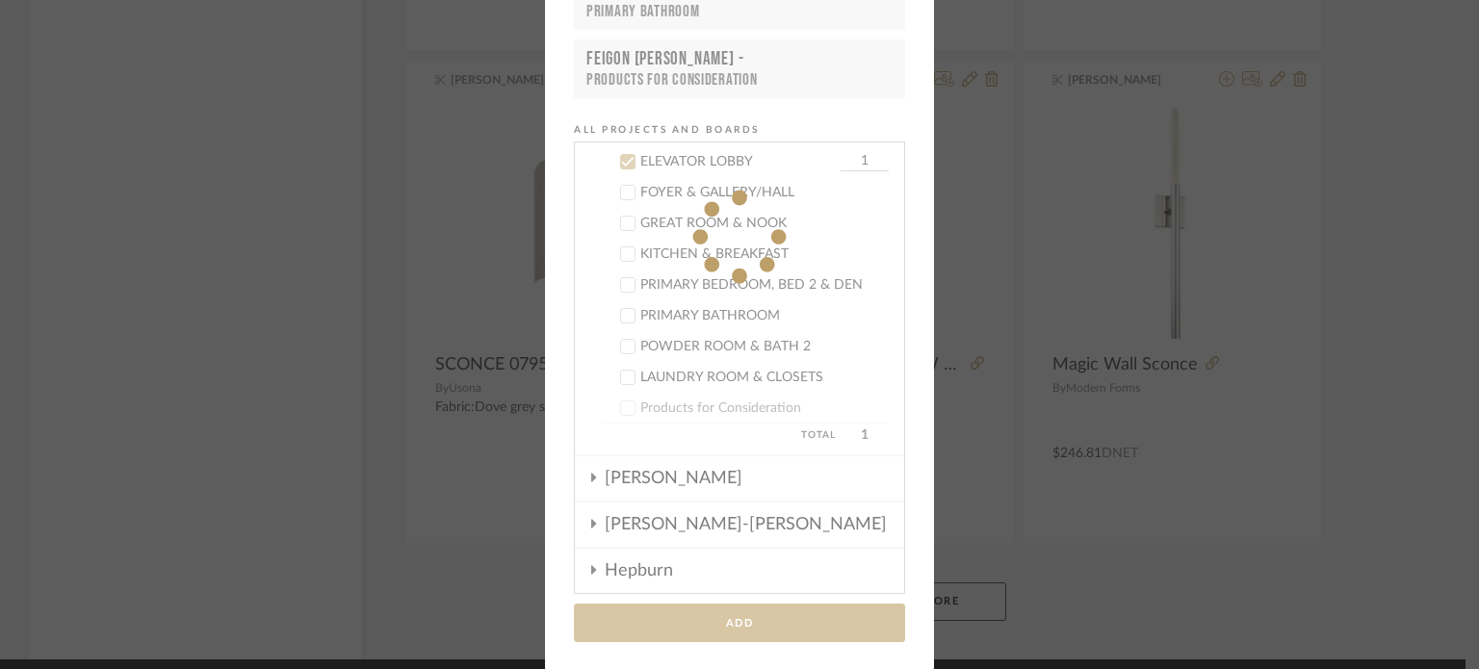
click at [969, 583] on button "View More" at bounding box center [922, 602] width 169 height 39
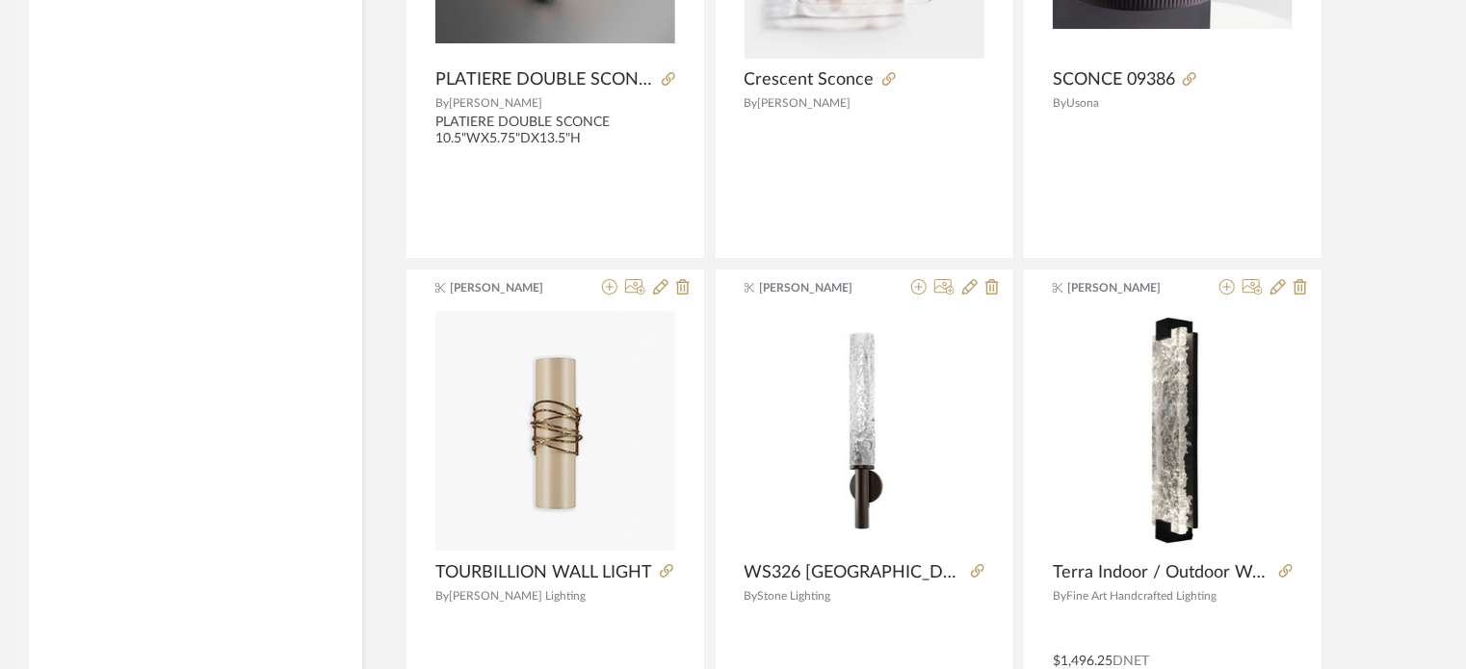
scroll to position [106287, 0]
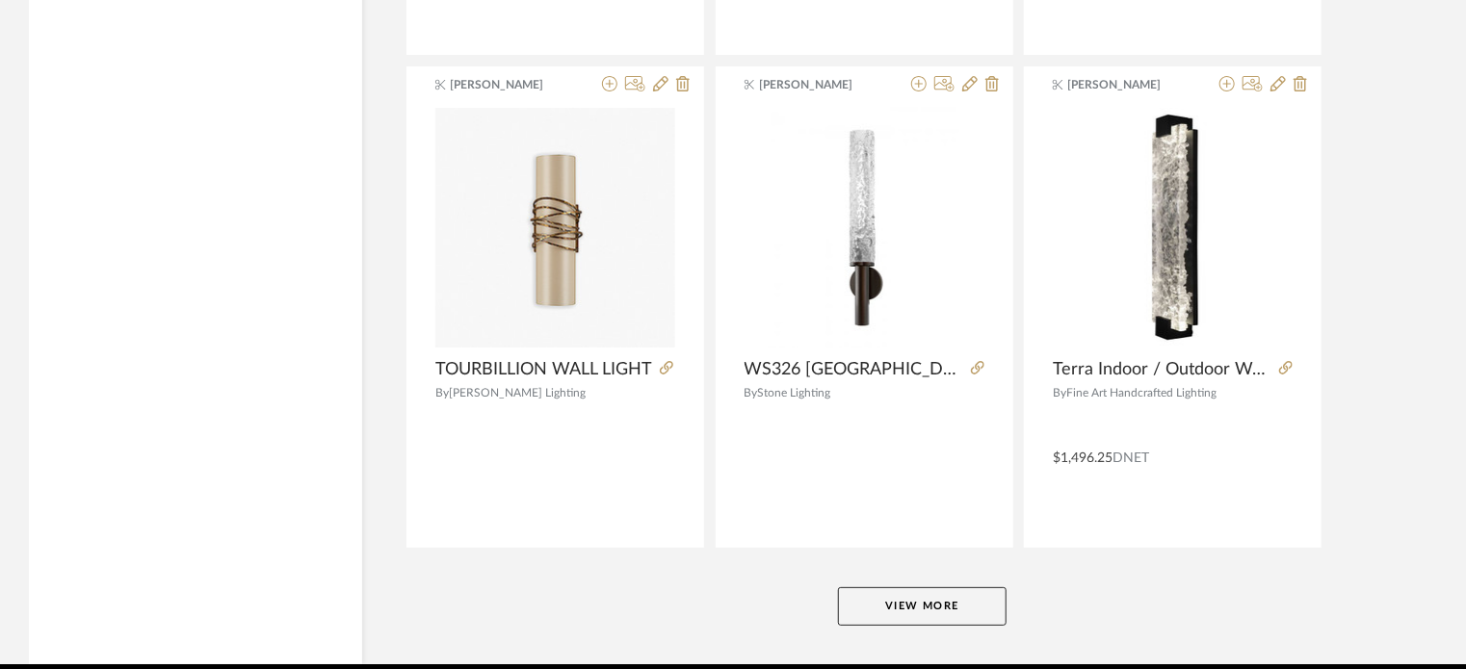
click at [975, 587] on button "View More" at bounding box center [922, 606] width 169 height 39
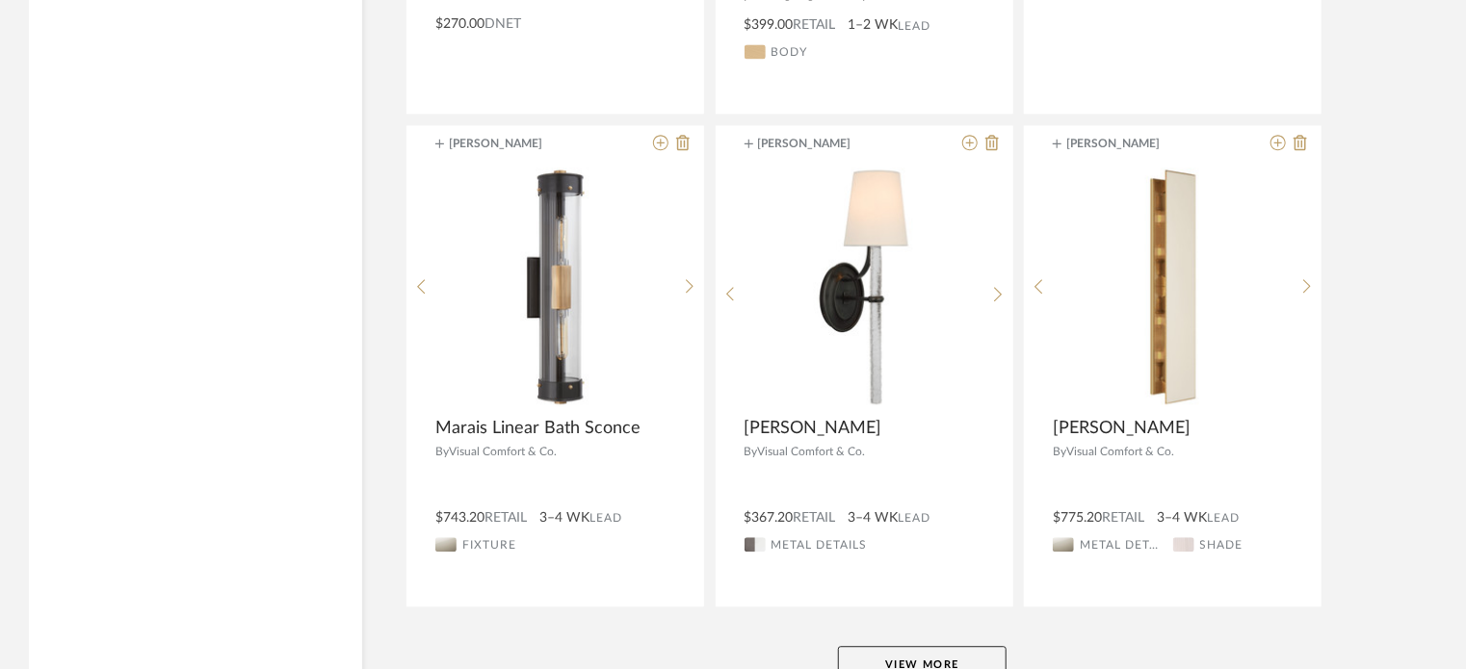
scroll to position [112193, 0]
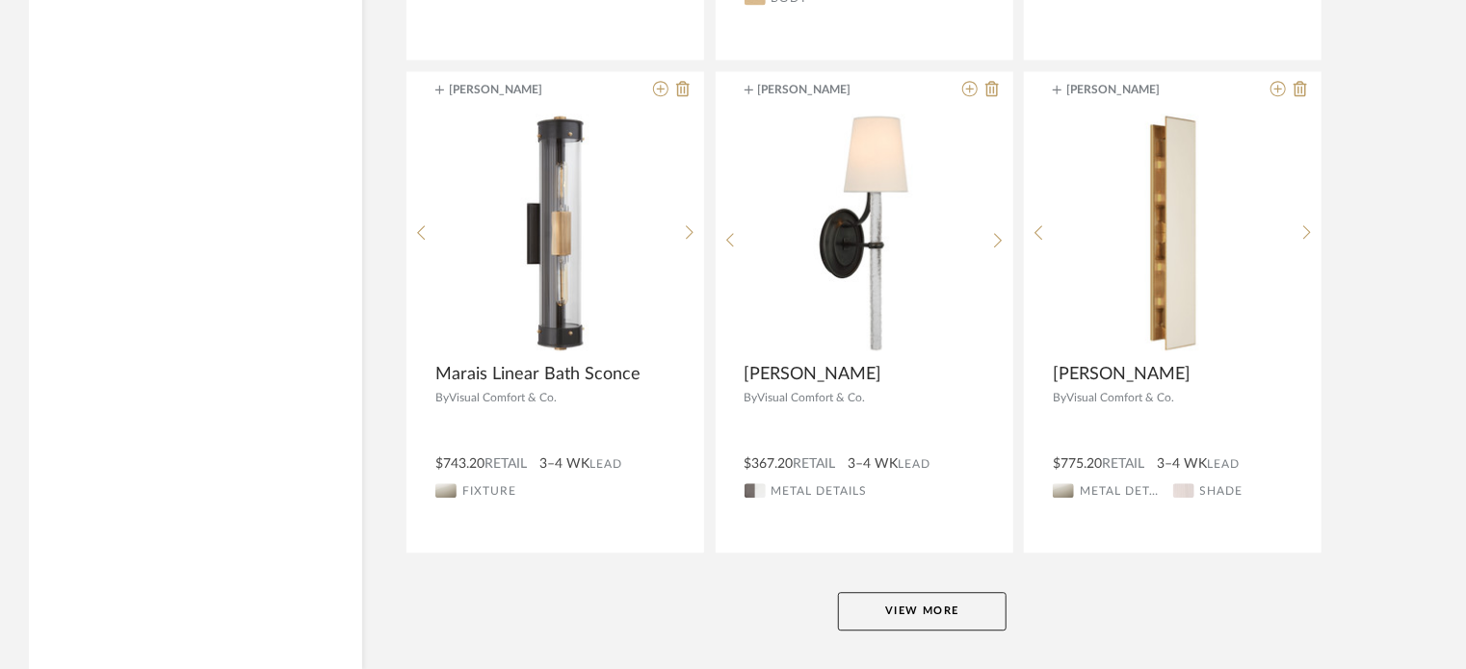
click at [931, 592] on button "View More" at bounding box center [922, 611] width 169 height 39
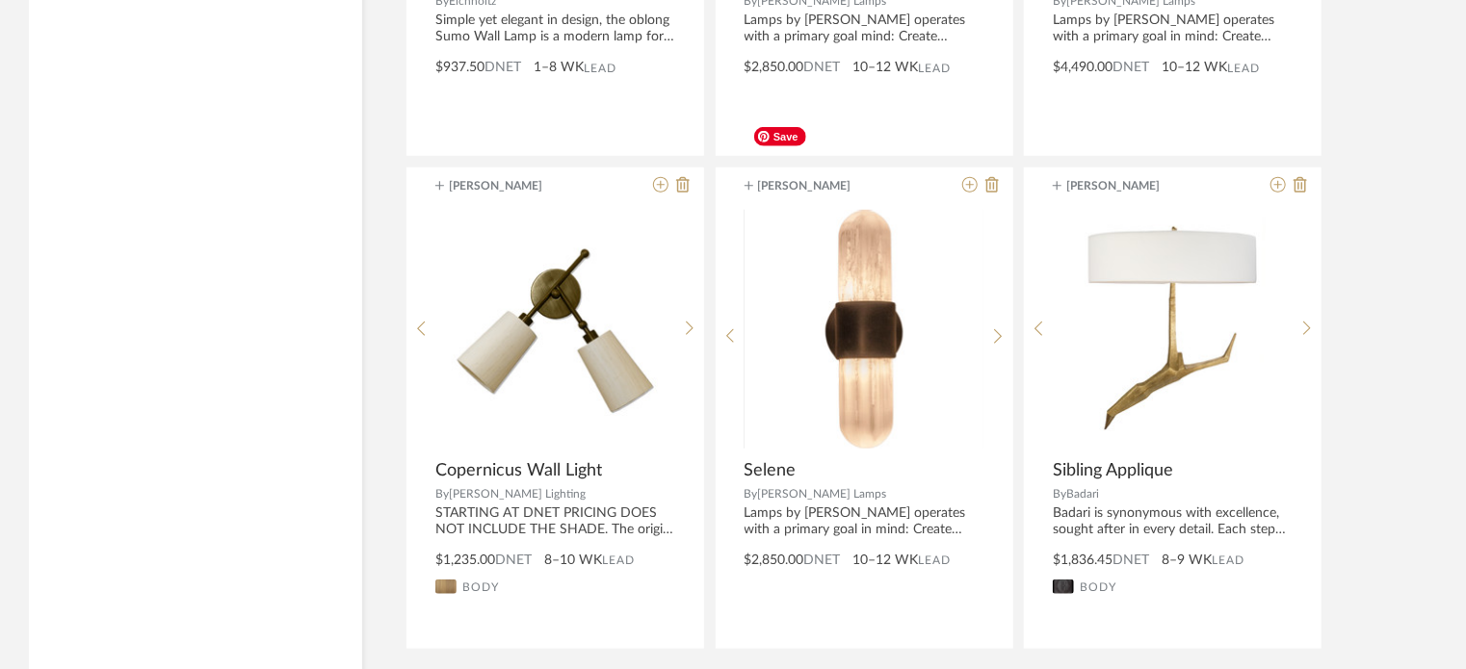
scroll to position [118099, 0]
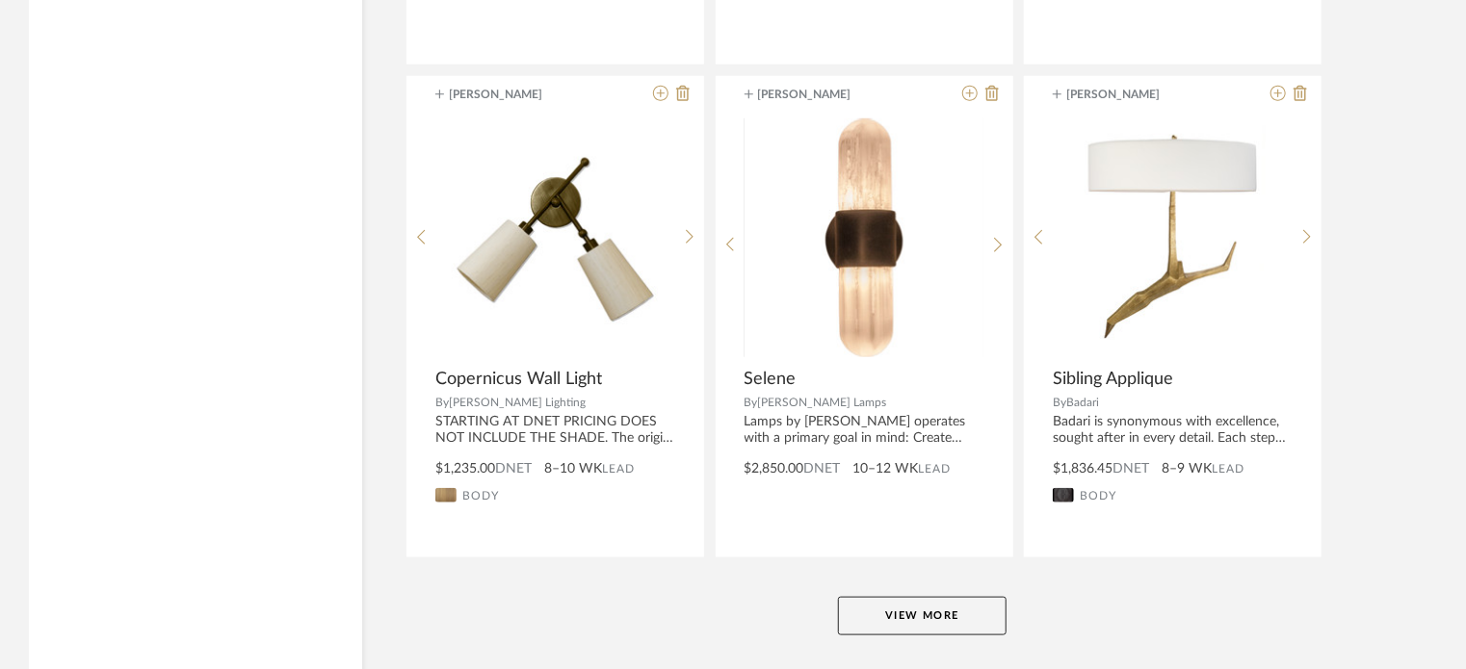
click at [934, 597] on button "View More" at bounding box center [922, 616] width 169 height 39
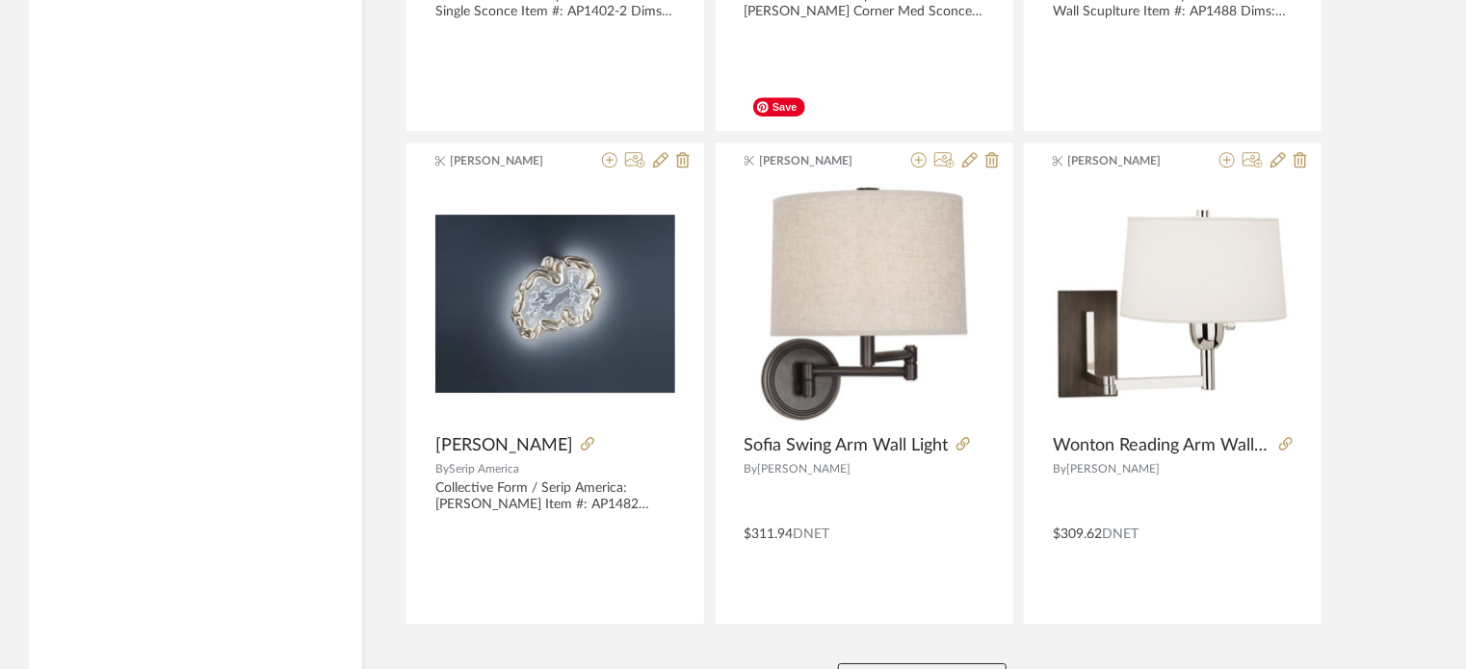
scroll to position [124006, 0]
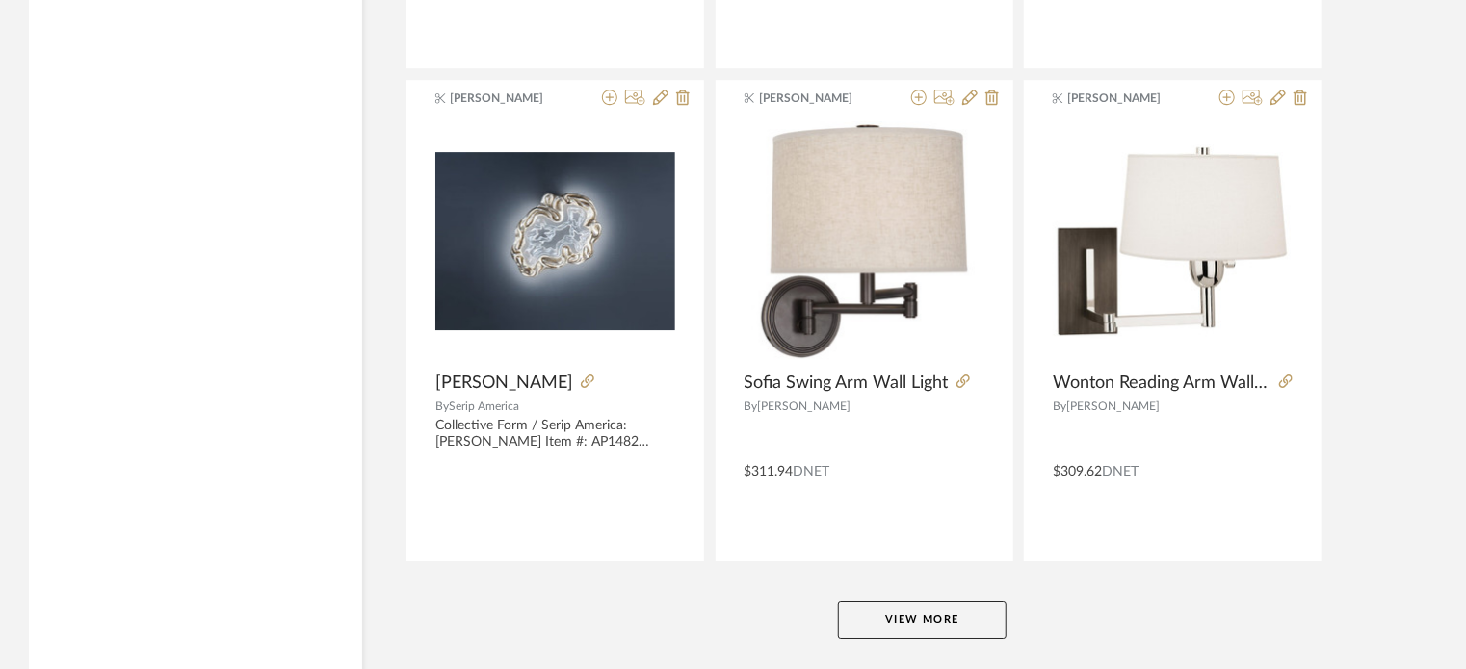
click at [854, 601] on button "View More" at bounding box center [922, 620] width 169 height 39
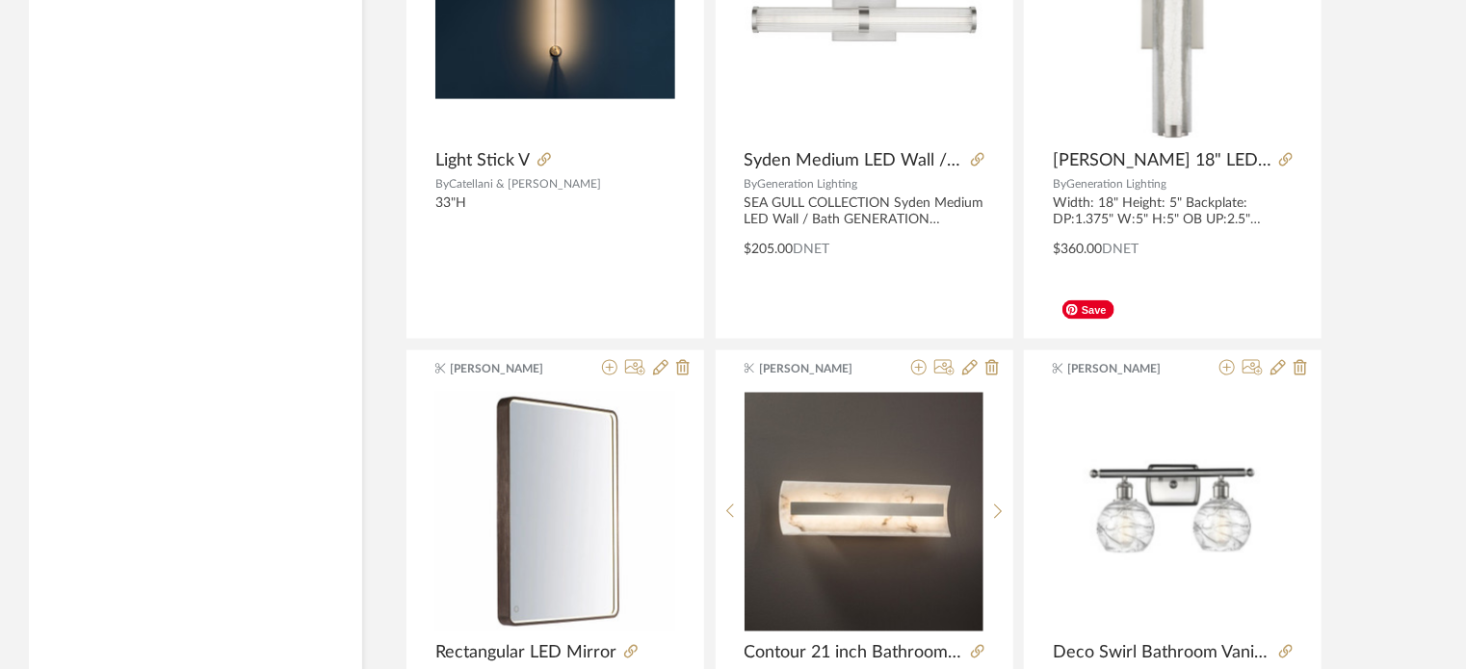
scroll to position [129911, 0]
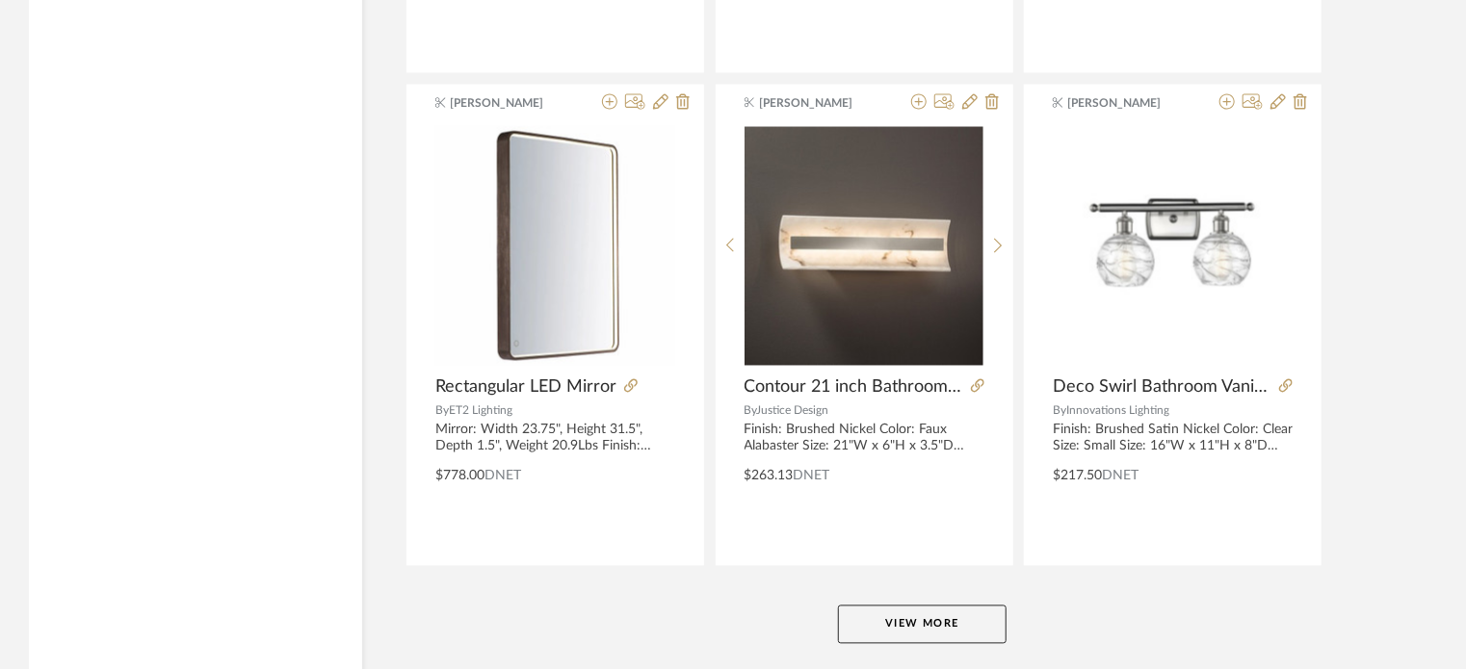
click at [967, 606] on button "View More" at bounding box center [922, 625] width 169 height 39
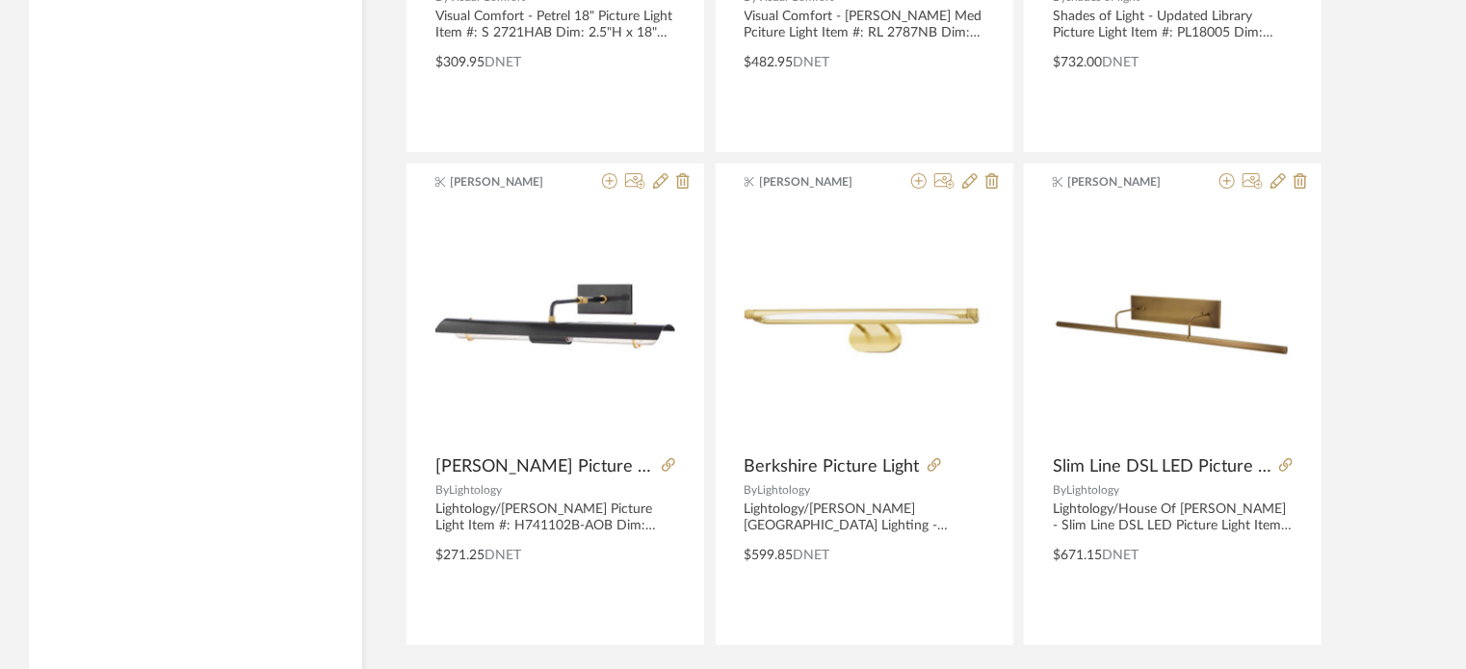
scroll to position [135817, 0]
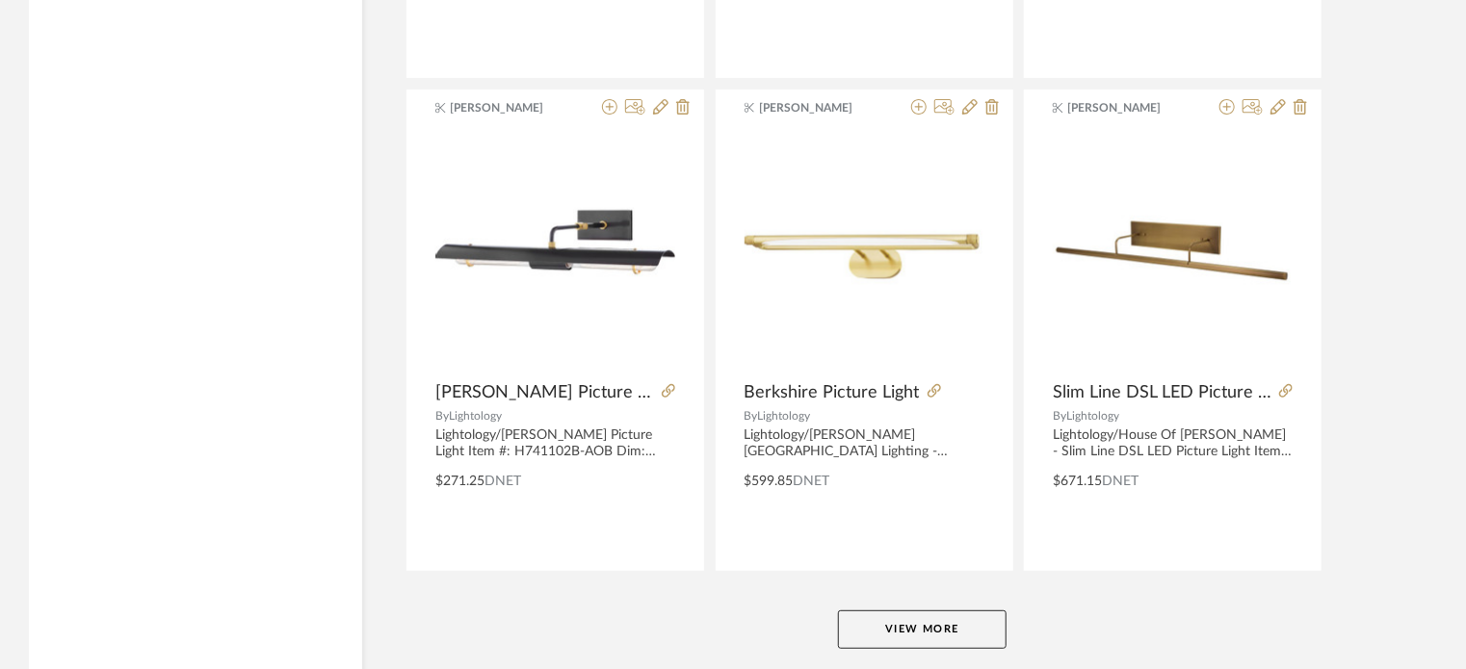
click at [977, 611] on button "View More" at bounding box center [922, 630] width 169 height 39
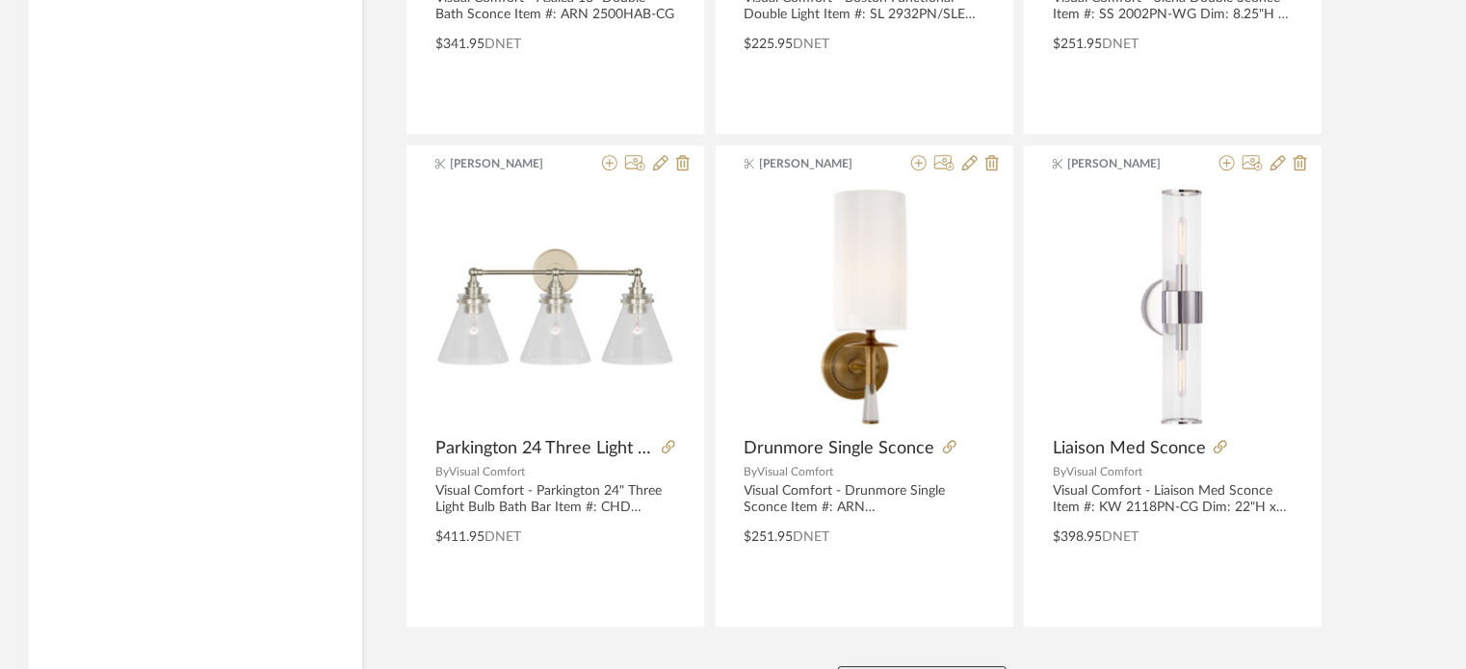
scroll to position [141723, 0]
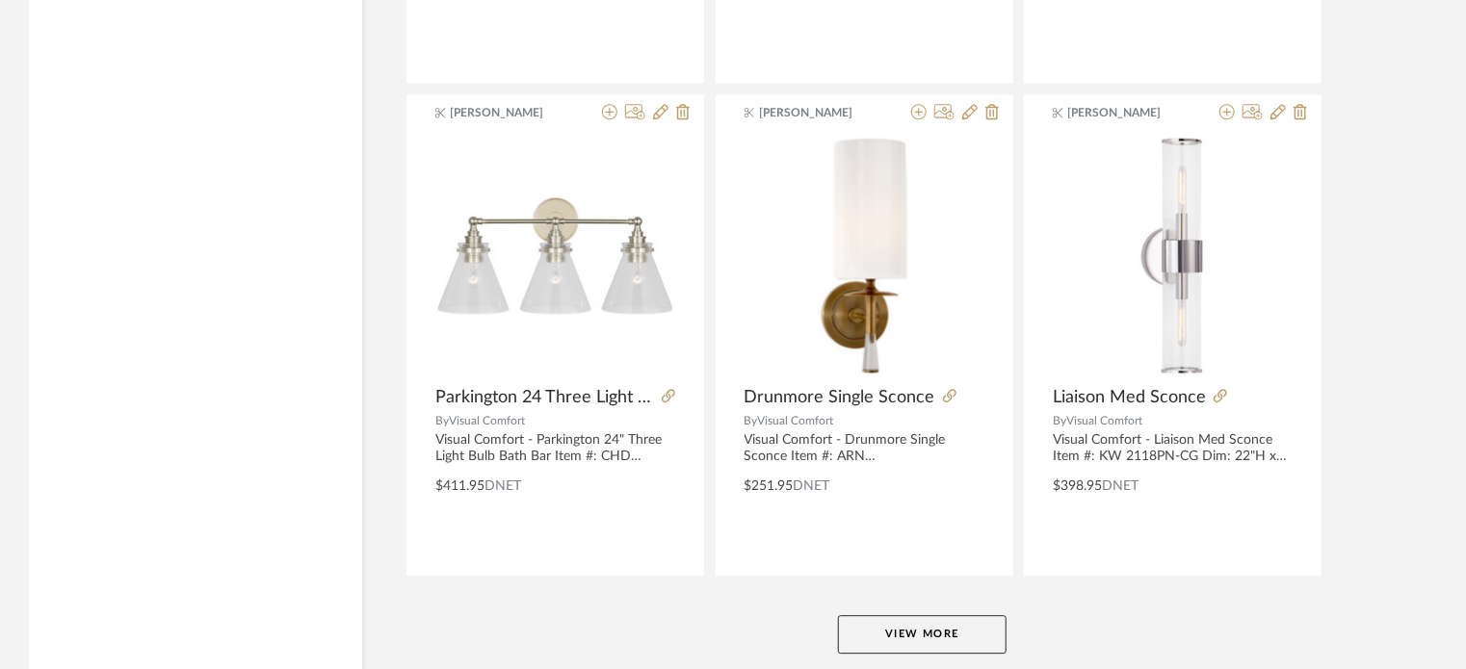
click at [925, 615] on button "View More" at bounding box center [922, 634] width 169 height 39
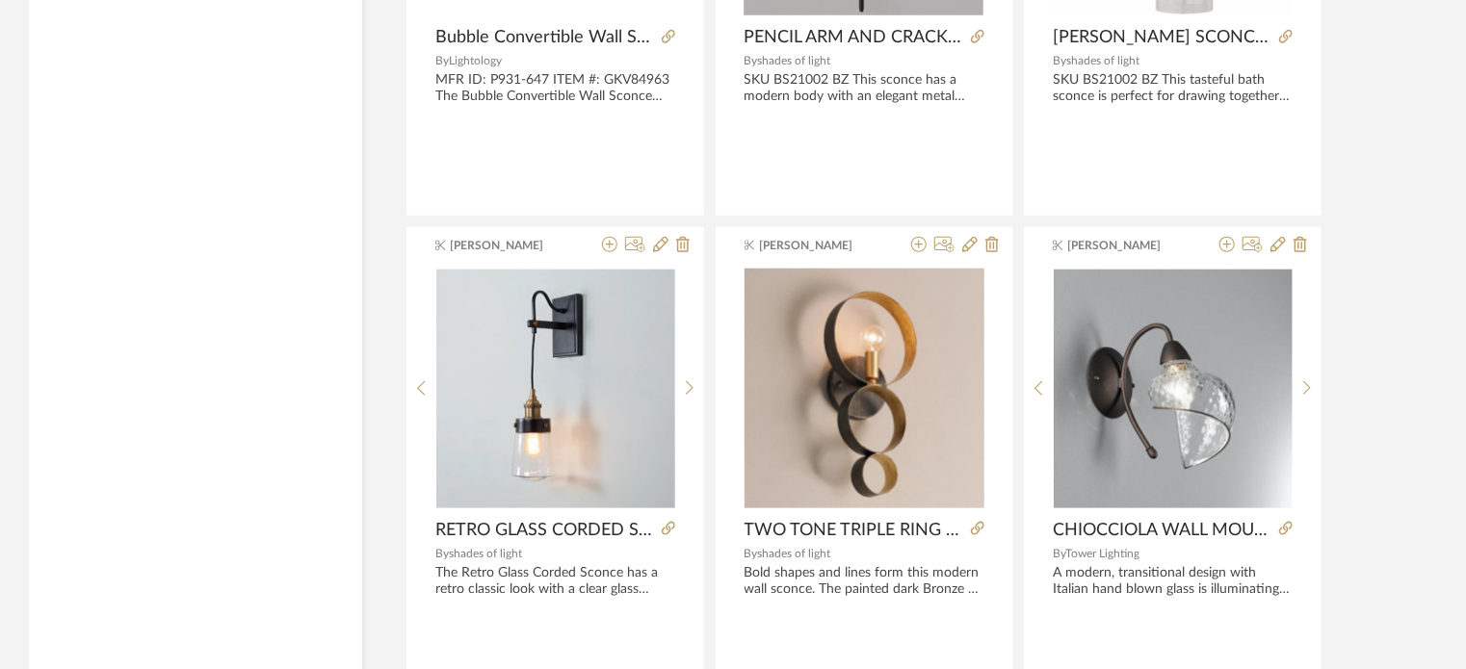
scroll to position [147630, 0]
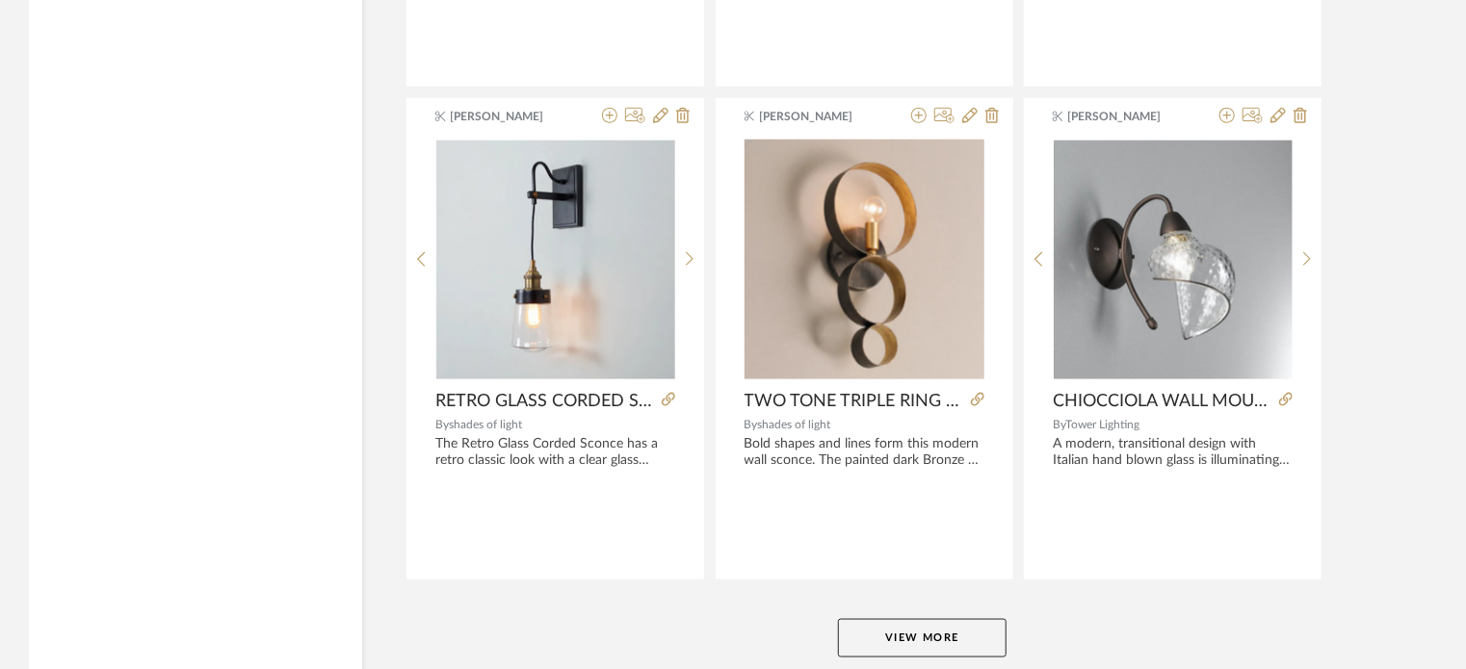
drag, startPoint x: 925, startPoint y: 521, endPoint x: 762, endPoint y: 638, distance: 201.5
click at [880, 619] on button "View More" at bounding box center [922, 638] width 169 height 39
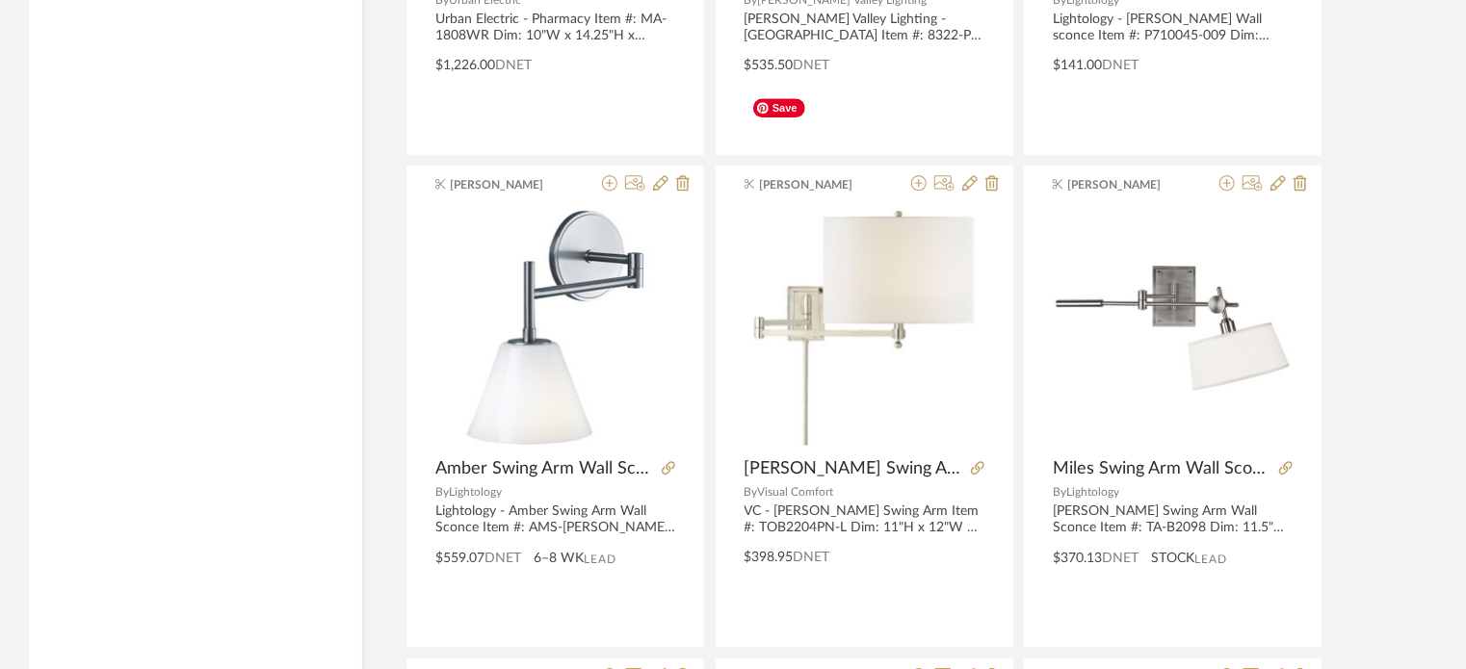
scroll to position [153535, 0]
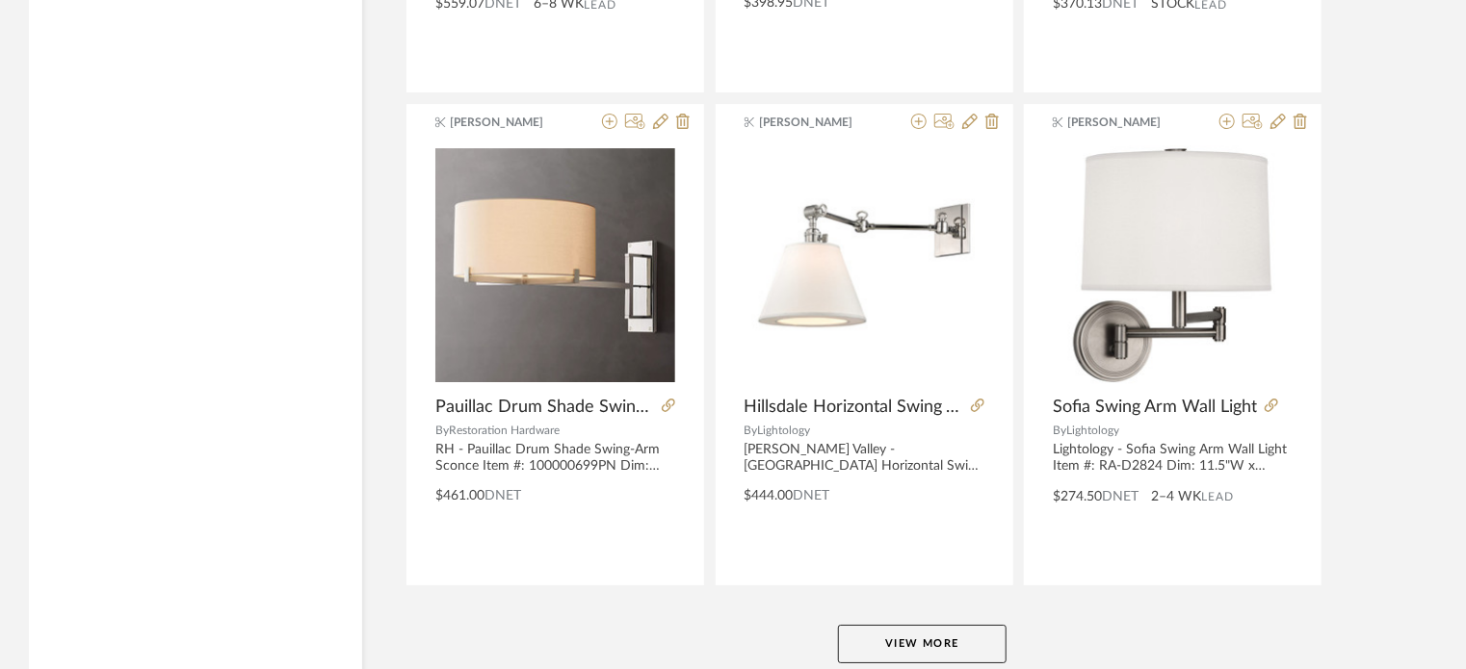
click at [886, 625] on button "View More" at bounding box center [922, 644] width 169 height 39
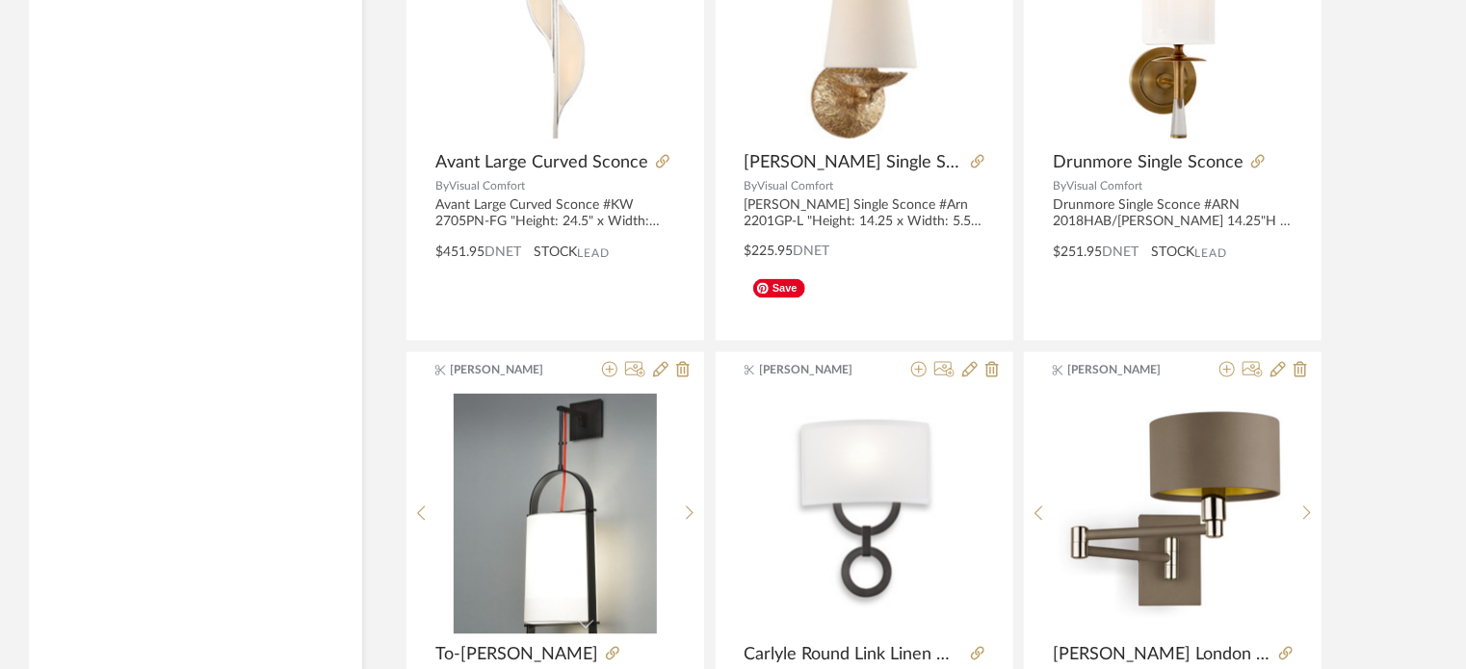
scroll to position [159442, 0]
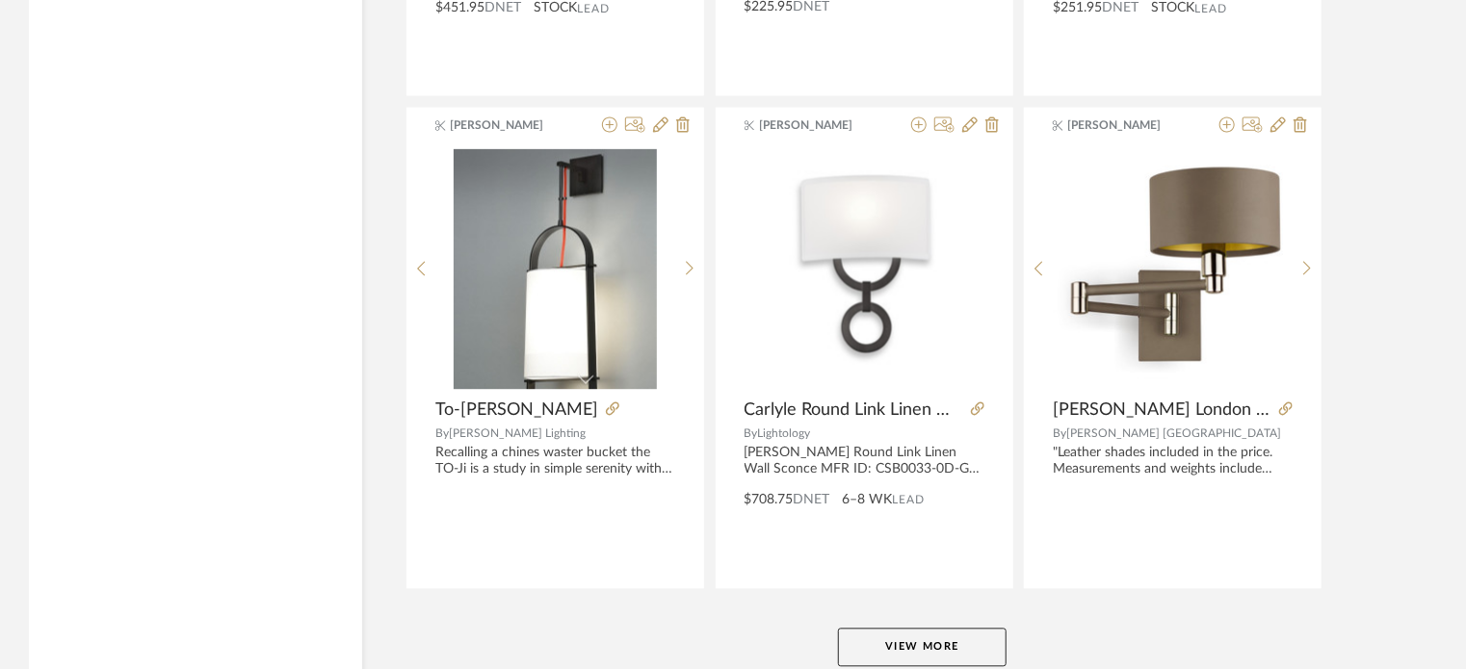
click at [886, 629] on button "View More" at bounding box center [922, 648] width 169 height 39
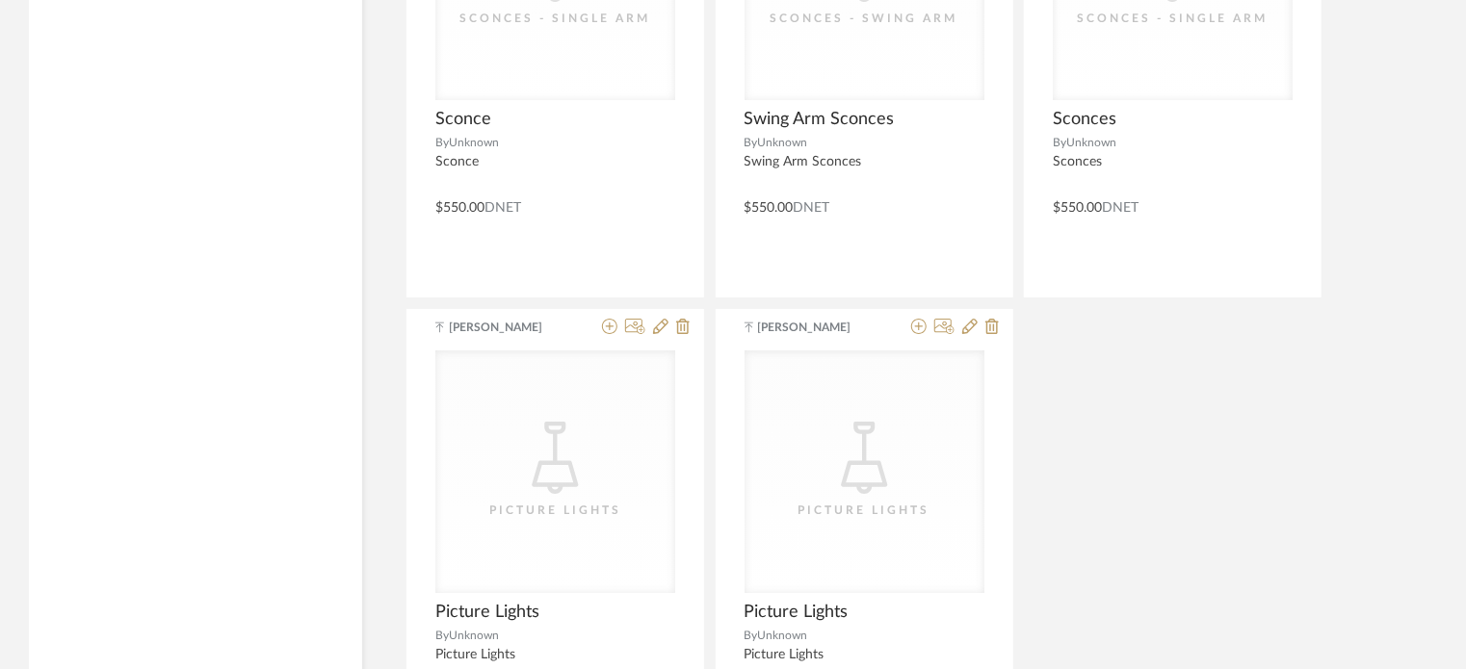
scroll to position [161333, 0]
